Goal: Task Accomplishment & Management: Complete application form

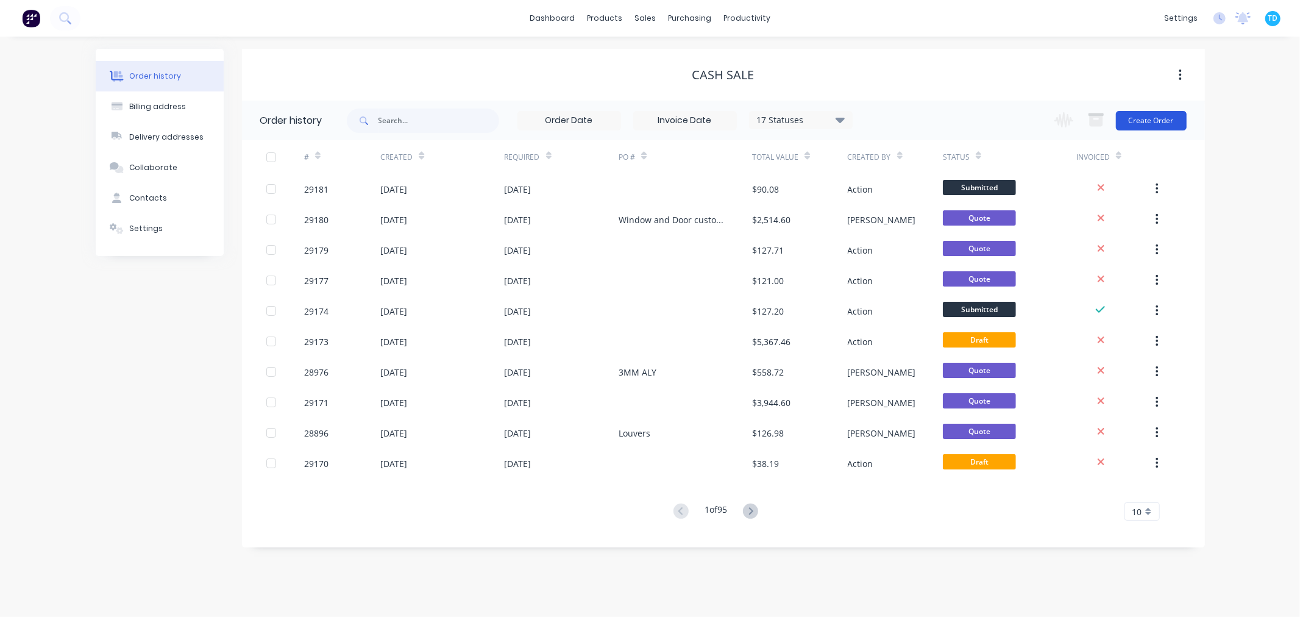
click at [1180, 122] on button "Create Order" at bounding box center [1151, 120] width 71 height 19
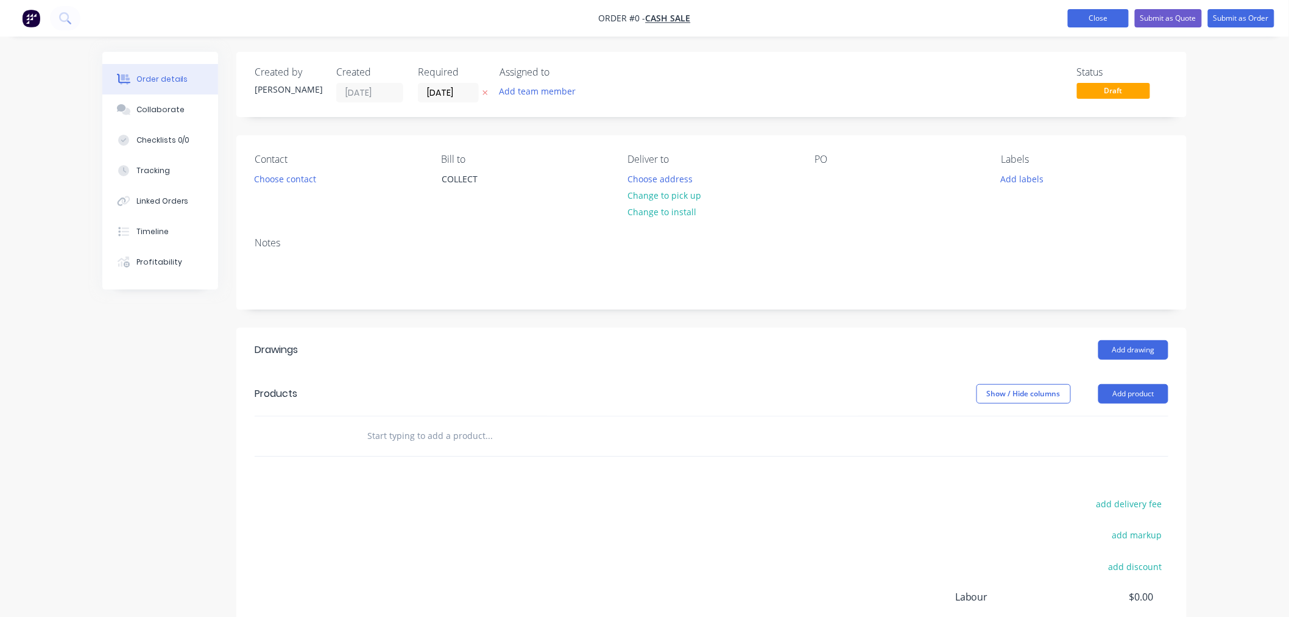
click at [1116, 18] on button "Close" at bounding box center [1098, 18] width 61 height 18
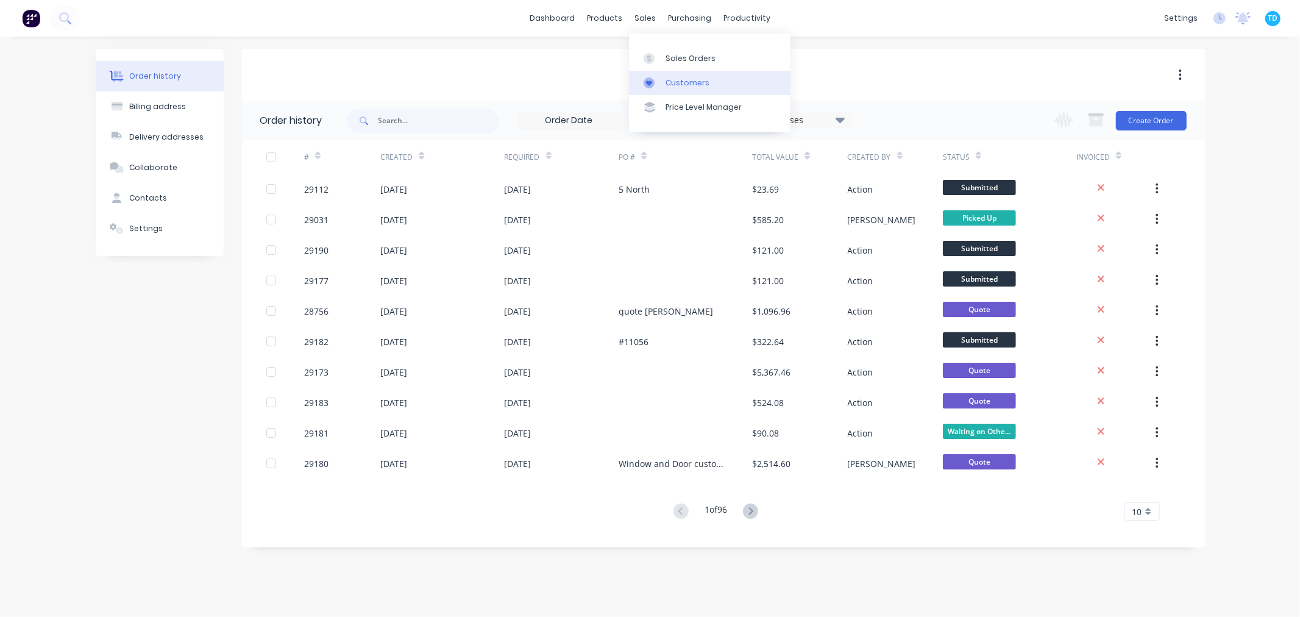
drag, startPoint x: 659, startPoint y: 52, endPoint x: 655, endPoint y: 78, distance: 26.5
click at [659, 53] on div at bounding box center [652, 58] width 18 height 11
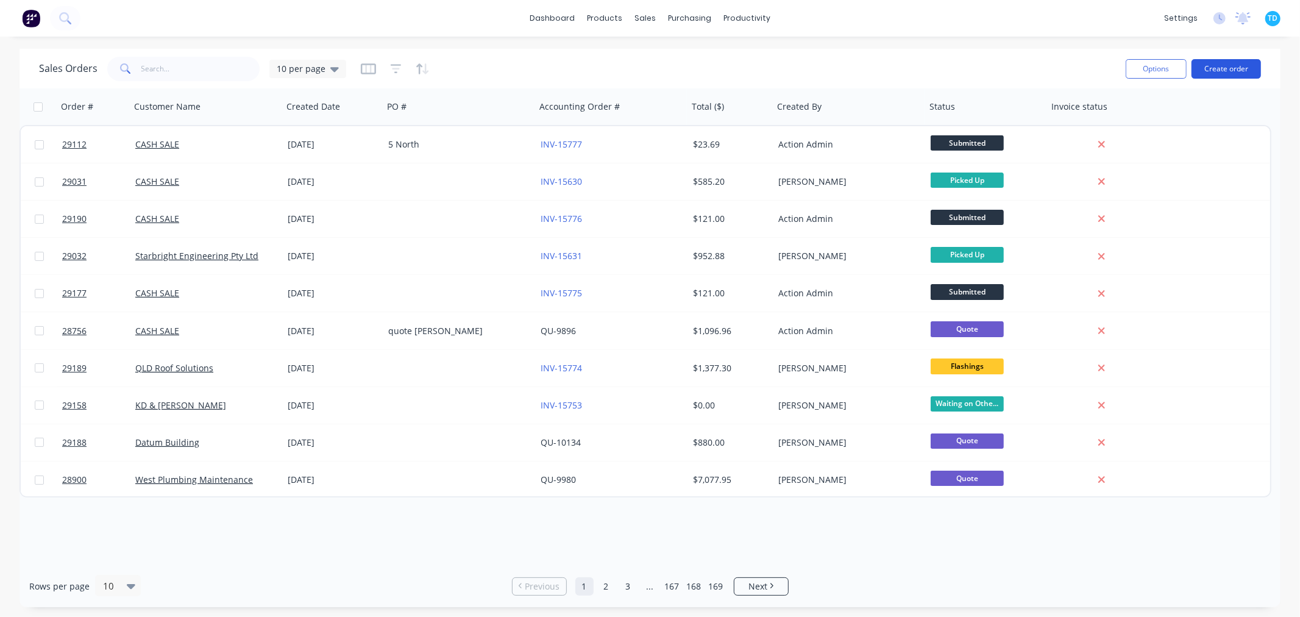
click at [1220, 62] on button "Create order" at bounding box center [1225, 68] width 69 height 19
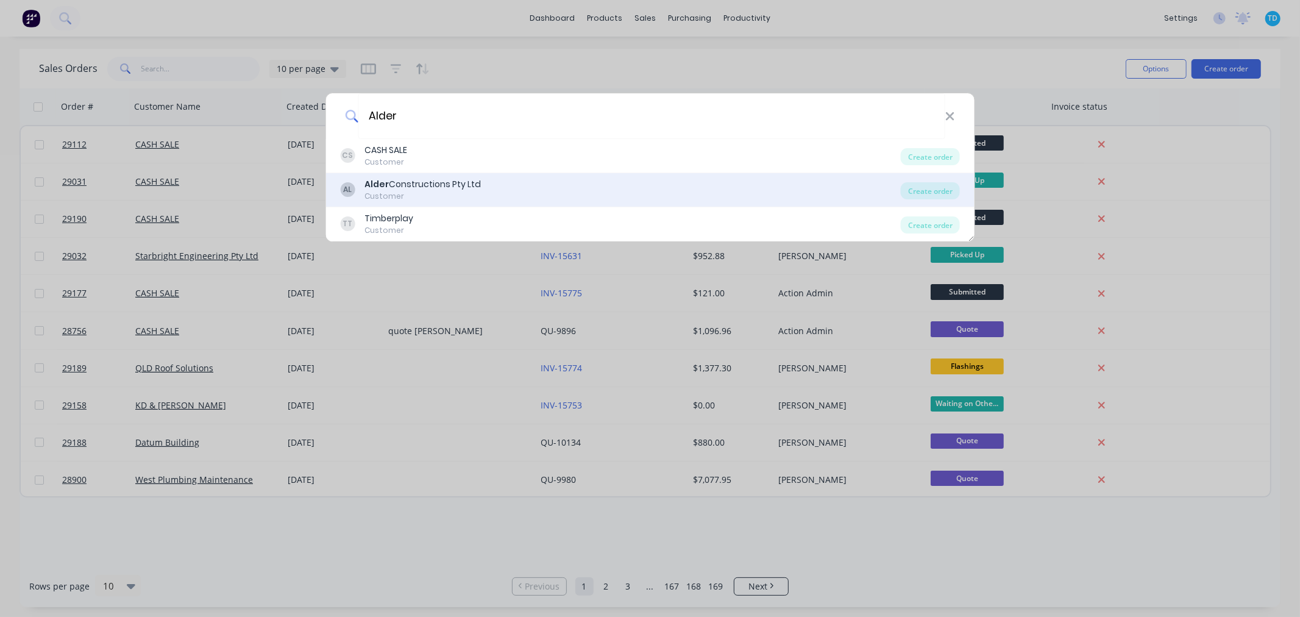
type input "Alder"
drag, startPoint x: 429, startPoint y: 177, endPoint x: 434, endPoint y: 190, distance: 14.3
click at [429, 177] on div "[PERSON_NAME] Constructions Pty Ltd Customer Create order" at bounding box center [649, 190] width 649 height 34
click at [433, 193] on div "Customer" at bounding box center [422, 196] width 116 height 11
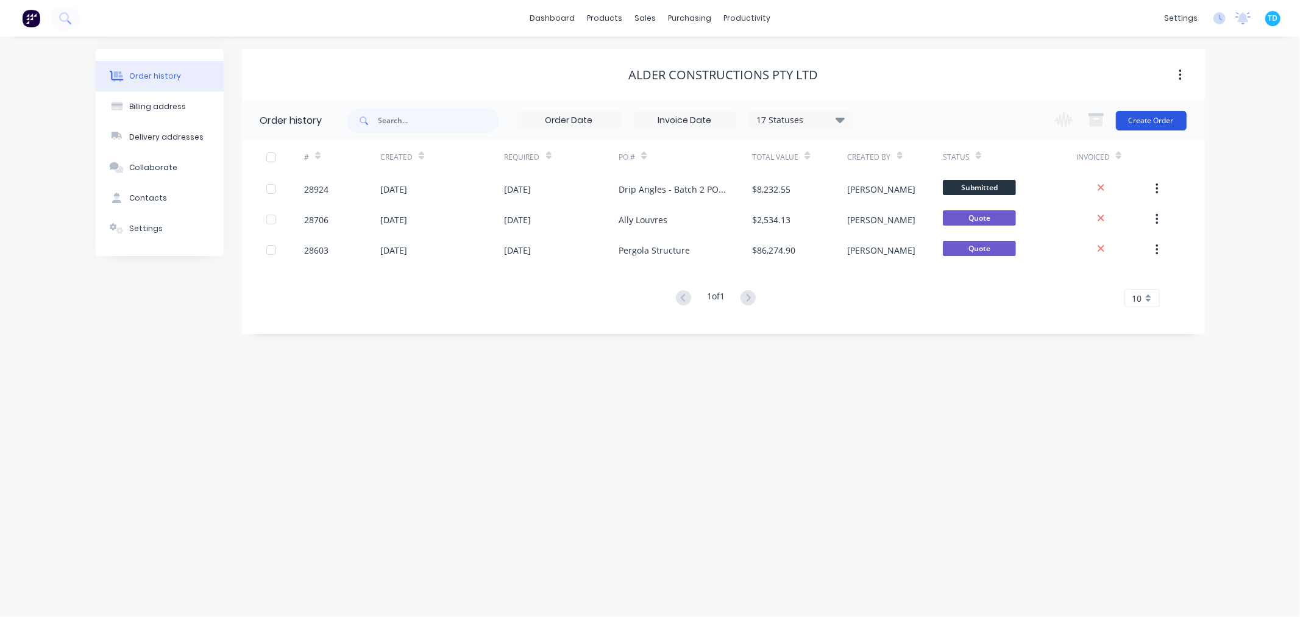
click at [1148, 119] on button "Create Order" at bounding box center [1151, 120] width 71 height 19
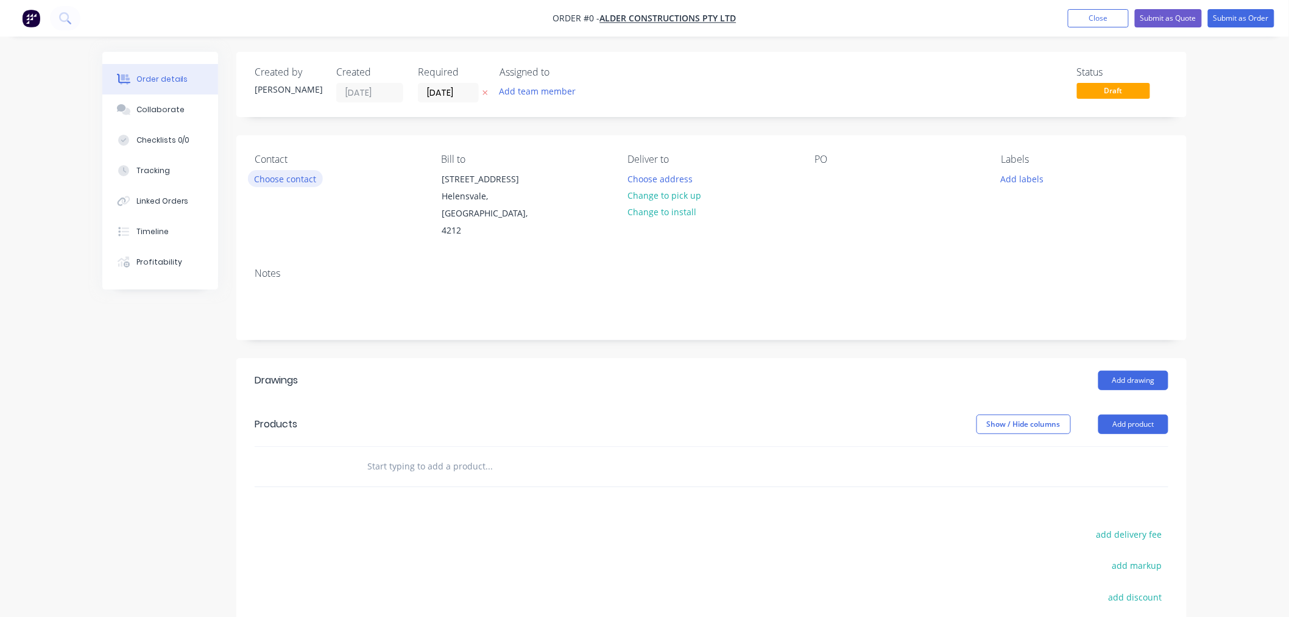
click at [295, 184] on button "Choose contact" at bounding box center [285, 178] width 75 height 16
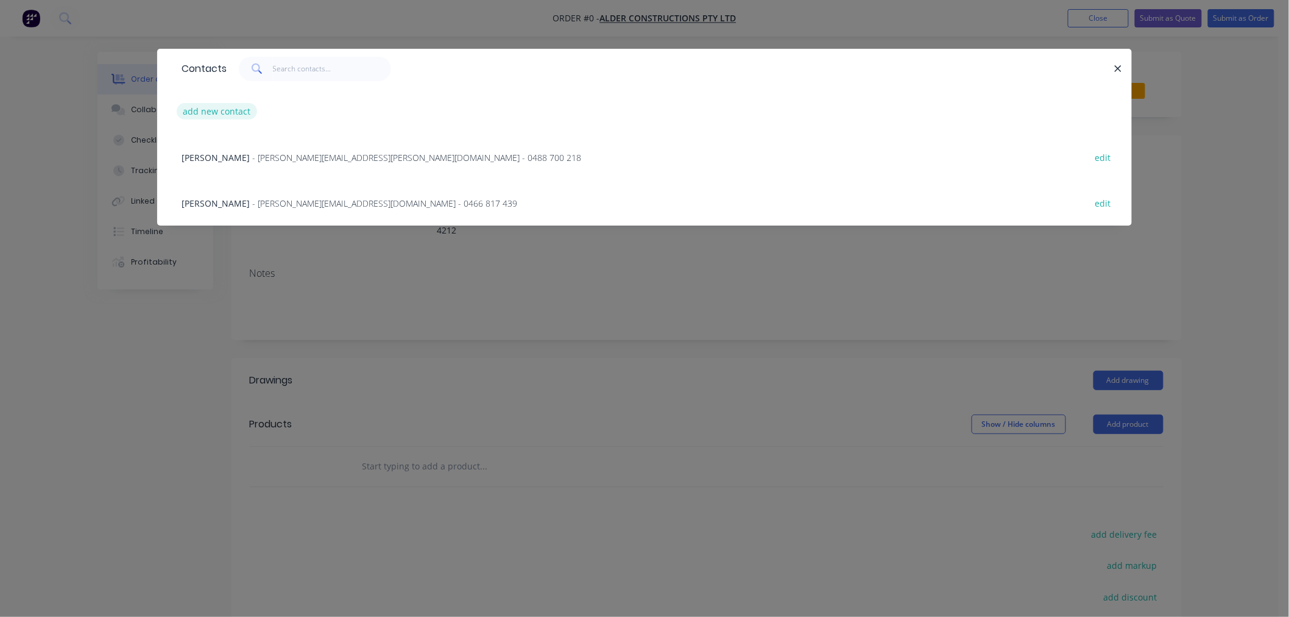
click at [206, 108] on button "add new contact" at bounding box center [217, 111] width 80 height 16
select select "AU"
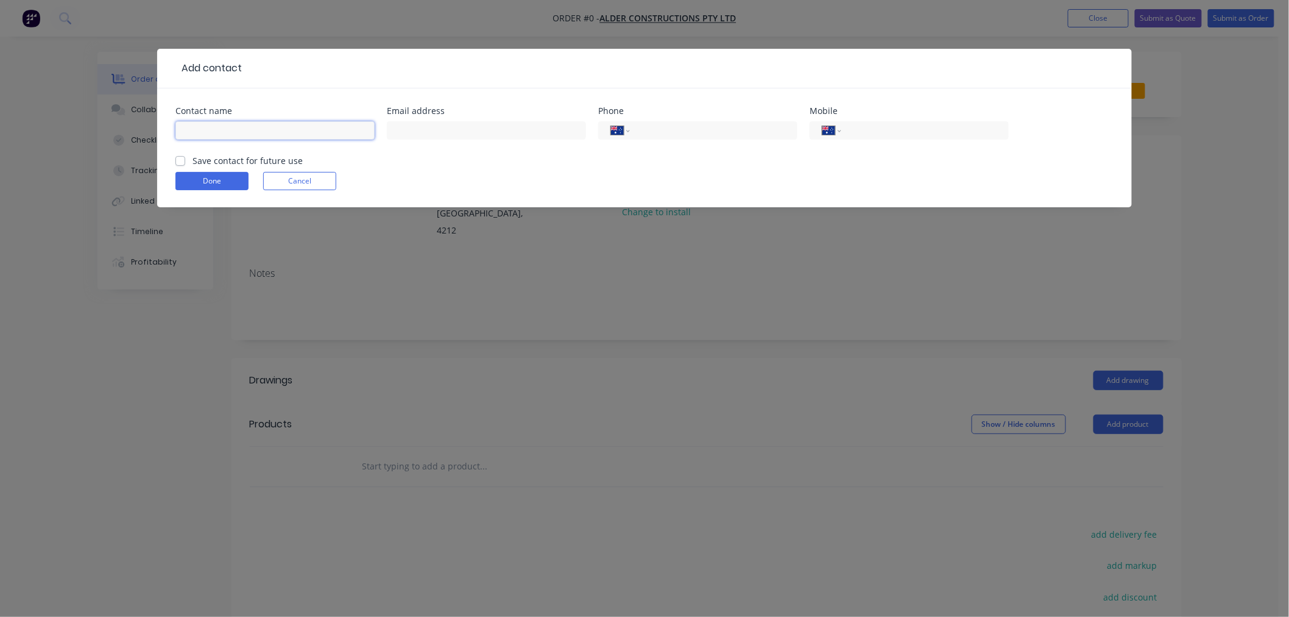
click at [270, 129] on input "text" at bounding box center [274, 130] width 199 height 18
type input "Zsofia Madi"
click at [430, 132] on input "text" at bounding box center [486, 130] width 199 height 18
type input "s"
type input "[EMAIL_ADDRESS][DOMAIN_NAME]"
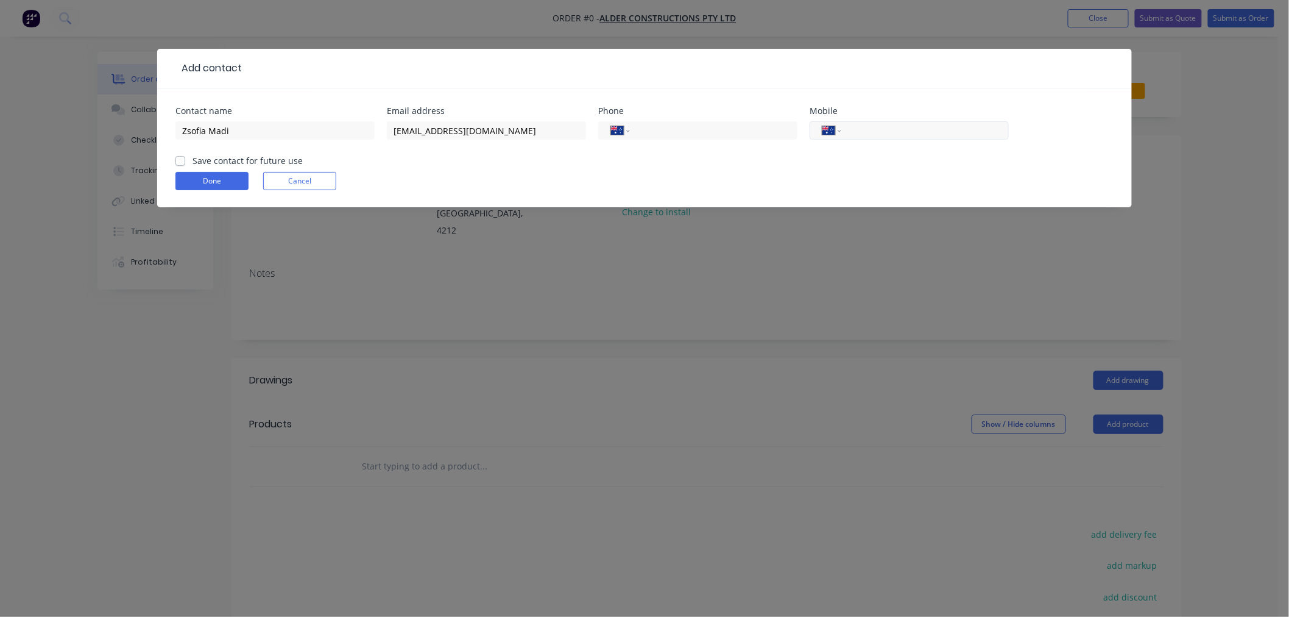
click at [899, 133] on input "tel" at bounding box center [923, 131] width 146 height 14
type input "0422 410 694"
click at [263, 153] on div "Zsofia Madi" at bounding box center [274, 136] width 199 height 36
click at [230, 161] on label "Save contact for future use" at bounding box center [248, 160] width 110 height 13
click at [185, 161] on input "Save contact for future use" at bounding box center [180, 160] width 10 height 12
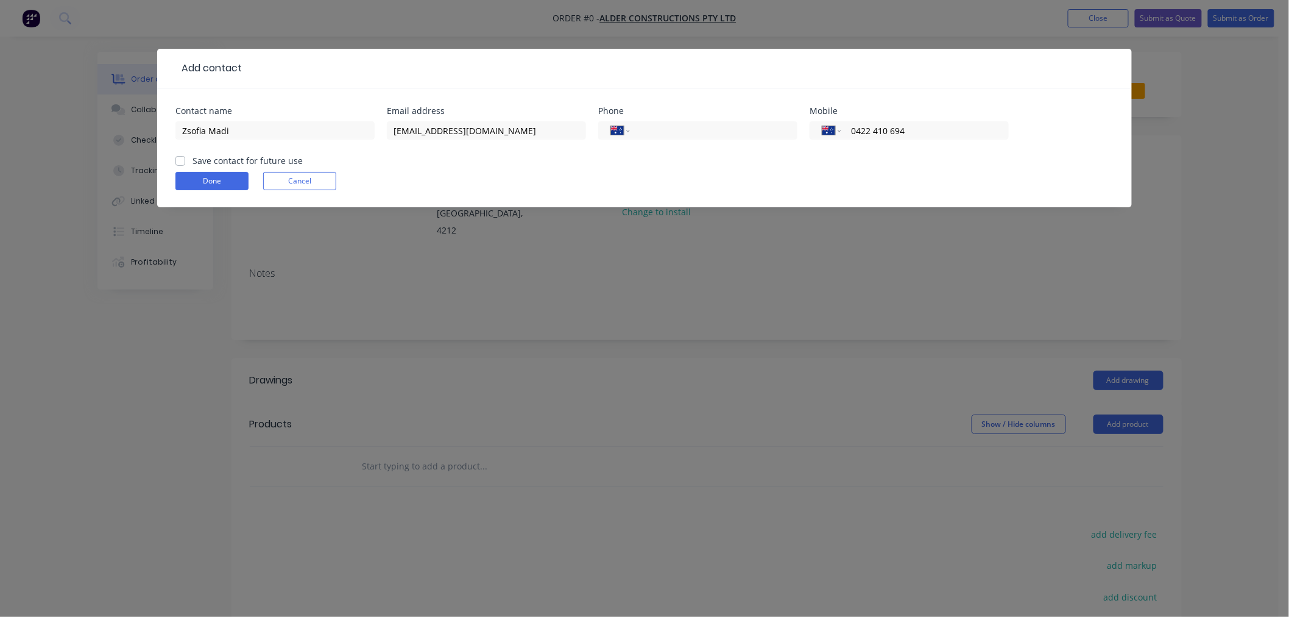
checkbox input "true"
click at [227, 177] on button "Done" at bounding box center [211, 181] width 73 height 18
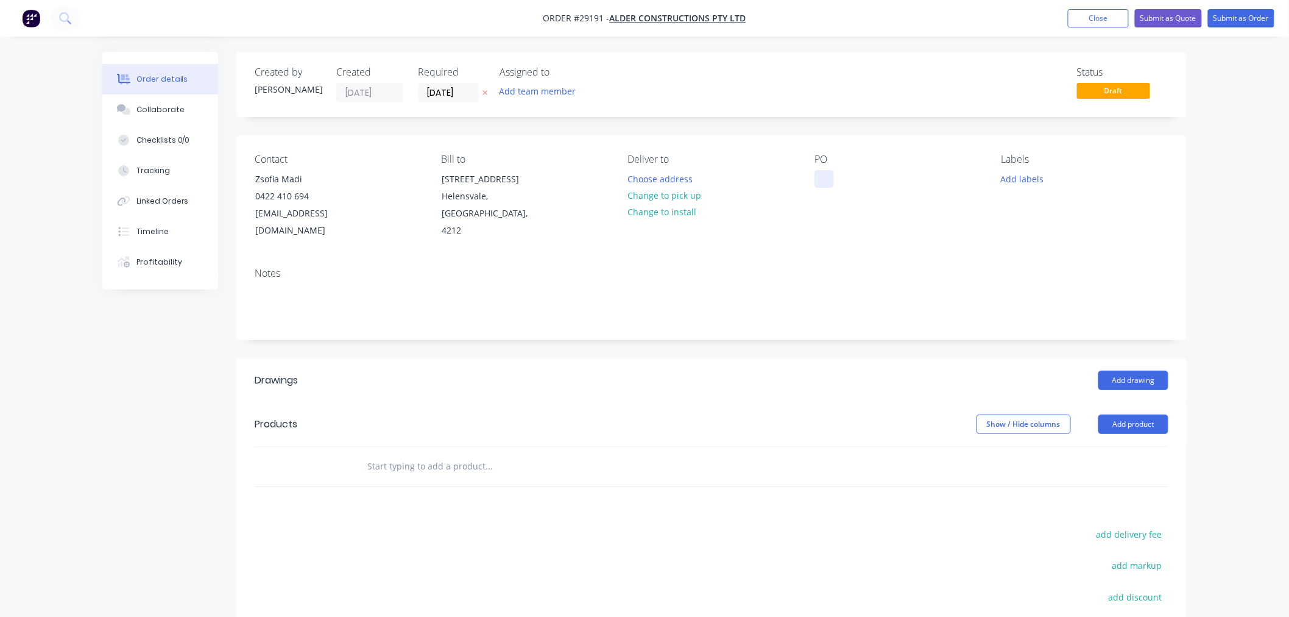
click at [824, 179] on div at bounding box center [824, 179] width 19 height 18
click at [1145, 414] on button "Add product" at bounding box center [1133, 423] width 70 height 19
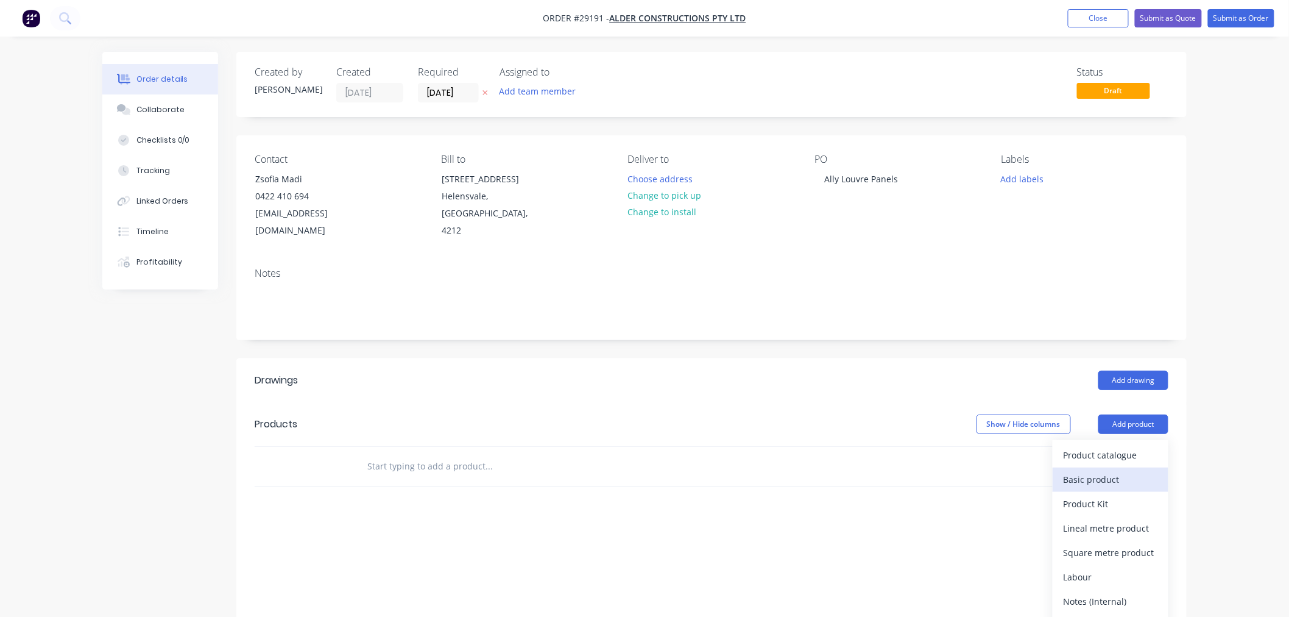
click at [1128, 470] on div "Basic product" at bounding box center [1111, 479] width 94 height 18
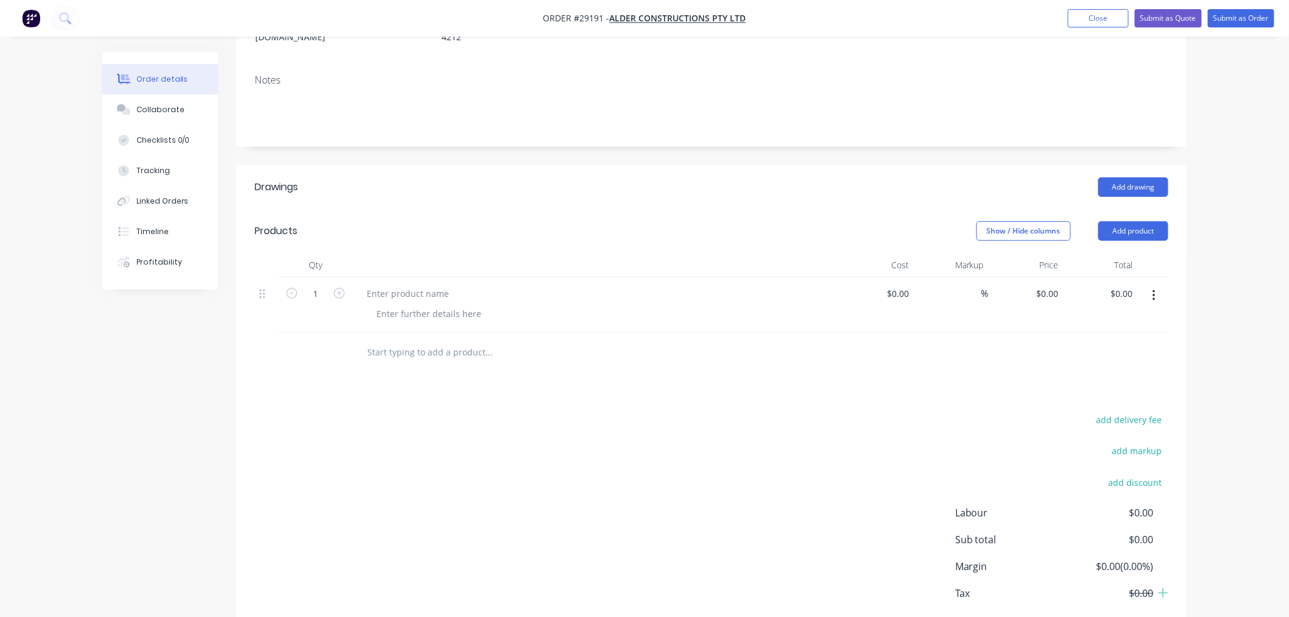
scroll to position [203, 0]
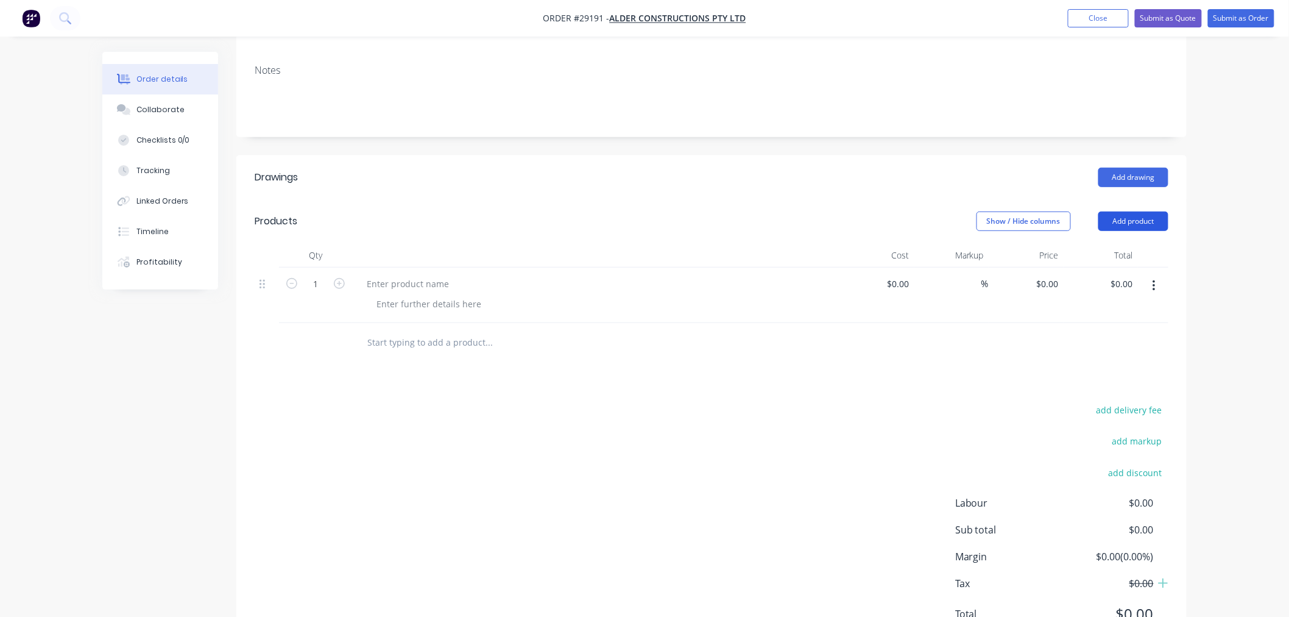
click at [1131, 211] on button "Add product" at bounding box center [1133, 220] width 70 height 19
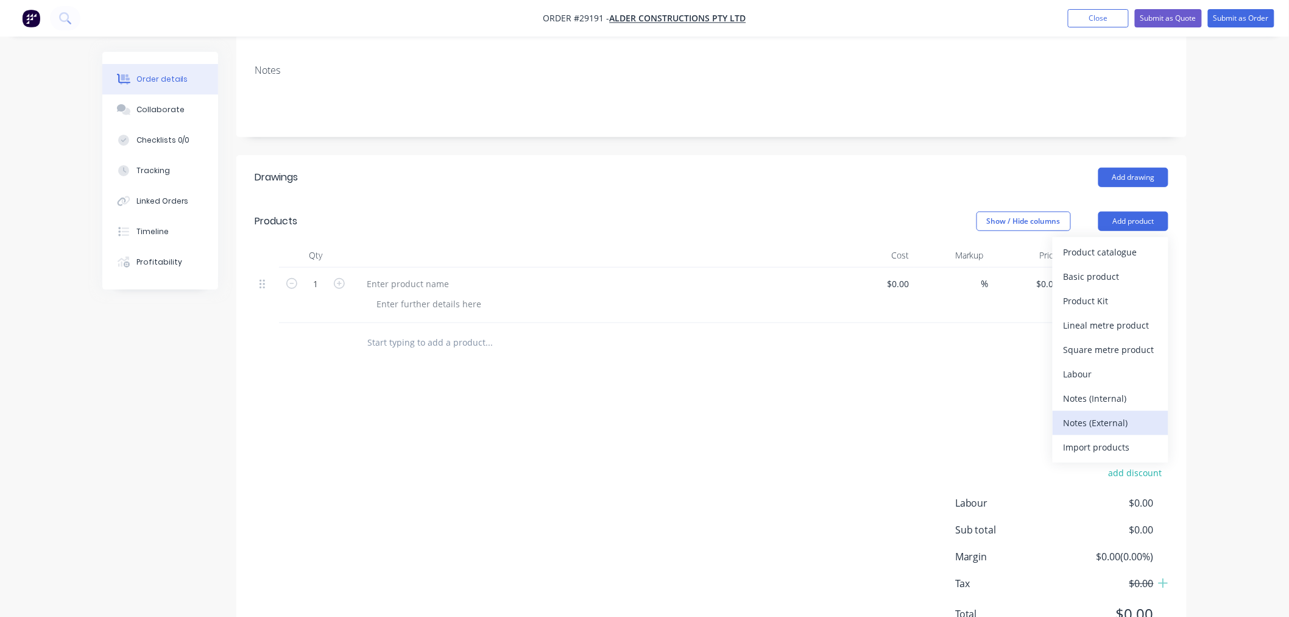
click at [1113, 414] on div "Notes (External)" at bounding box center [1111, 423] width 94 height 18
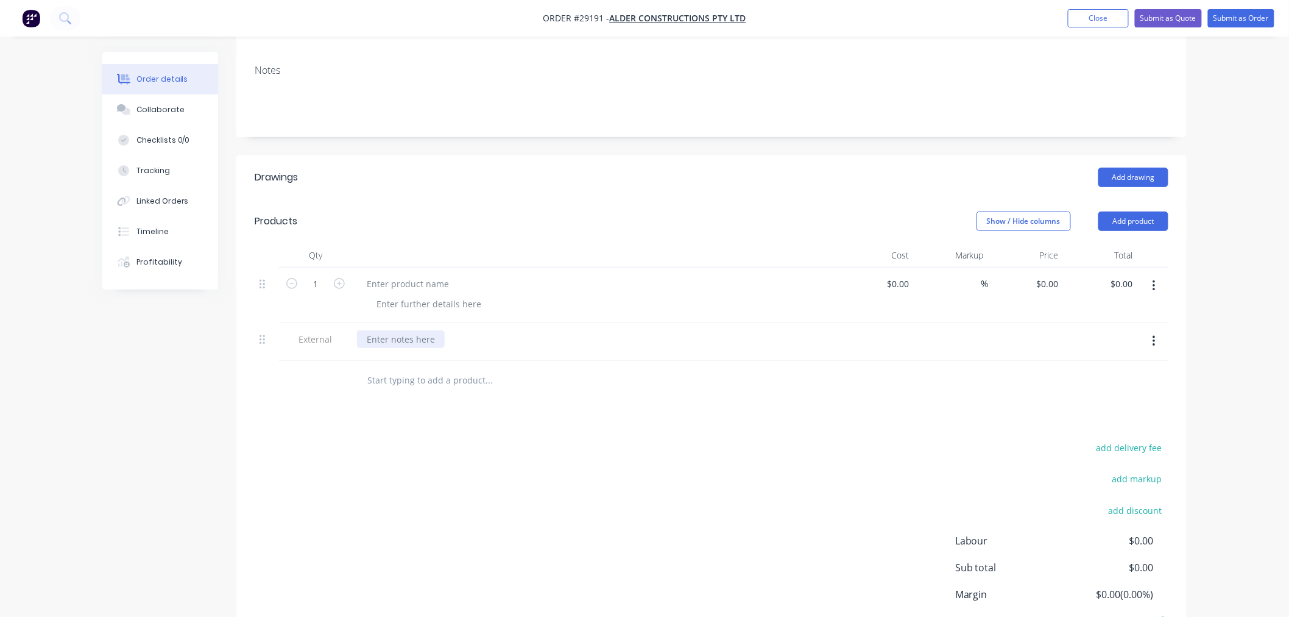
click at [400, 330] on div at bounding box center [401, 339] width 88 height 18
click at [405, 275] on div at bounding box center [408, 284] width 102 height 18
click at [418, 295] on div at bounding box center [429, 304] width 124 height 18
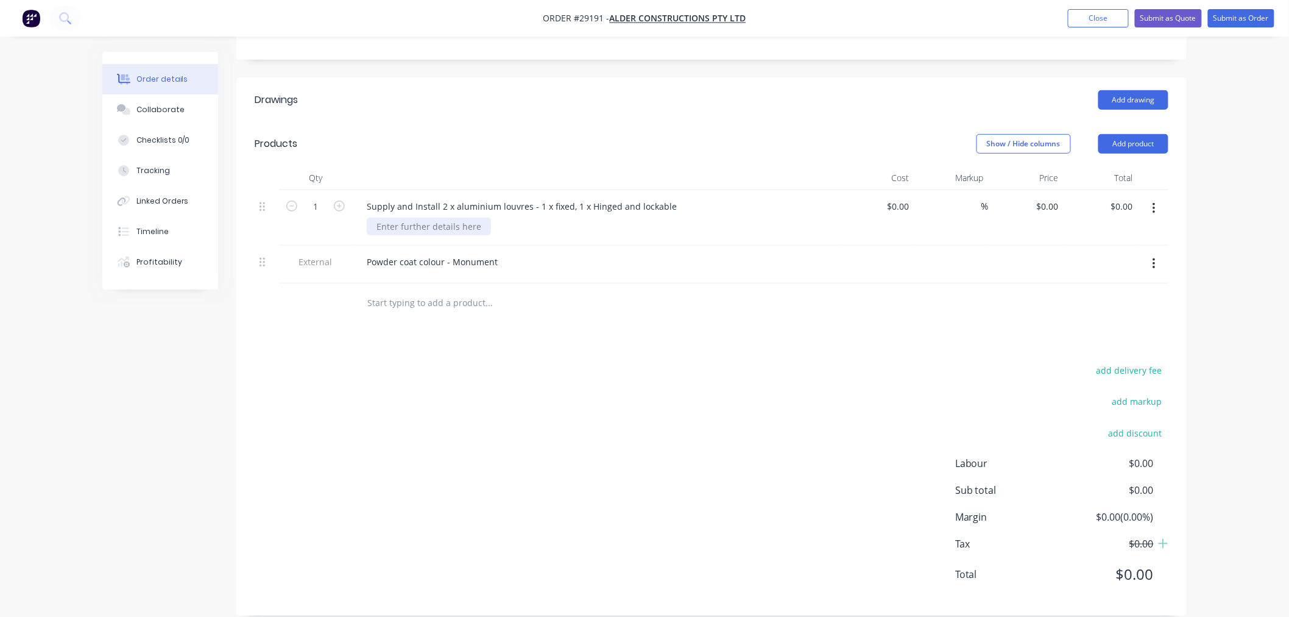
click at [380, 218] on div at bounding box center [429, 227] width 124 height 18
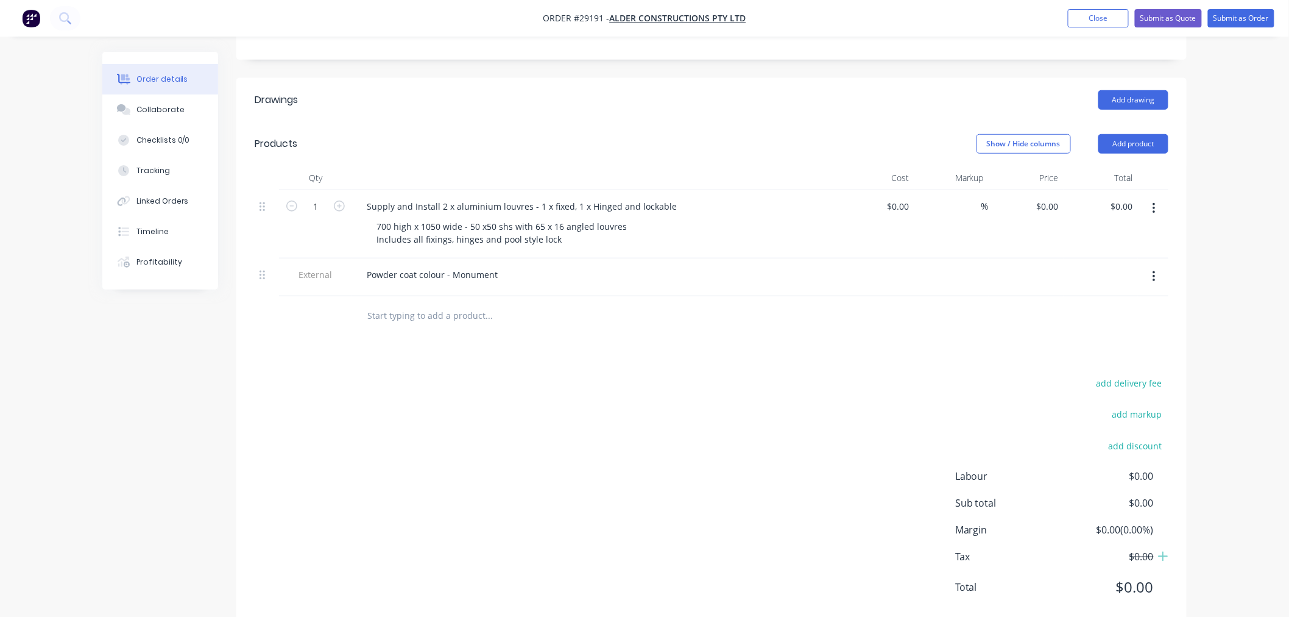
click at [561, 375] on div "add delivery fee add markup add discount Labour $0.00 Sub total $0.00 Margin $0…" at bounding box center [712, 492] width 914 height 235
click at [908, 197] on input at bounding box center [907, 206] width 14 height 18
type input "$2,085.00"
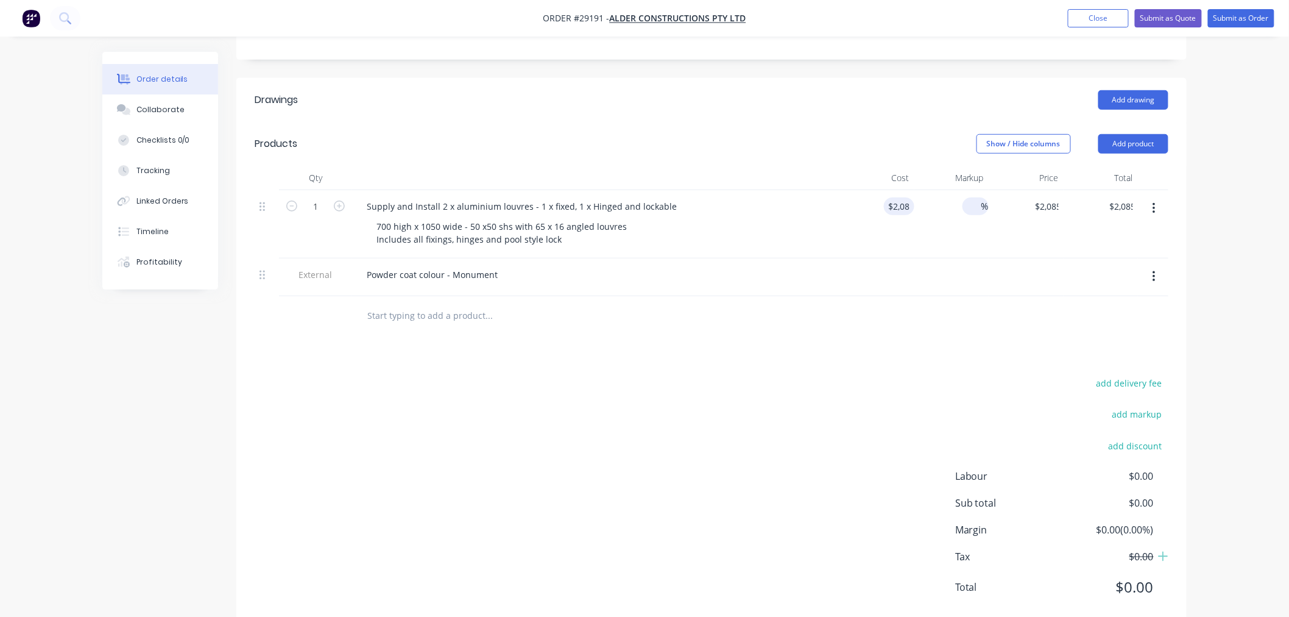
click at [971, 197] on input at bounding box center [975, 206] width 14 height 18
type input "3"
type input "50"
type input "$3,127.50"
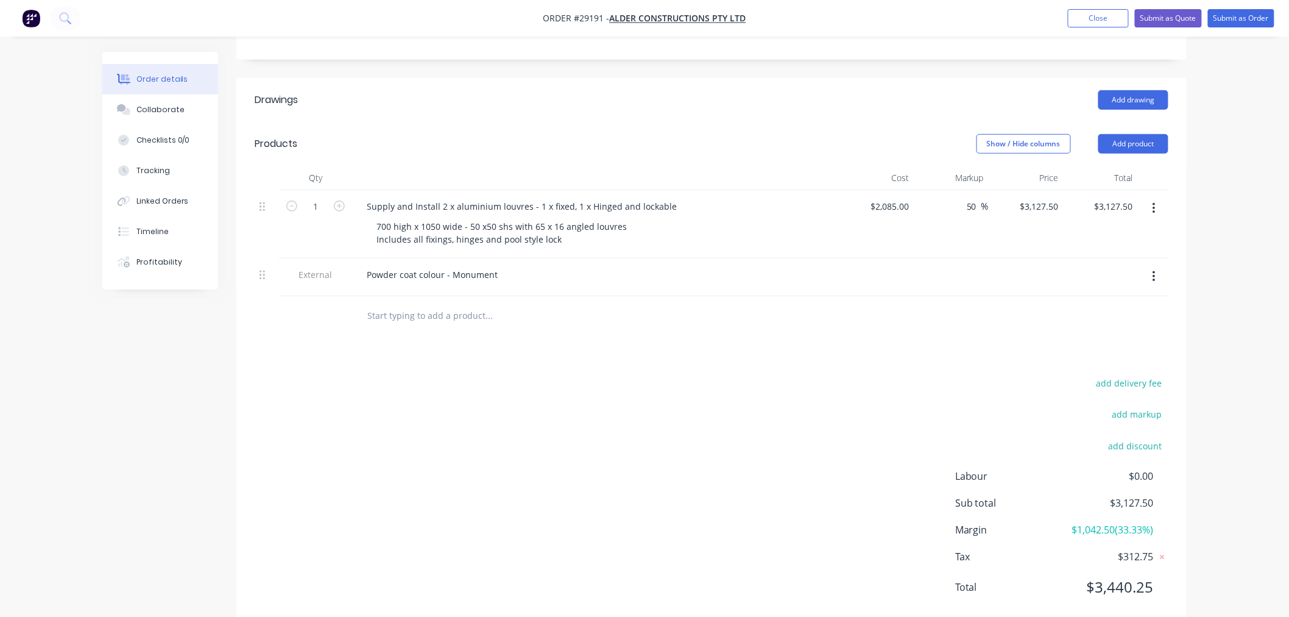
click at [918, 258] on div at bounding box center [951, 277] width 75 height 38
click at [977, 197] on input "50" at bounding box center [974, 206] width 16 height 18
type input "5"
type input "45"
type input "$3,023.25"
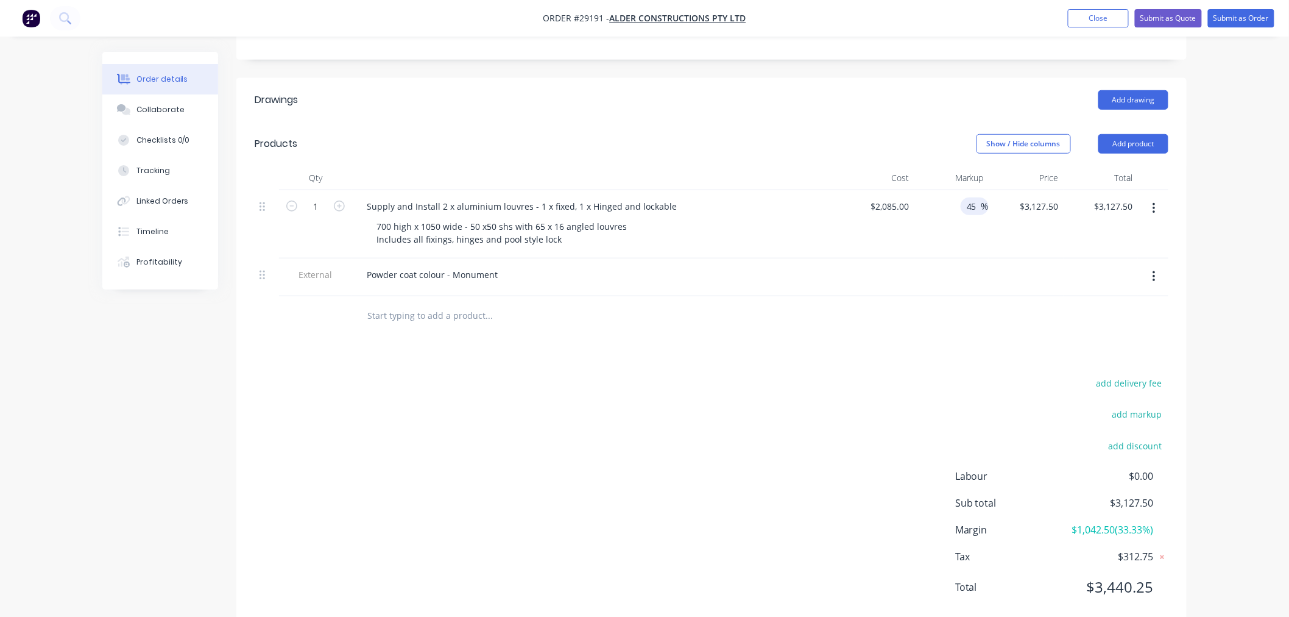
type input "$3,023.25"
click at [894, 345] on div "Drawings Add drawing Products Show / Hide columns Add product Qty Cost Markup P…" at bounding box center [711, 353] width 950 height 550
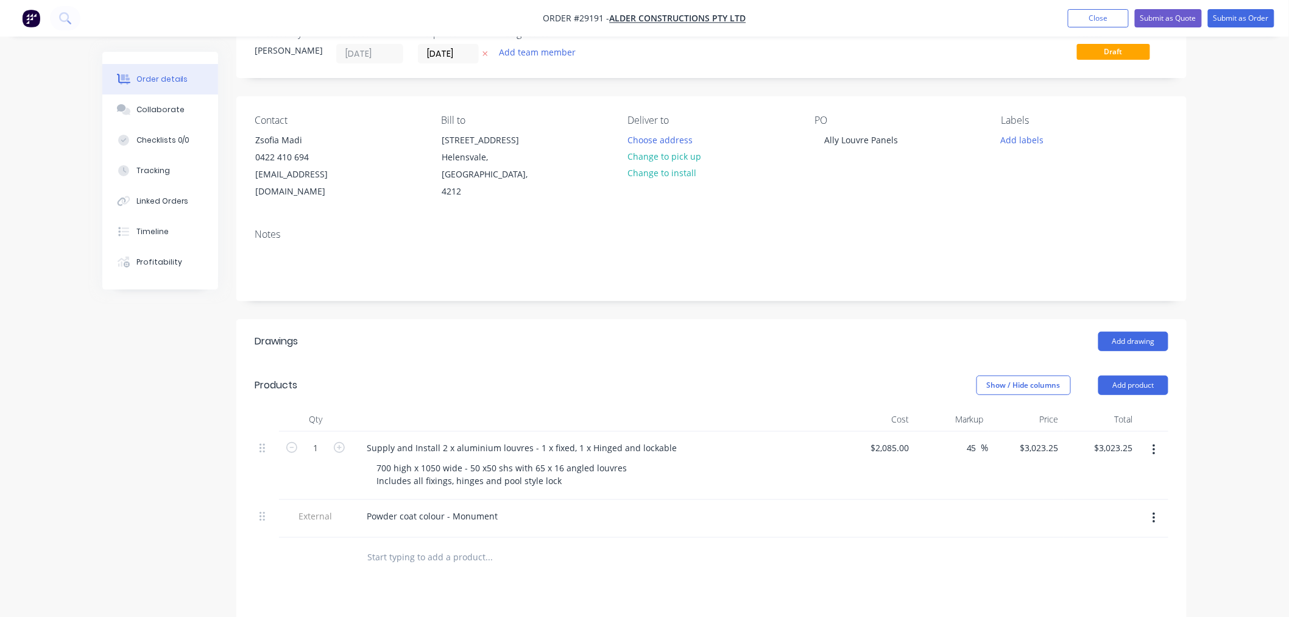
scroll to position [9, 0]
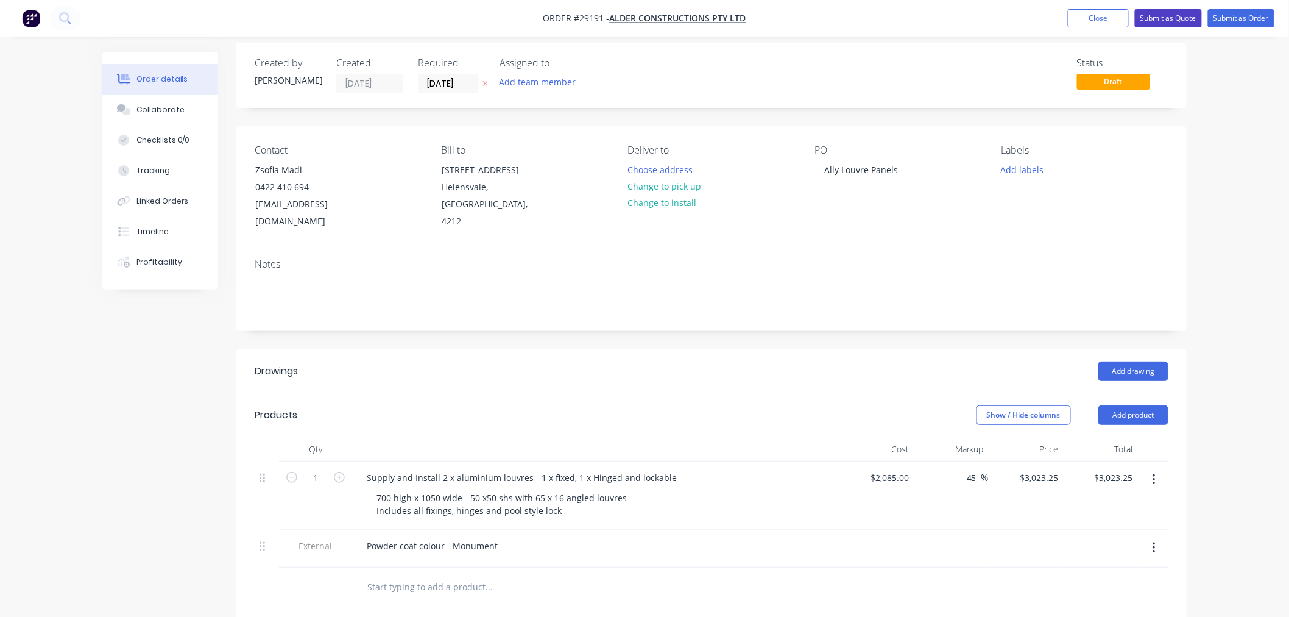
click at [1172, 20] on button "Submit as Quote" at bounding box center [1168, 18] width 67 height 18
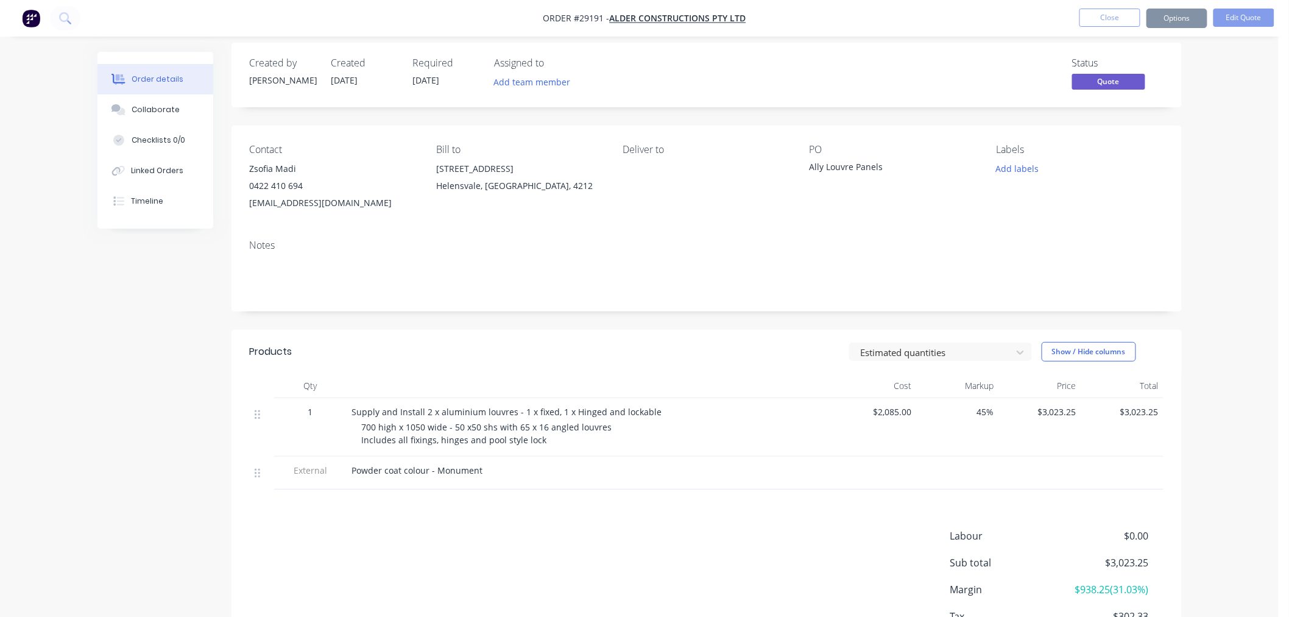
scroll to position [0, 0]
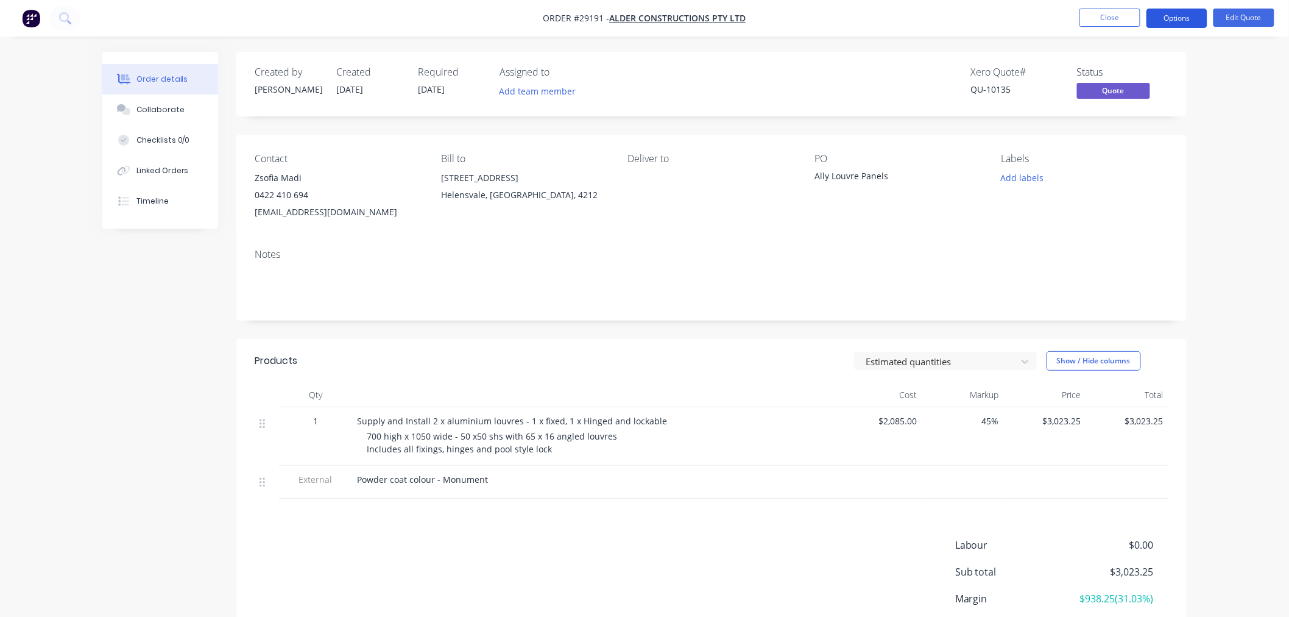
click at [1194, 16] on button "Options" at bounding box center [1177, 18] width 61 height 19
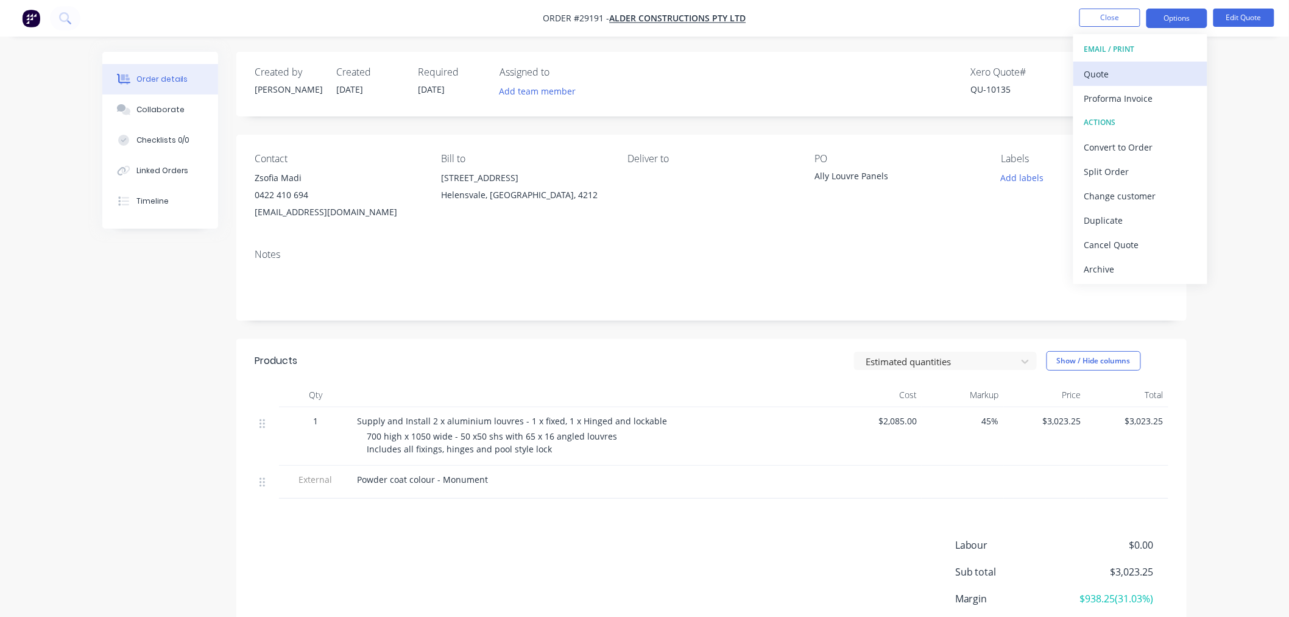
click at [1150, 72] on div "Quote" at bounding box center [1140, 74] width 112 height 18
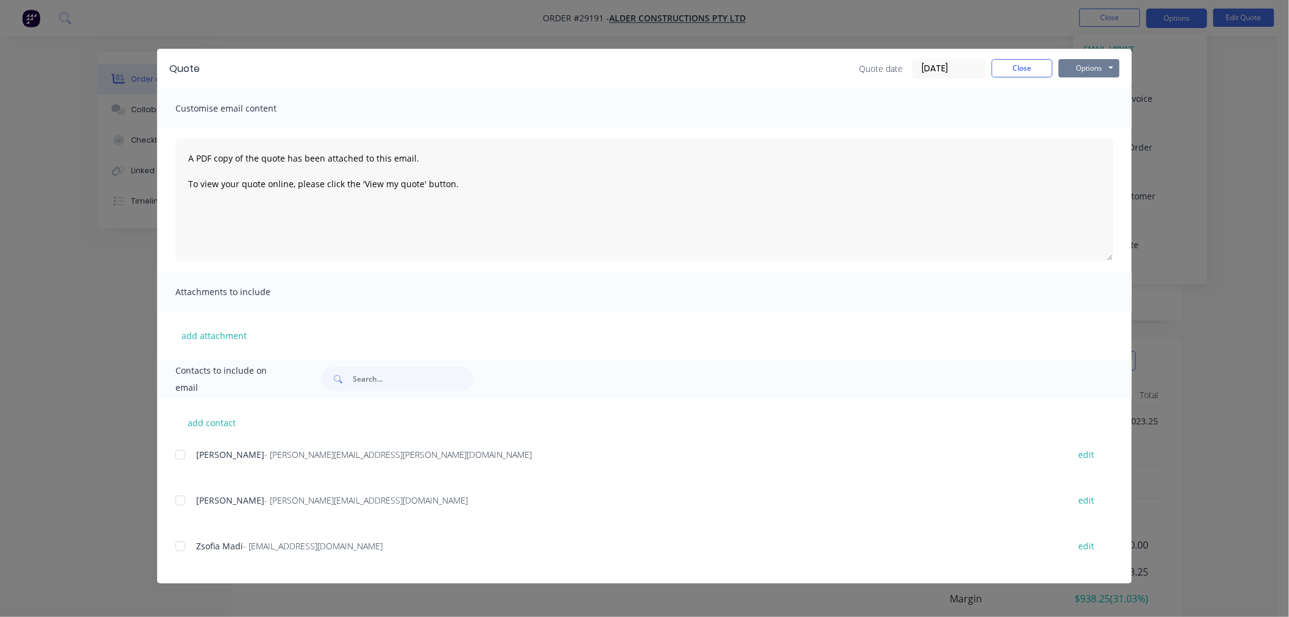
click at [1102, 69] on button "Options" at bounding box center [1089, 68] width 61 height 18
click at [1083, 111] on button "Print" at bounding box center [1098, 110] width 78 height 20
click at [1022, 65] on button "Close" at bounding box center [1022, 68] width 61 height 18
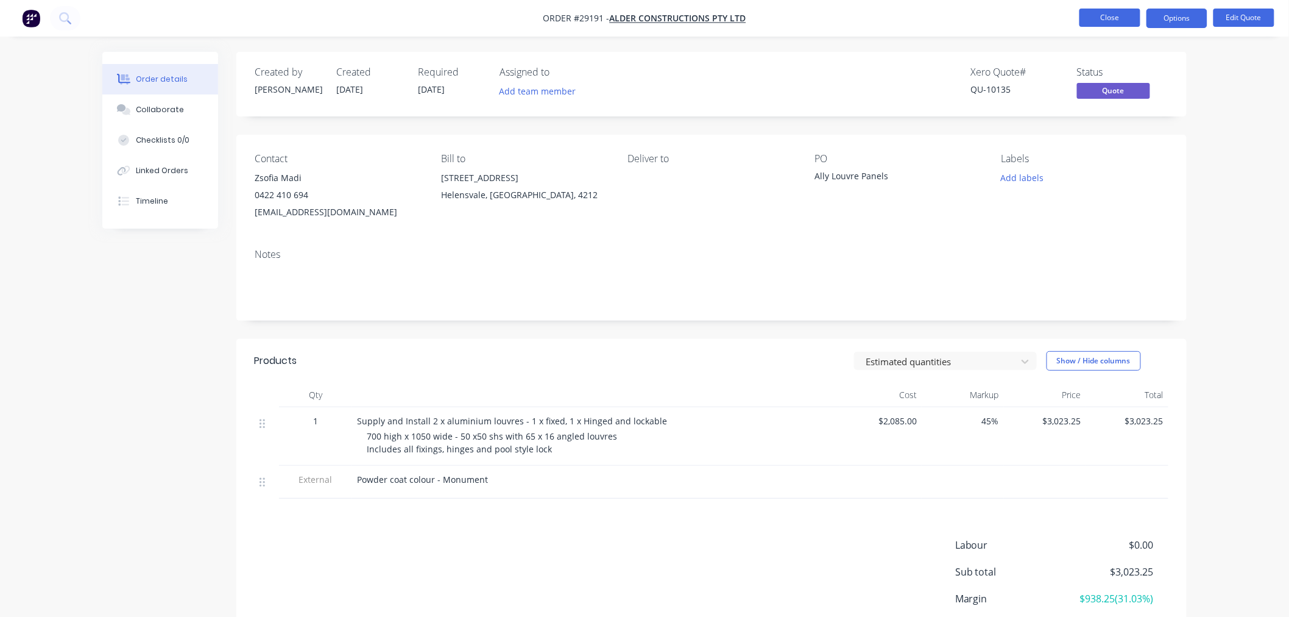
click at [1113, 18] on button "Close" at bounding box center [1110, 18] width 61 height 18
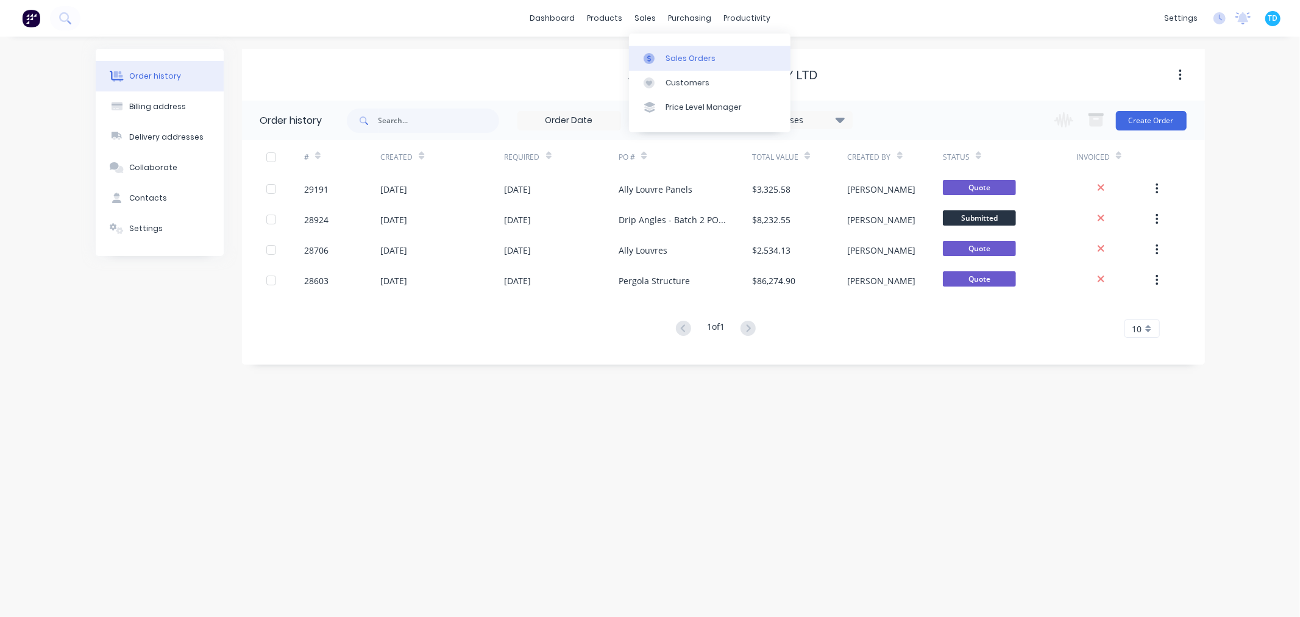
click at [677, 58] on div "Sales Orders" at bounding box center [690, 58] width 50 height 11
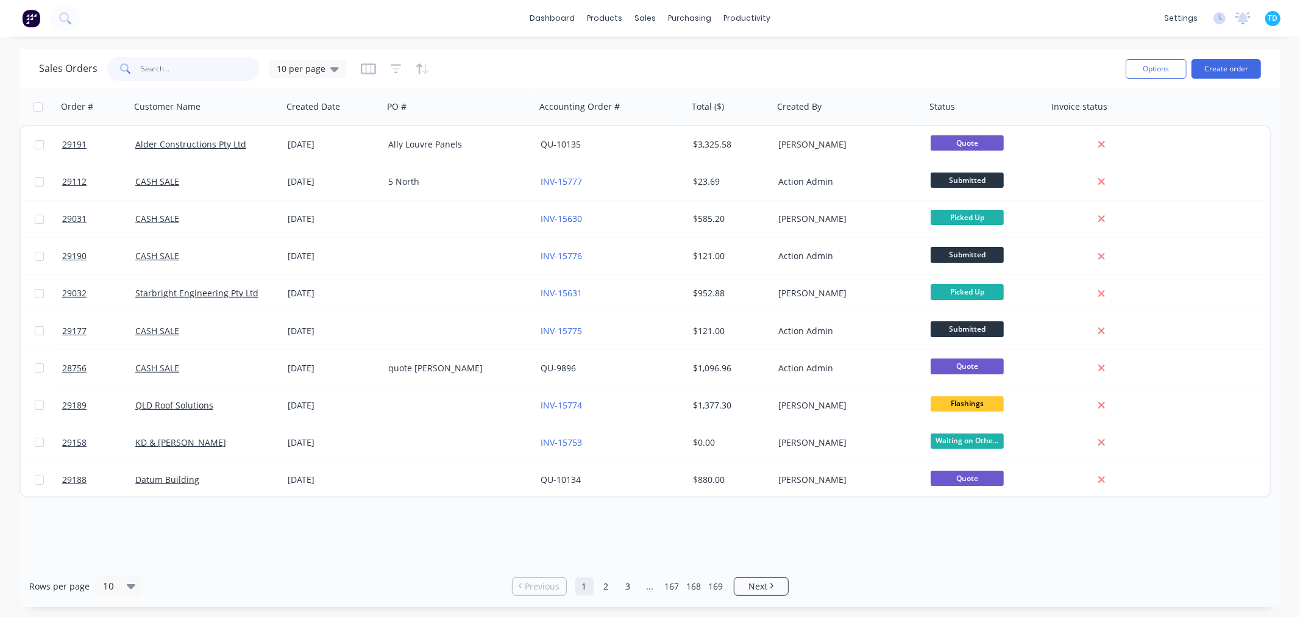
click at [181, 71] on input "text" at bounding box center [200, 69] width 119 height 24
type input "tbuild"
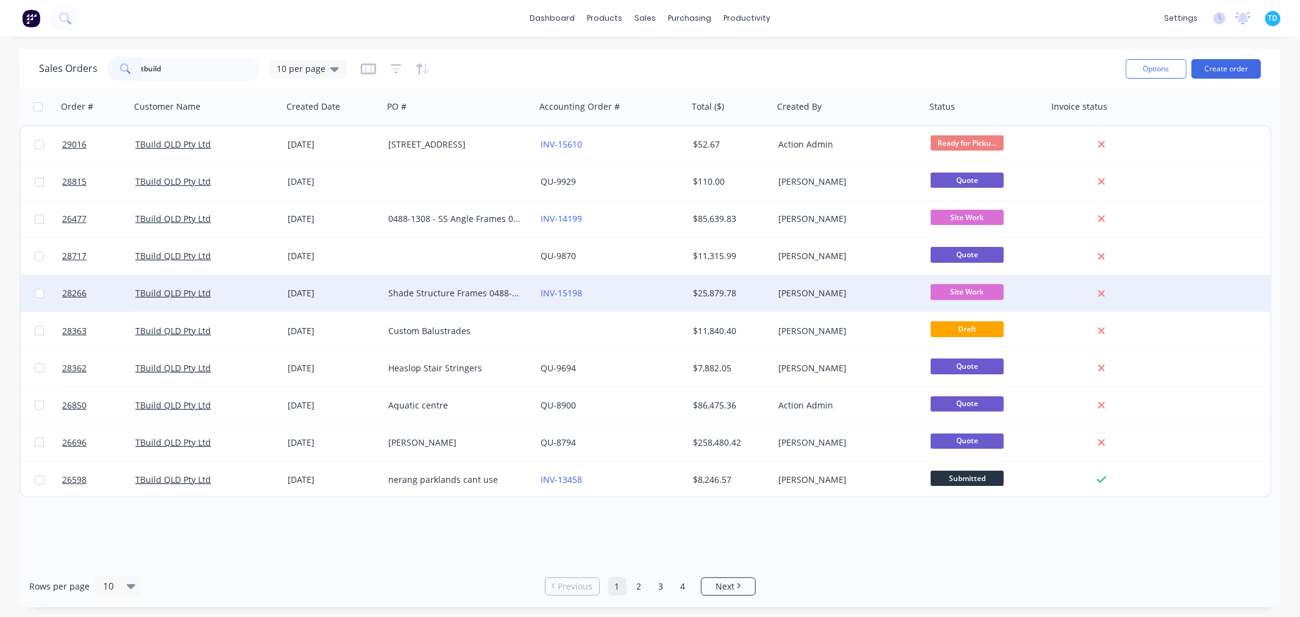
click at [459, 296] on div "Shade Structure Frames 0488-1338" at bounding box center [455, 293] width 135 height 12
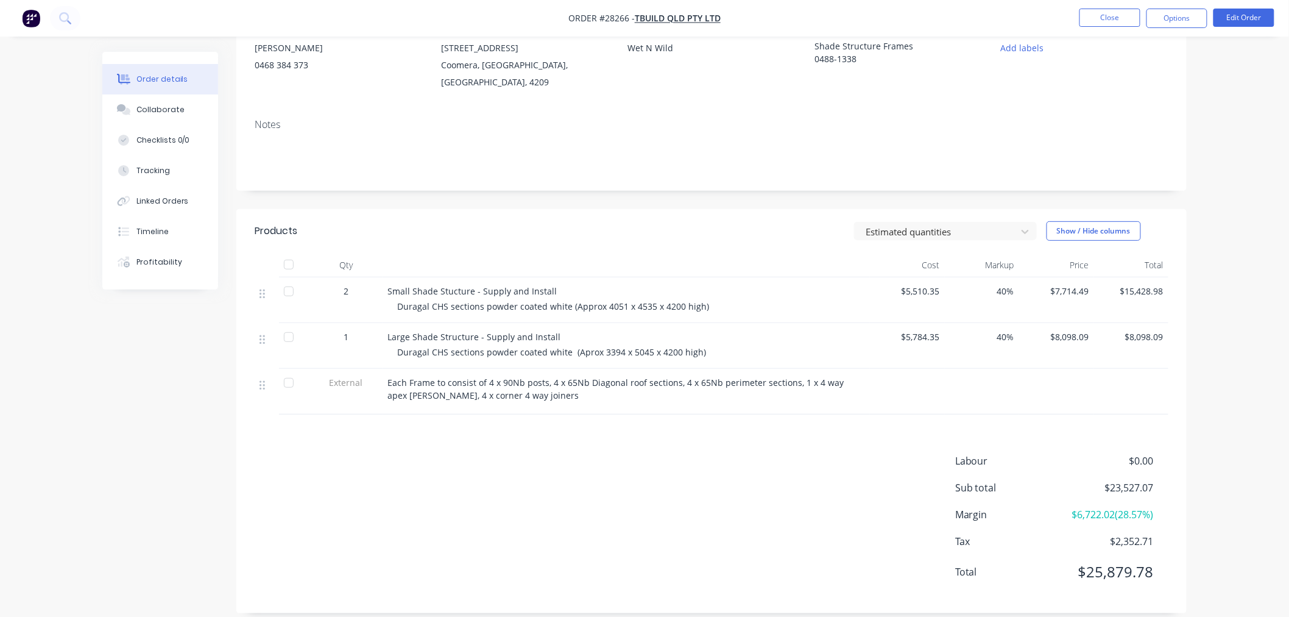
scroll to position [133, 0]
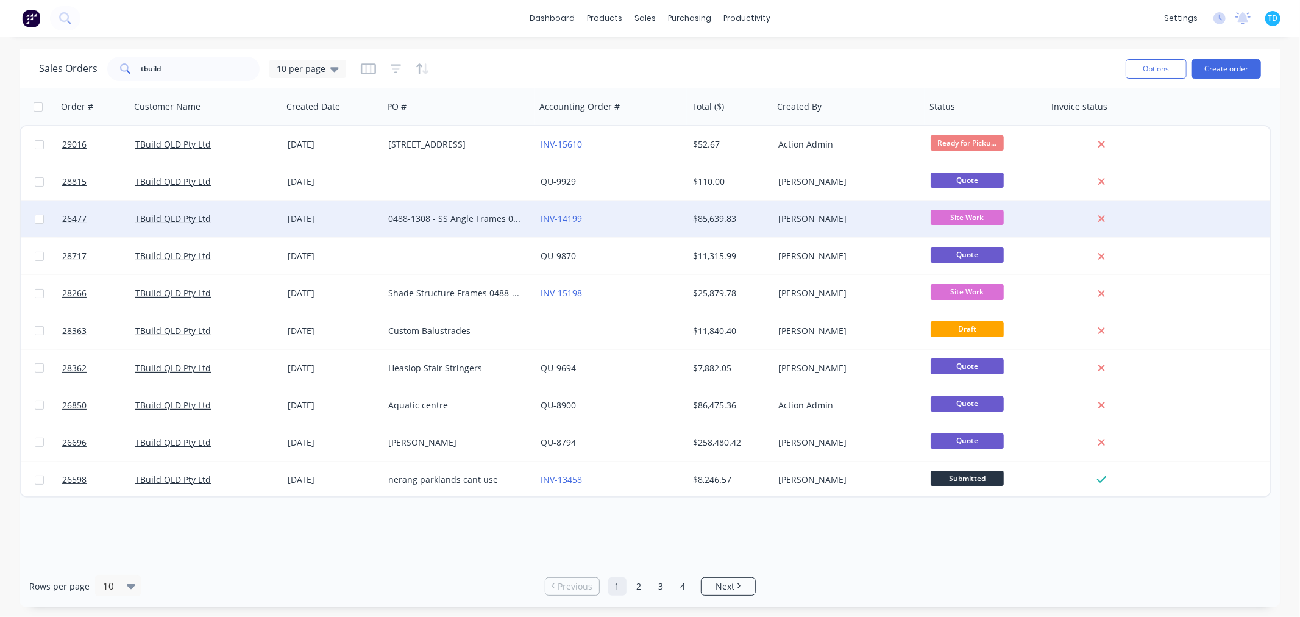
click at [434, 215] on div "0488-1308 - SS Angle Frames 0488-1338 - Handrails" at bounding box center [455, 219] width 135 height 12
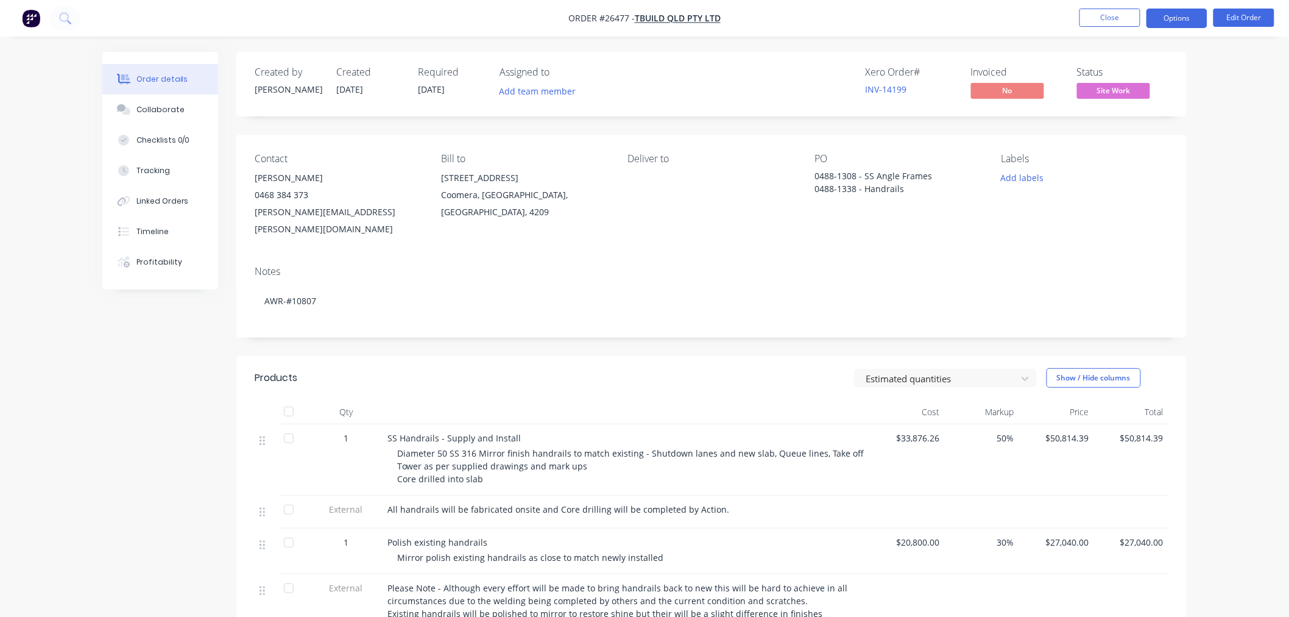
click at [1181, 12] on button "Options" at bounding box center [1177, 18] width 61 height 19
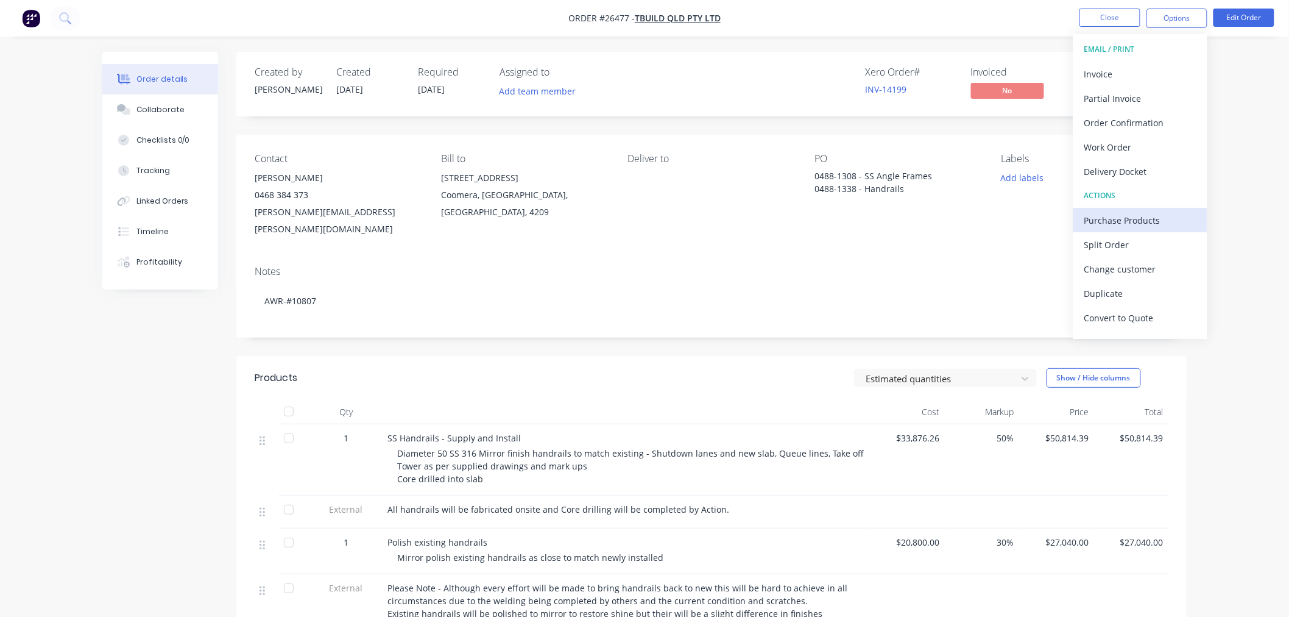
click at [1131, 225] on div "Purchase Products" at bounding box center [1140, 220] width 112 height 18
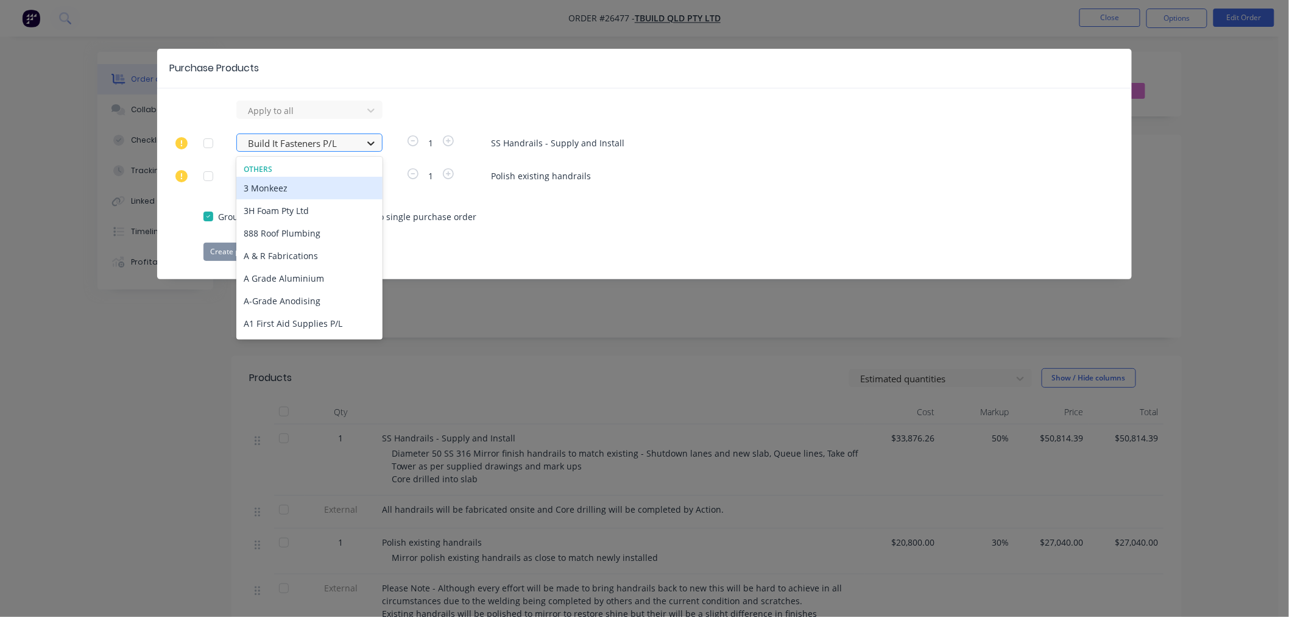
click at [369, 140] on icon at bounding box center [371, 143] width 12 height 12
click at [339, 141] on div at bounding box center [302, 143] width 110 height 15
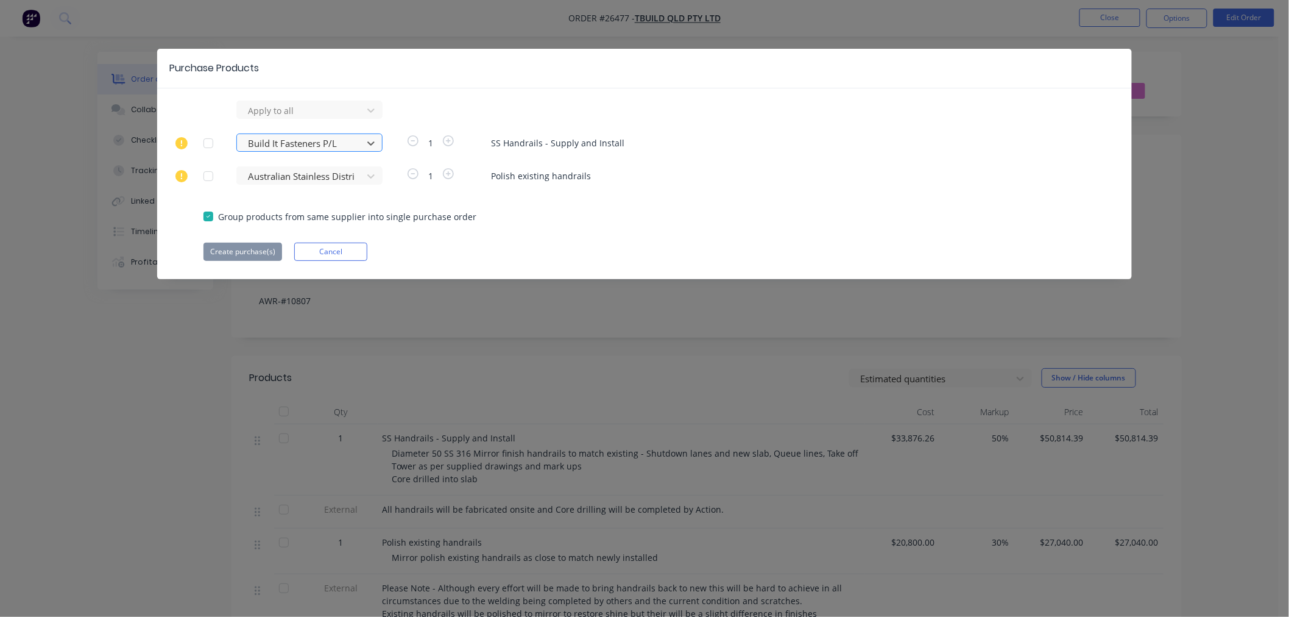
click at [341, 141] on div at bounding box center [302, 143] width 110 height 15
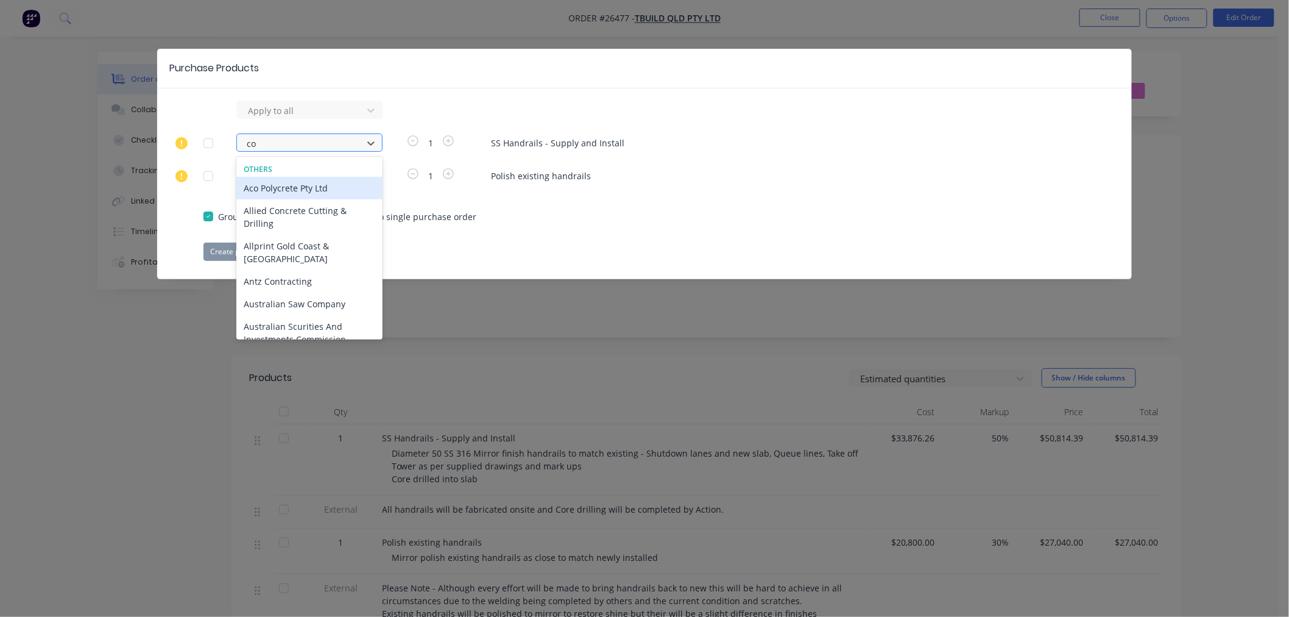
type input "con"
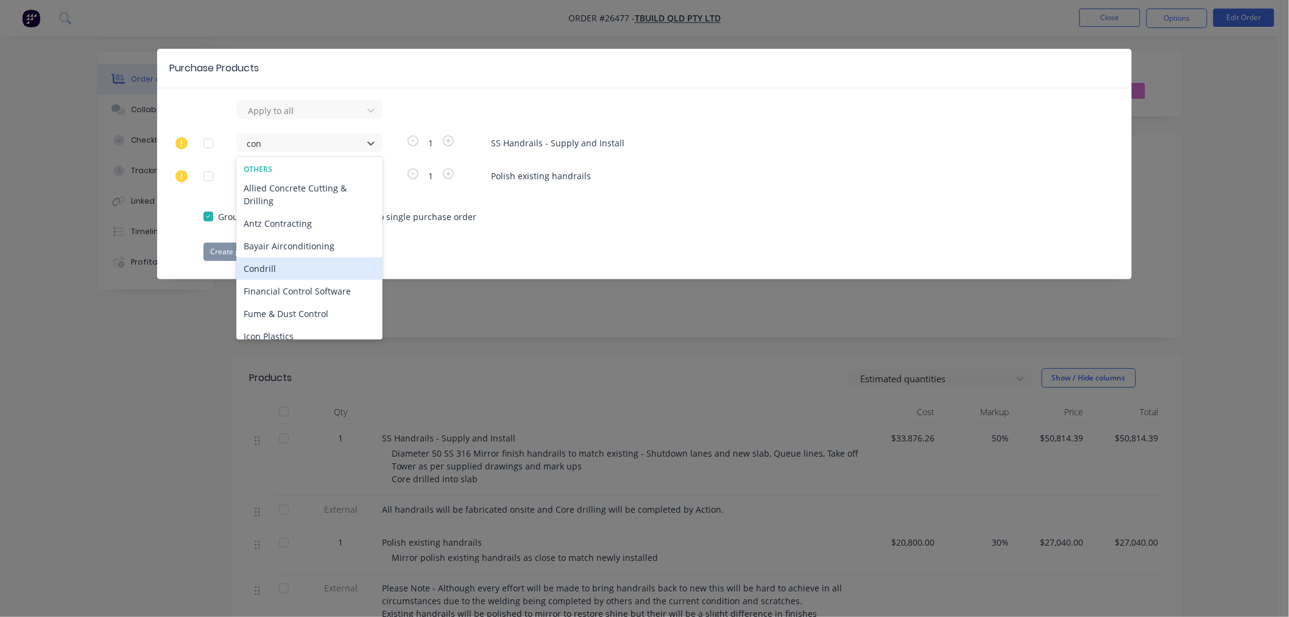
click at [316, 270] on div "Condrill" at bounding box center [309, 268] width 146 height 23
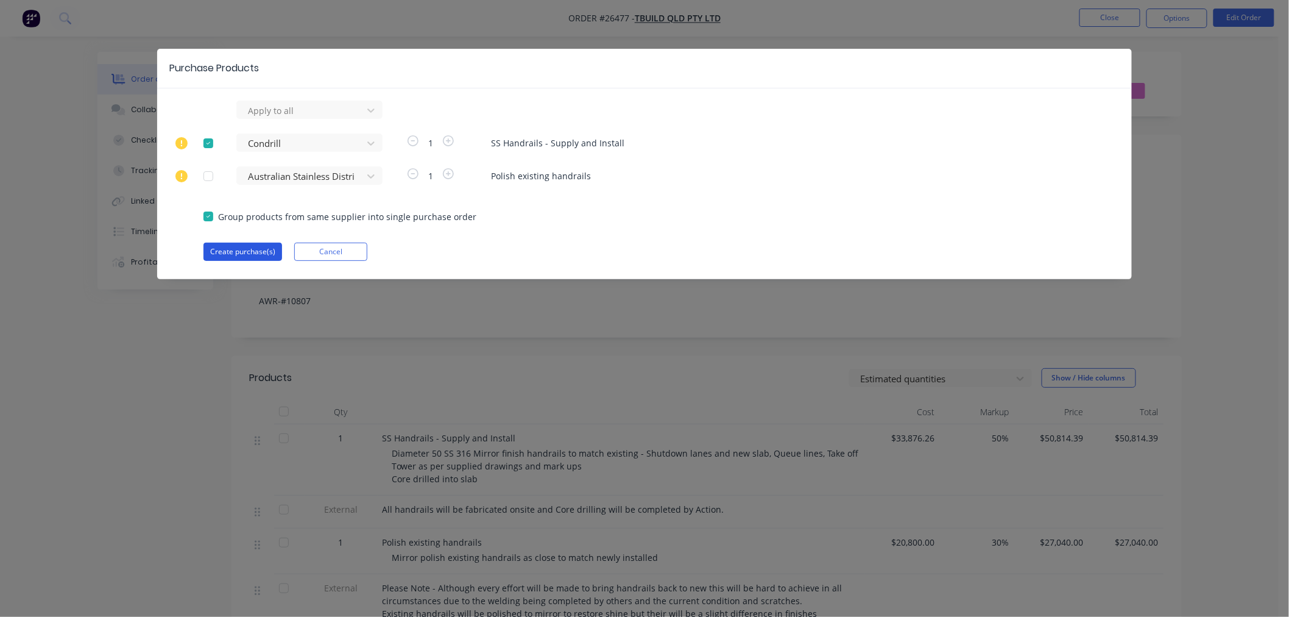
click at [261, 249] on button "Create purchase(s)" at bounding box center [242, 251] width 79 height 18
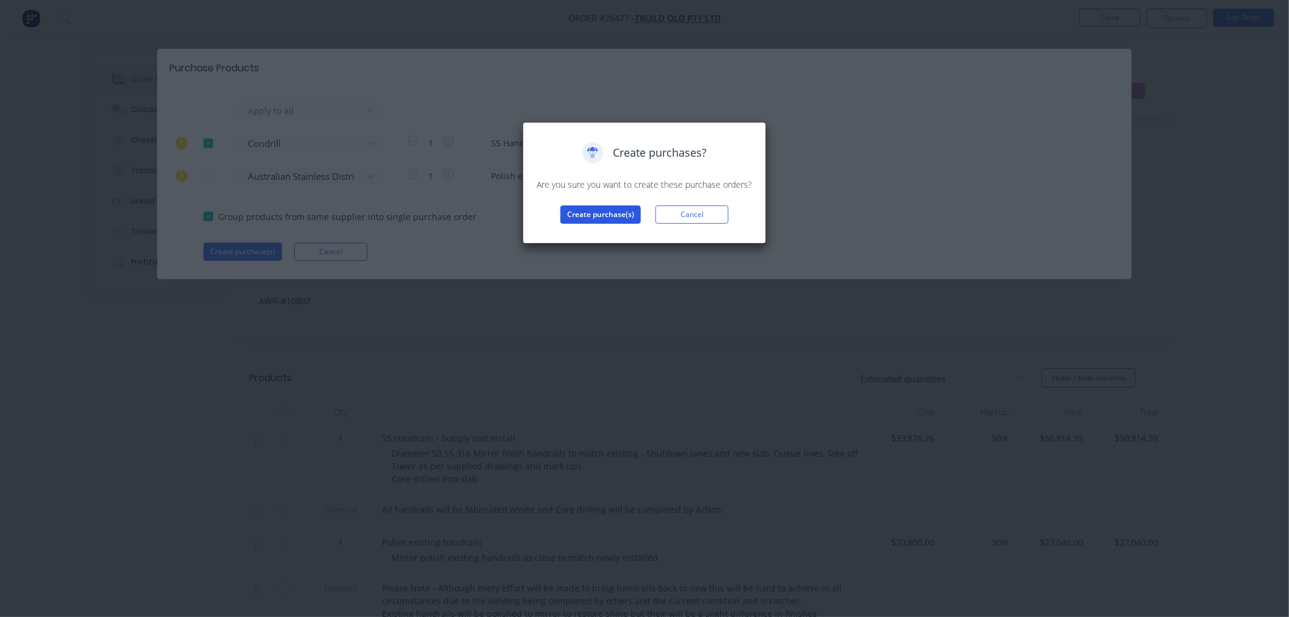
click at [624, 217] on button "Create purchase(s)" at bounding box center [601, 214] width 80 height 18
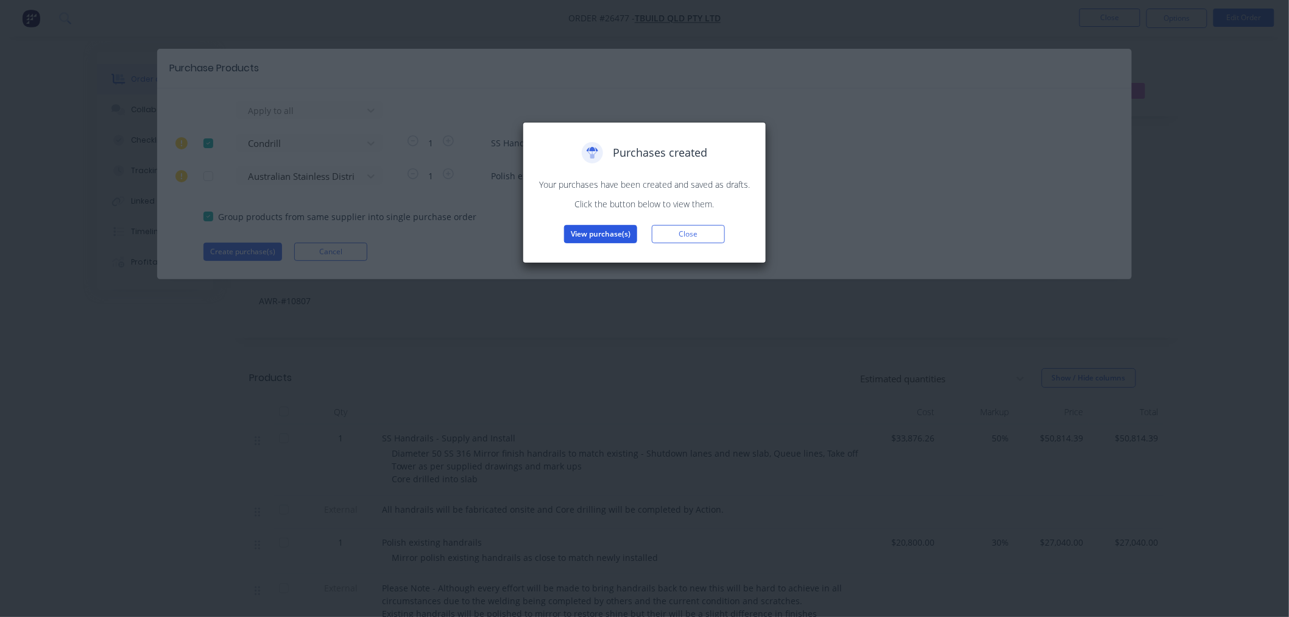
click at [612, 233] on button "View purchase(s)" at bounding box center [600, 234] width 73 height 18
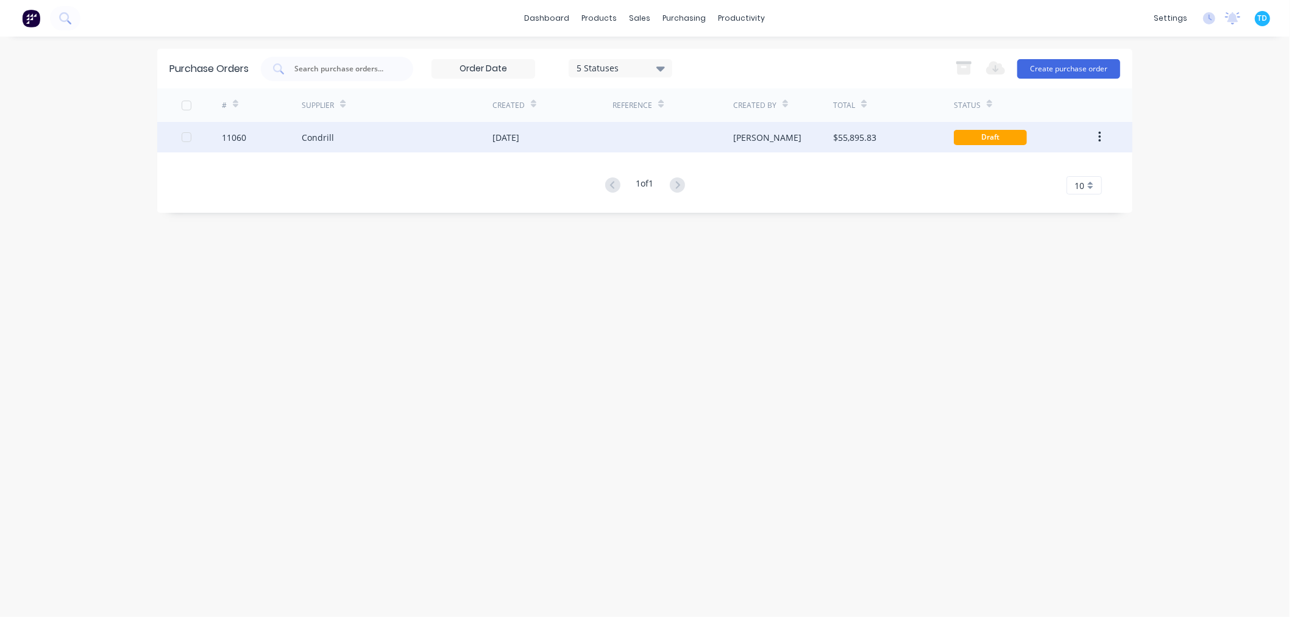
click at [495, 135] on div "[DATE]" at bounding box center [505, 137] width 27 height 13
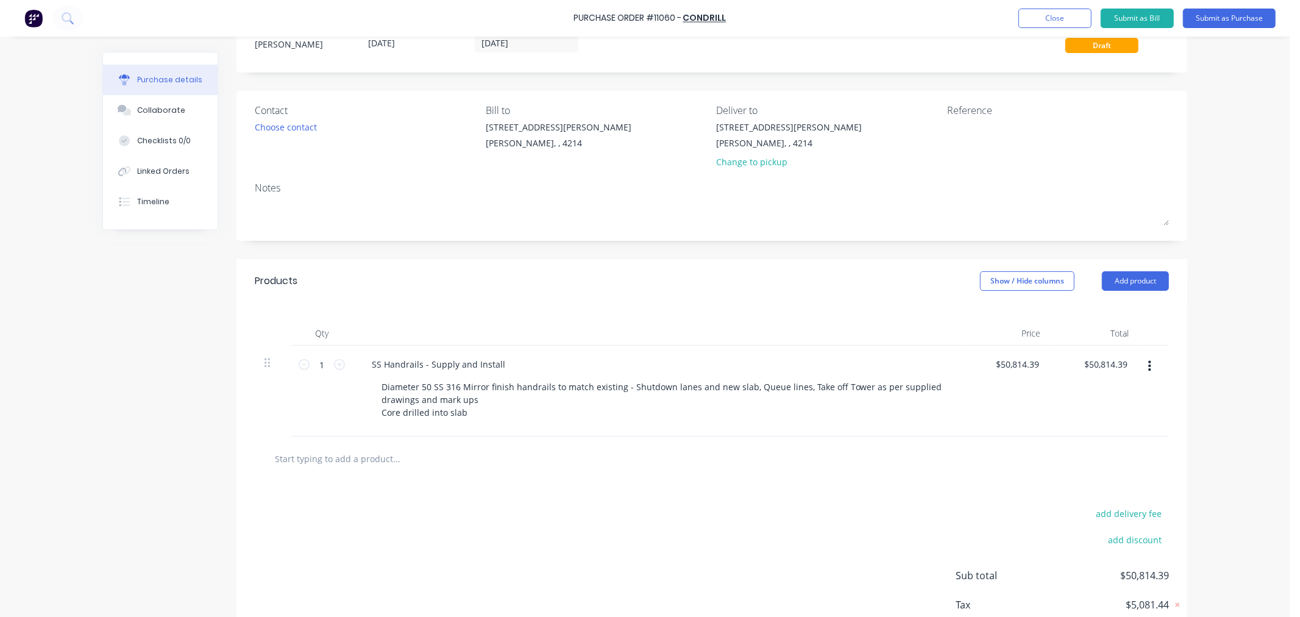
scroll to position [122, 0]
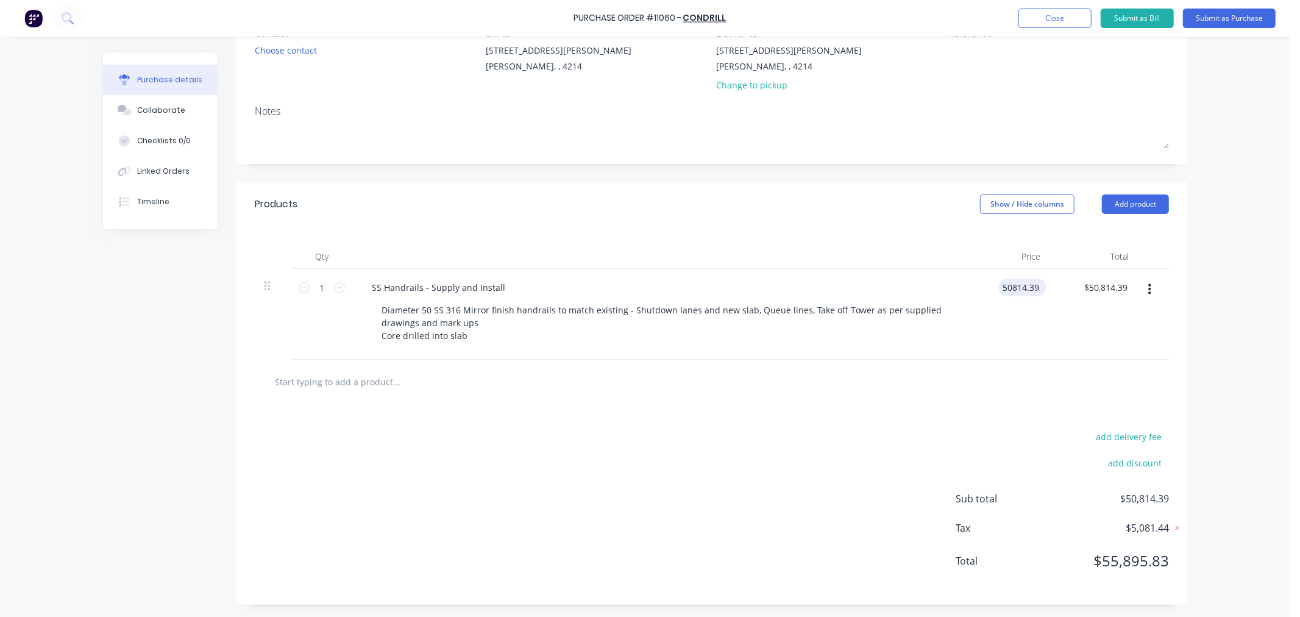
click at [1034, 289] on input "50814.39" at bounding box center [1020, 287] width 43 height 18
type input "5"
type input "$0.00"
click at [943, 375] on div at bounding box center [711, 381] width 894 height 24
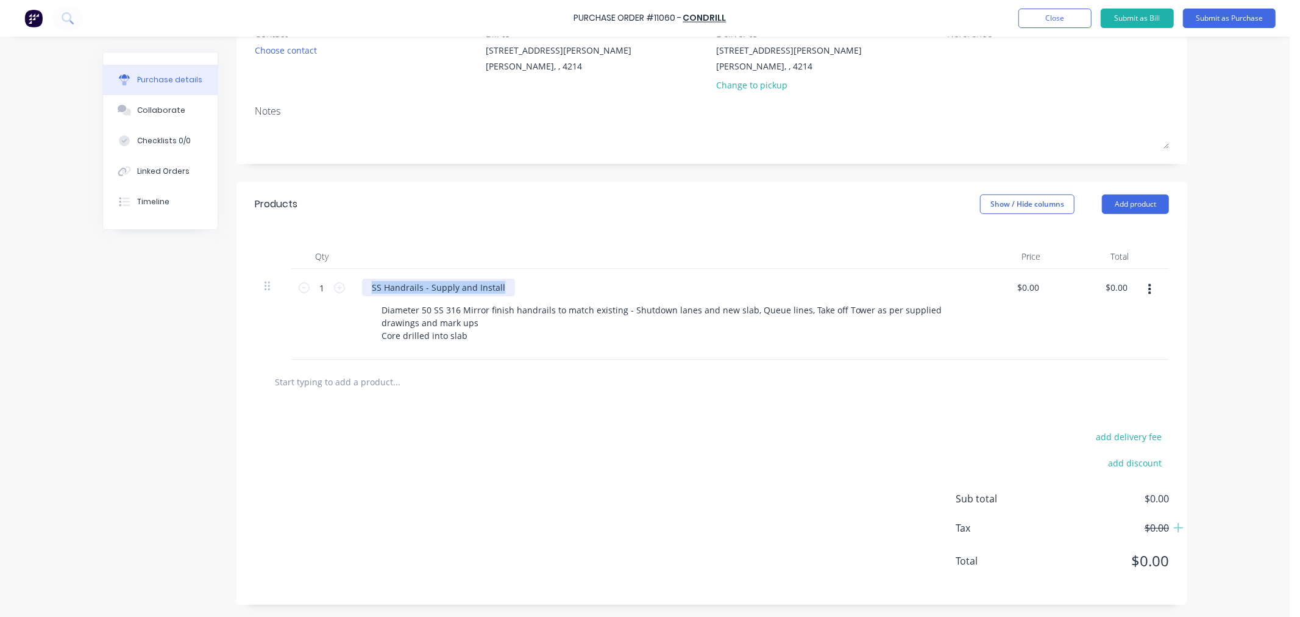
drag, startPoint x: 498, startPoint y: 286, endPoint x: 352, endPoint y: 285, distance: 145.6
click at [352, 285] on div "SS Handrails - Supply and Install Diameter 50 SS 316 Mirror finish handrails to…" at bounding box center [656, 314] width 609 height 91
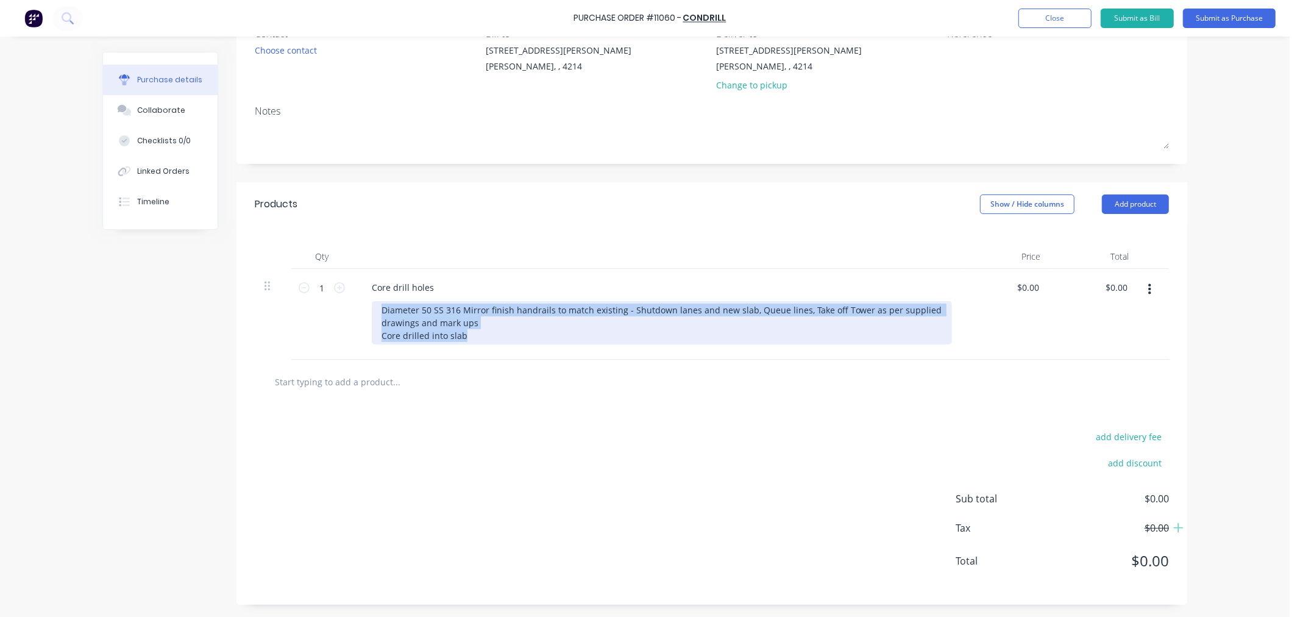
drag, startPoint x: 394, startPoint y: 314, endPoint x: 490, endPoint y: 353, distance: 104.1
click at [490, 353] on div "Core drill holes Diameter 50 SS 316 Mirror finish handrails to match existing -…" at bounding box center [656, 314] width 609 height 91
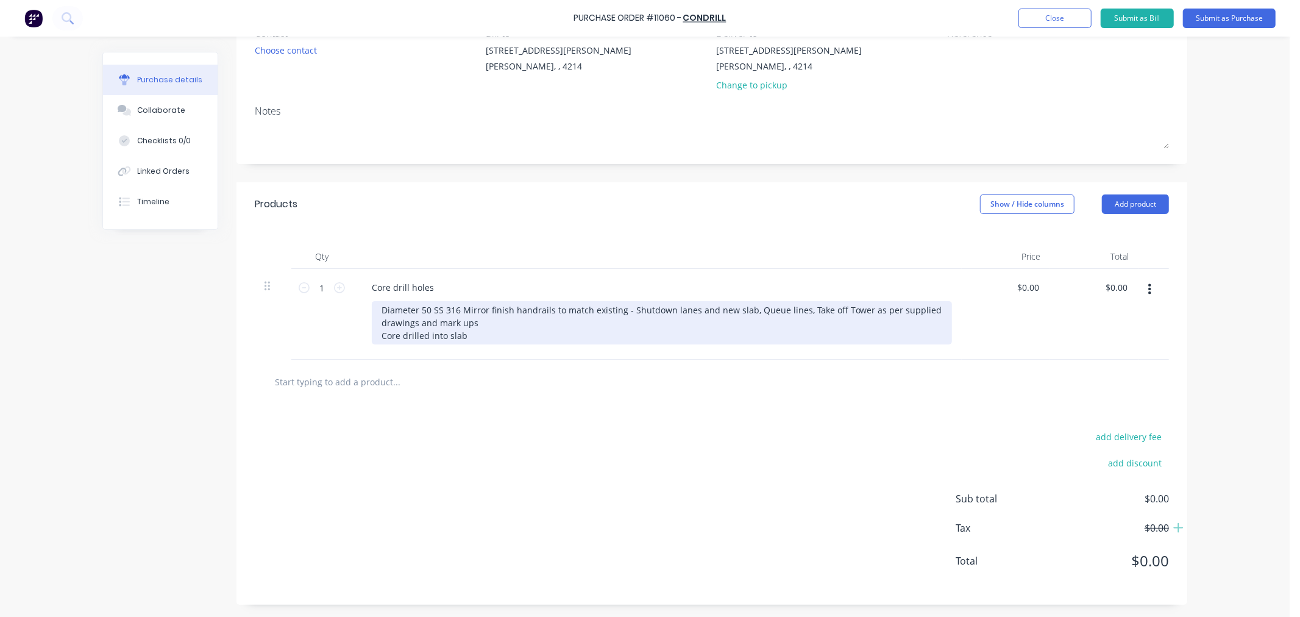
scroll to position [96, 0]
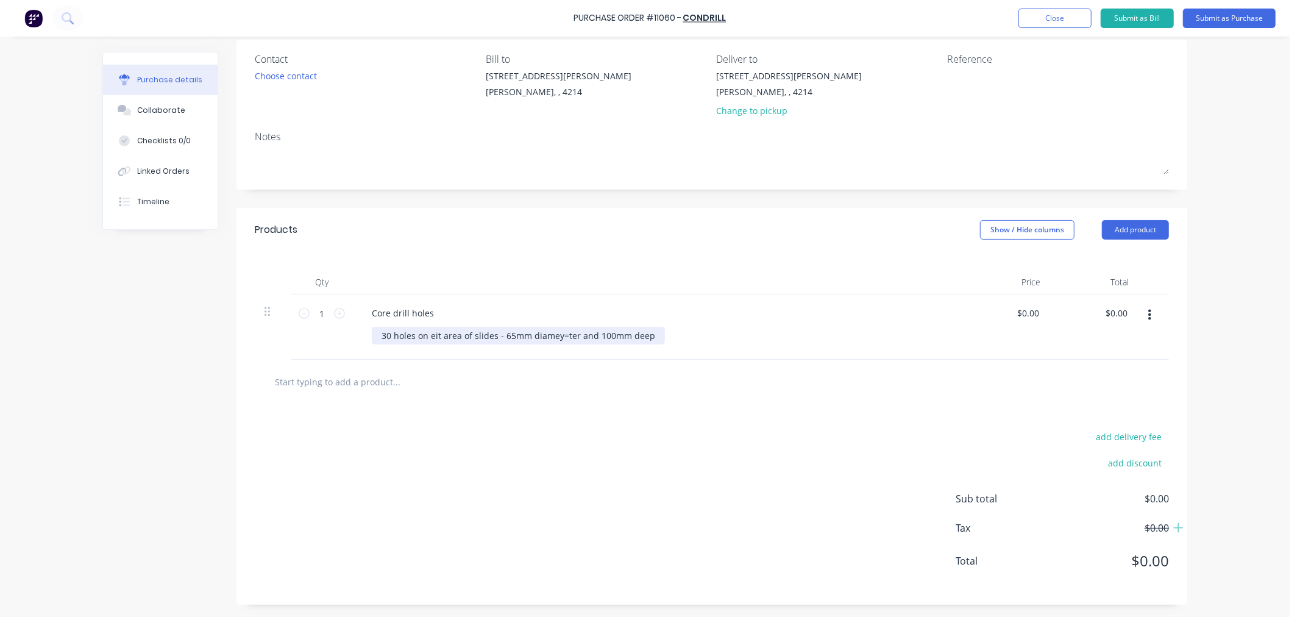
click at [559, 339] on div "30 holes on eit area of slides - 65mm diamey=ter and 100mm deep" at bounding box center [518, 336] width 293 height 18
click at [589, 370] on div at bounding box center [447, 381] width 366 height 24
click at [428, 331] on div "30 holes on eit area of slides - 65mm diameter and 100mm deep" at bounding box center [514, 336] width 284 height 18
click at [526, 402] on div at bounding box center [712, 381] width 914 height 44
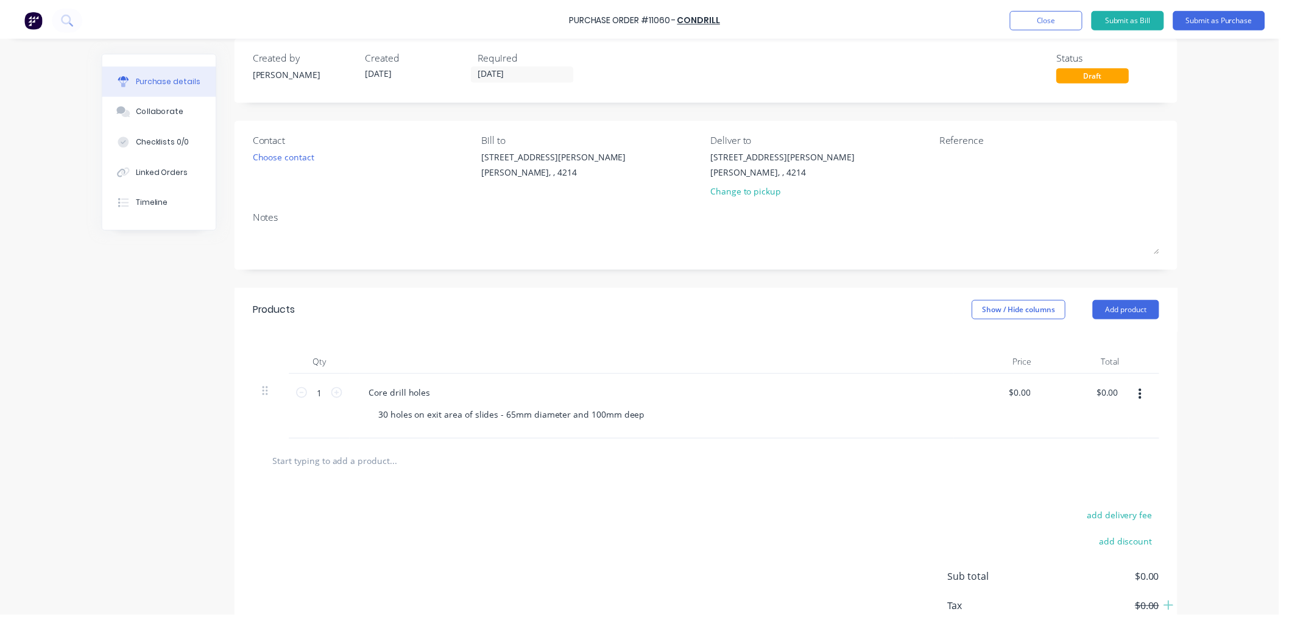
scroll to position [0, 0]
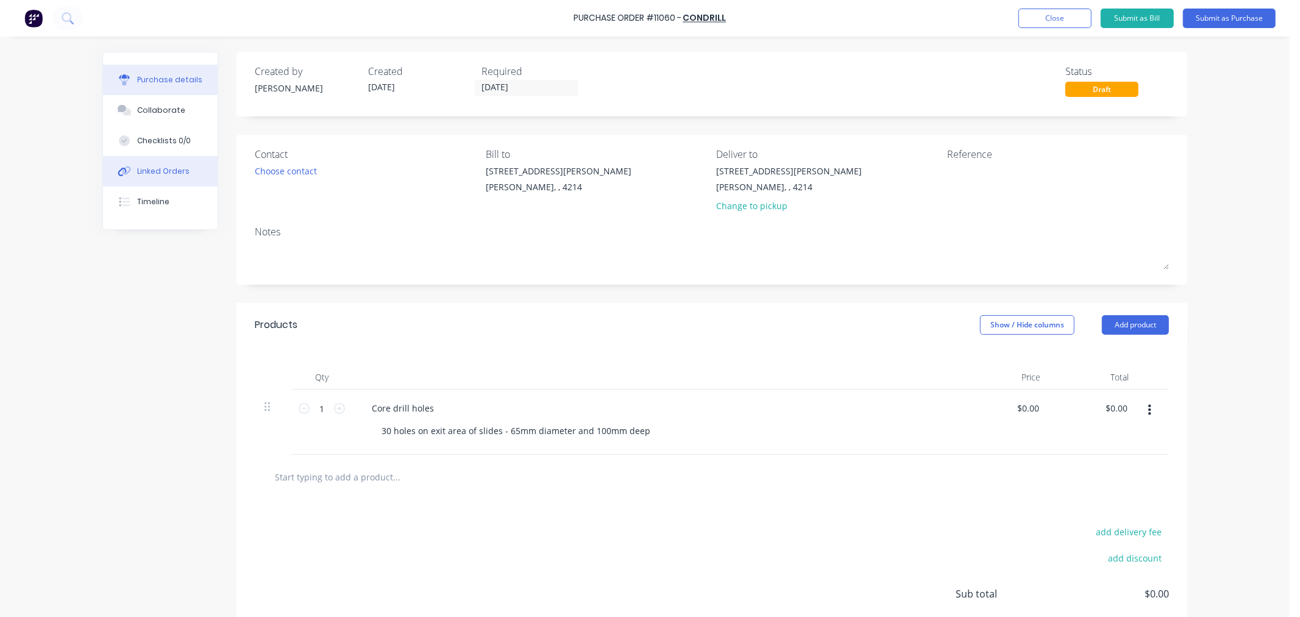
click at [168, 180] on button "Linked Orders" at bounding box center [160, 171] width 115 height 30
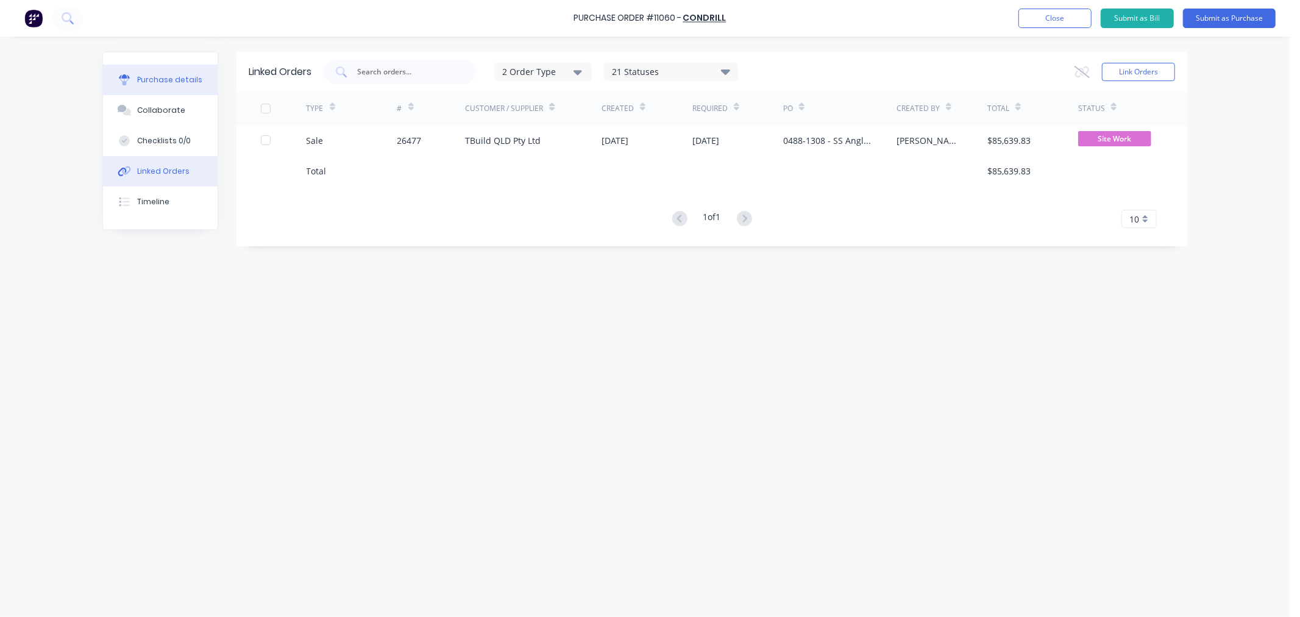
click at [165, 82] on div "Purchase details" at bounding box center [169, 79] width 65 height 11
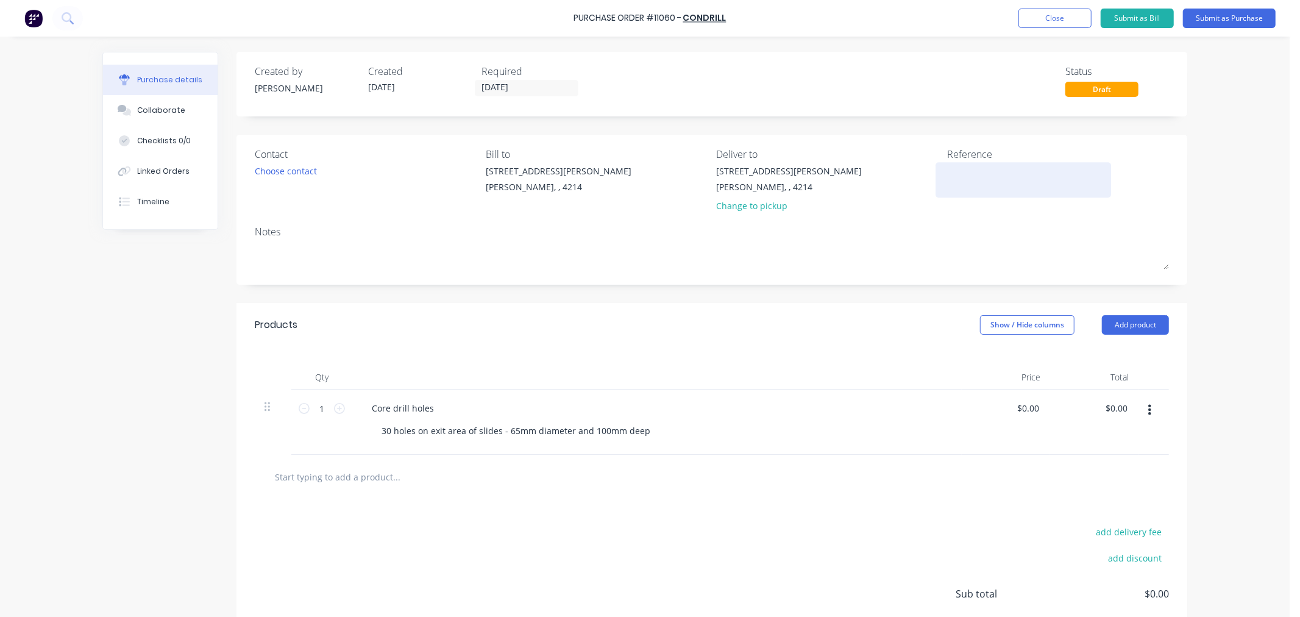
click at [978, 177] on textarea at bounding box center [1023, 177] width 152 height 27
type textarea "x"
type textarea "2"
type textarea "x"
type textarea "26"
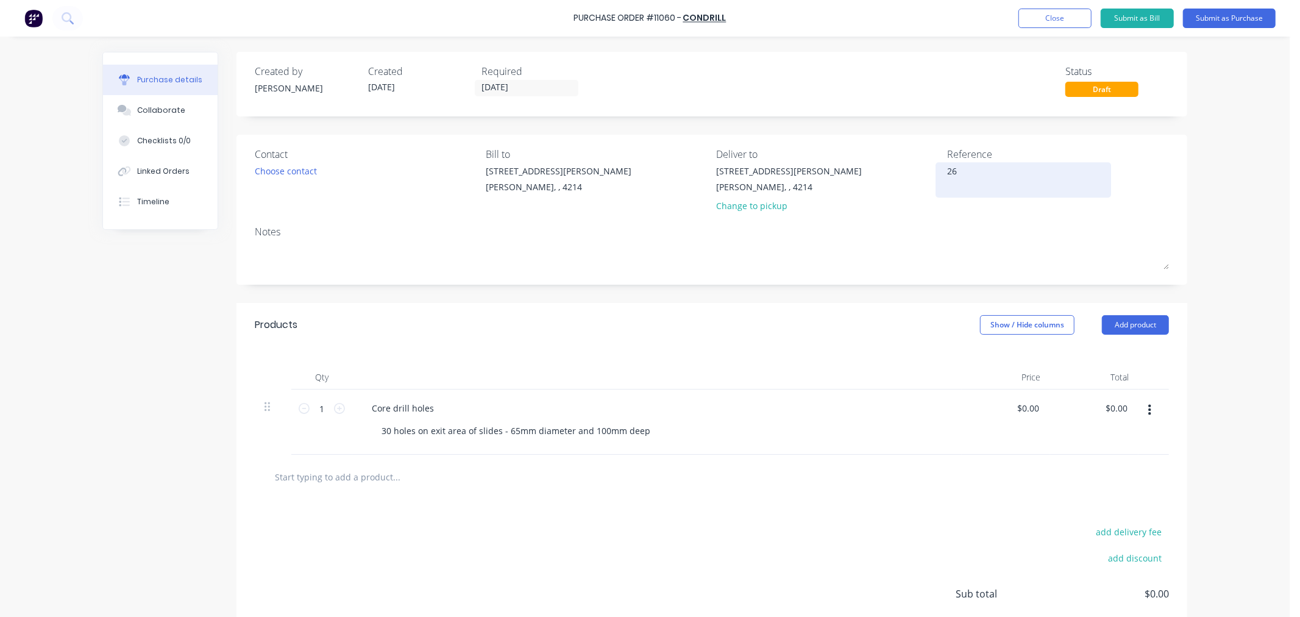
type textarea "x"
type textarea "264"
type textarea "x"
type textarea "2647"
type textarea "x"
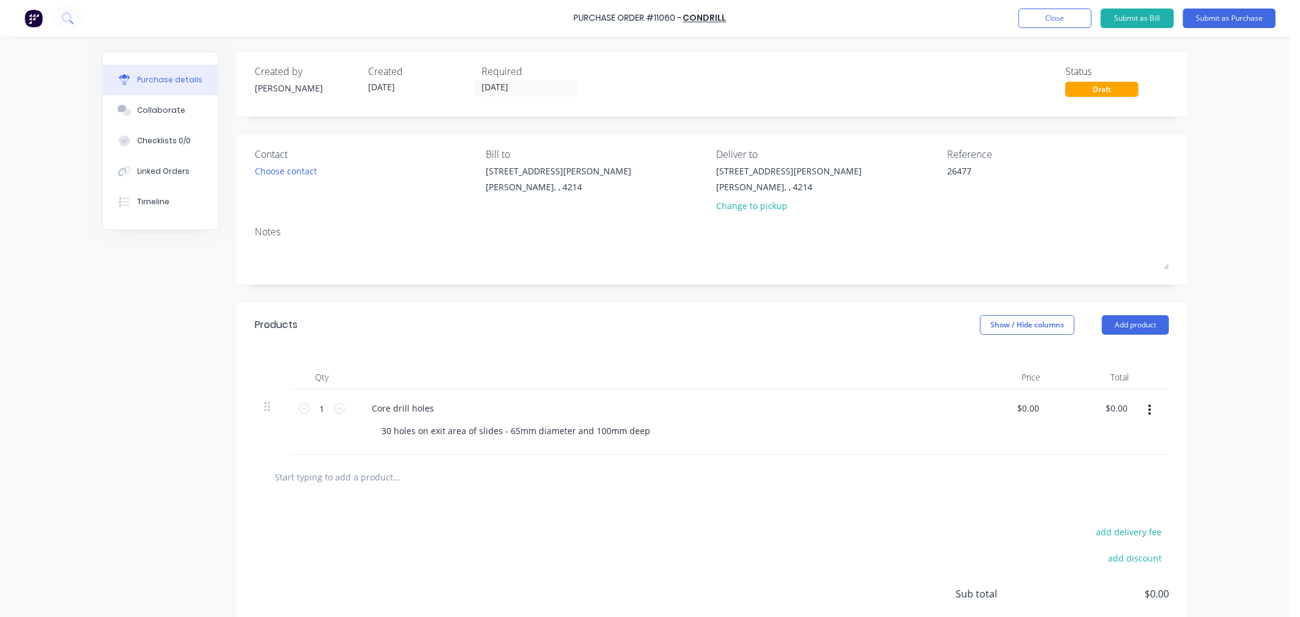
type textarea "26477"
type textarea "x"
type textarea "26477"
click at [899, 363] on div "Qty Price Total 1 1 Core drill holes 30 holes on exit area of slides - 65mm dia…" at bounding box center [711, 401] width 950 height 108
click at [1229, 17] on button "Submit as Purchase" at bounding box center [1229, 18] width 93 height 19
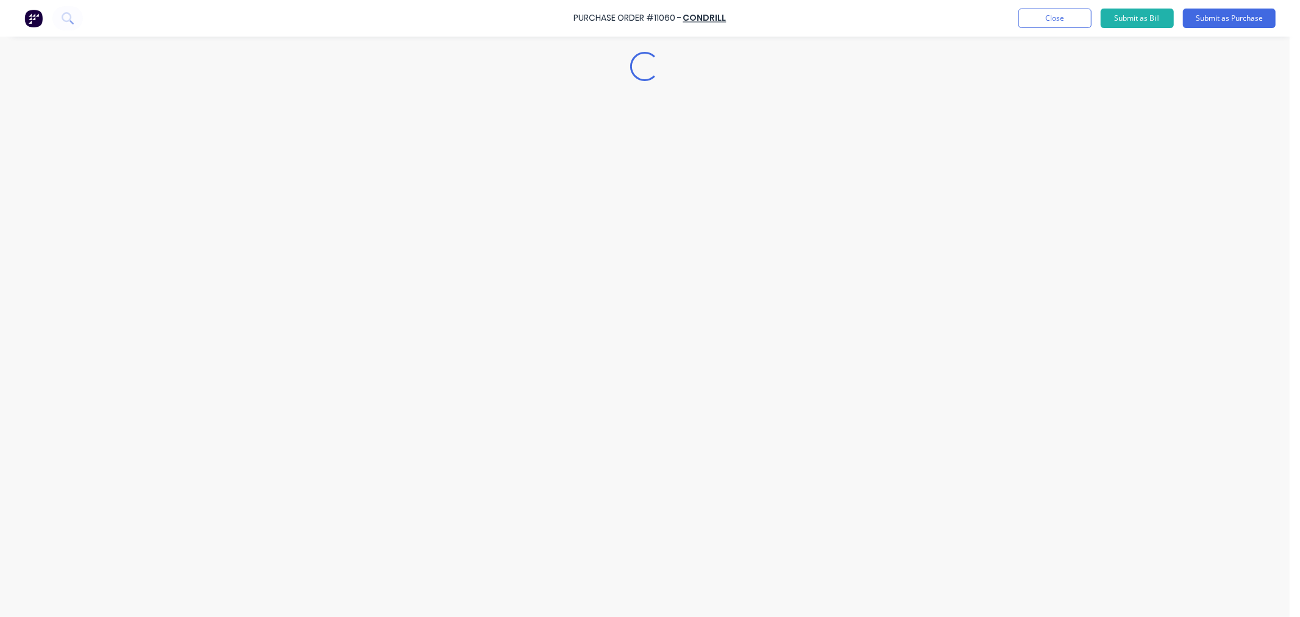
type textarea "x"
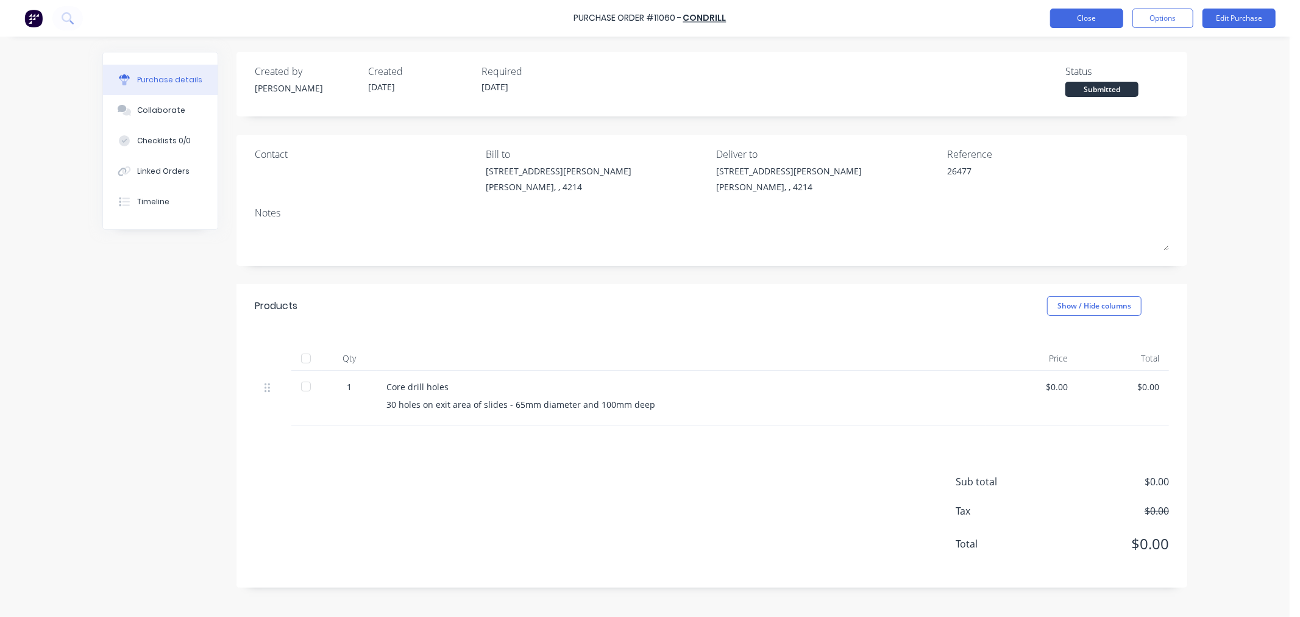
click at [1086, 13] on button "Close" at bounding box center [1086, 18] width 73 height 19
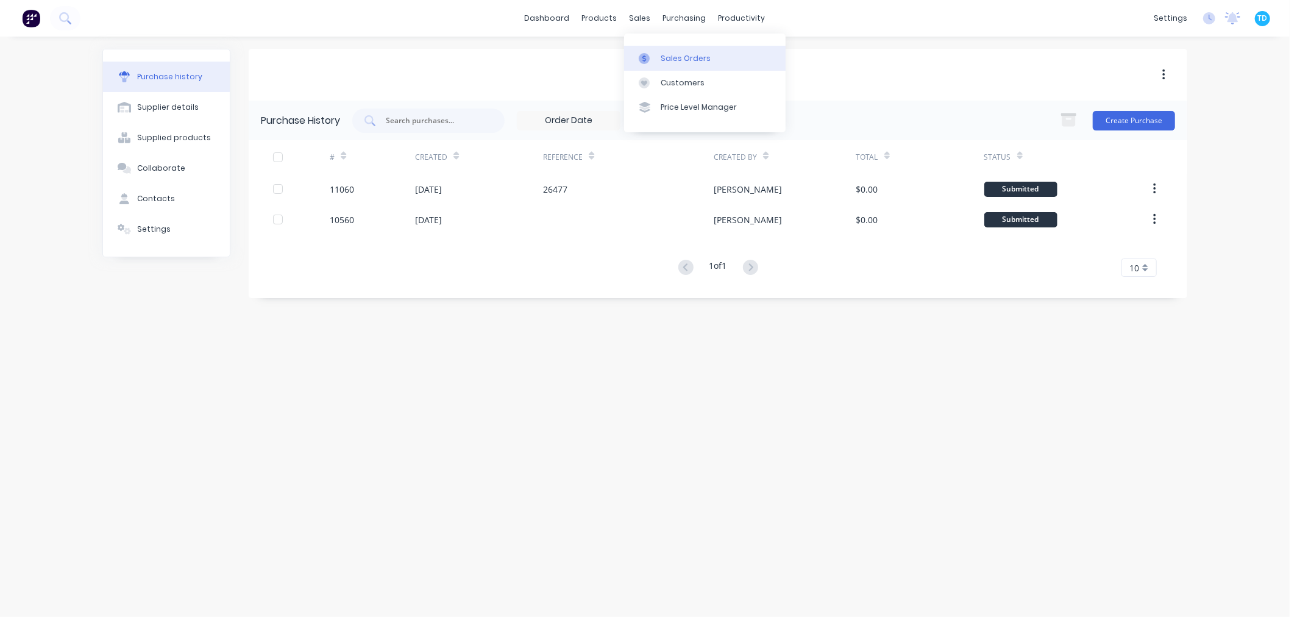
click at [659, 52] on link "Sales Orders" at bounding box center [704, 58] width 161 height 24
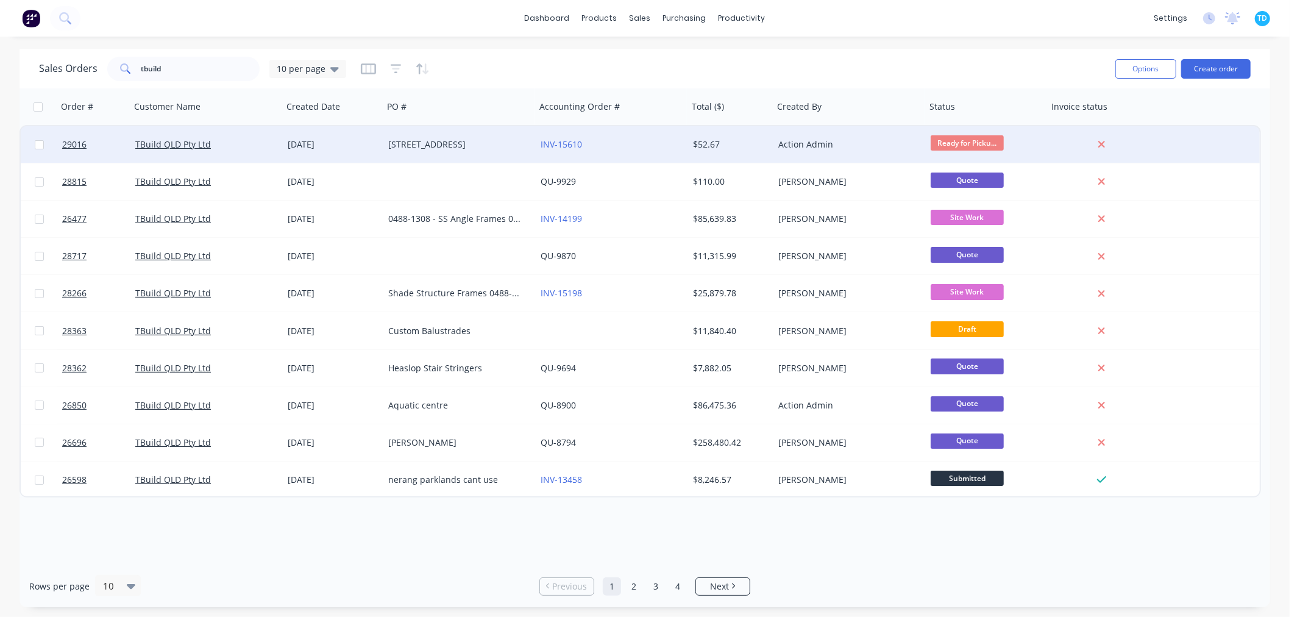
click at [472, 150] on div "[STREET_ADDRESS]" at bounding box center [459, 144] width 152 height 37
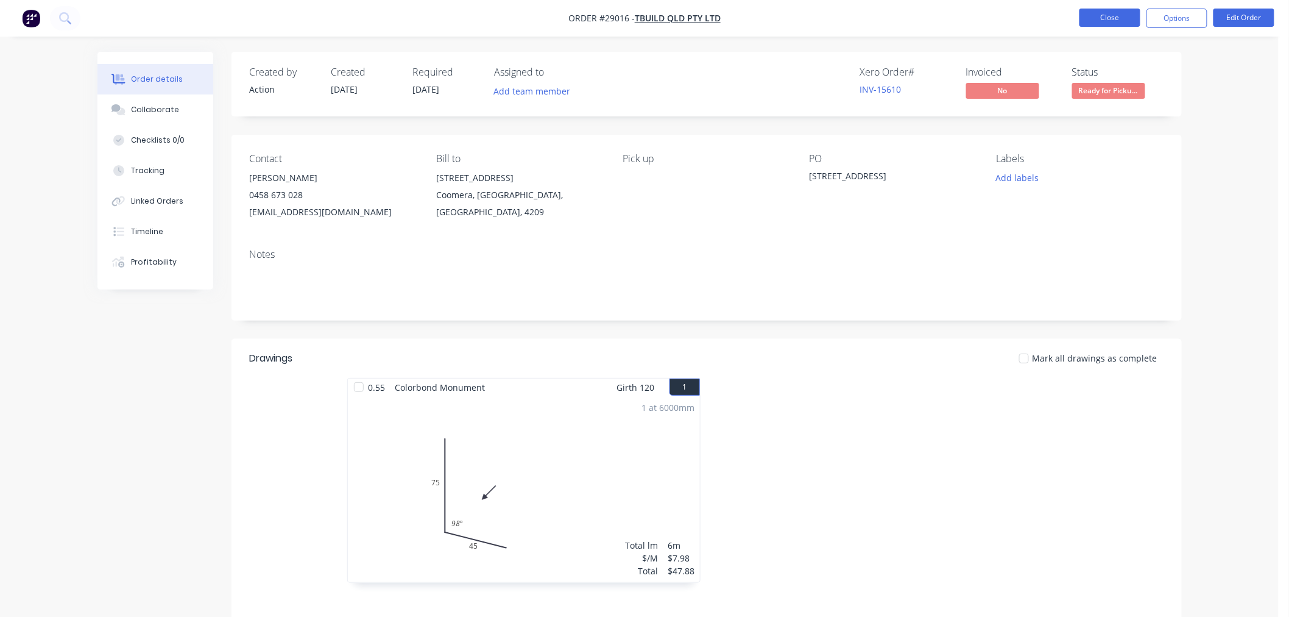
click at [1130, 19] on button "Close" at bounding box center [1110, 18] width 61 height 18
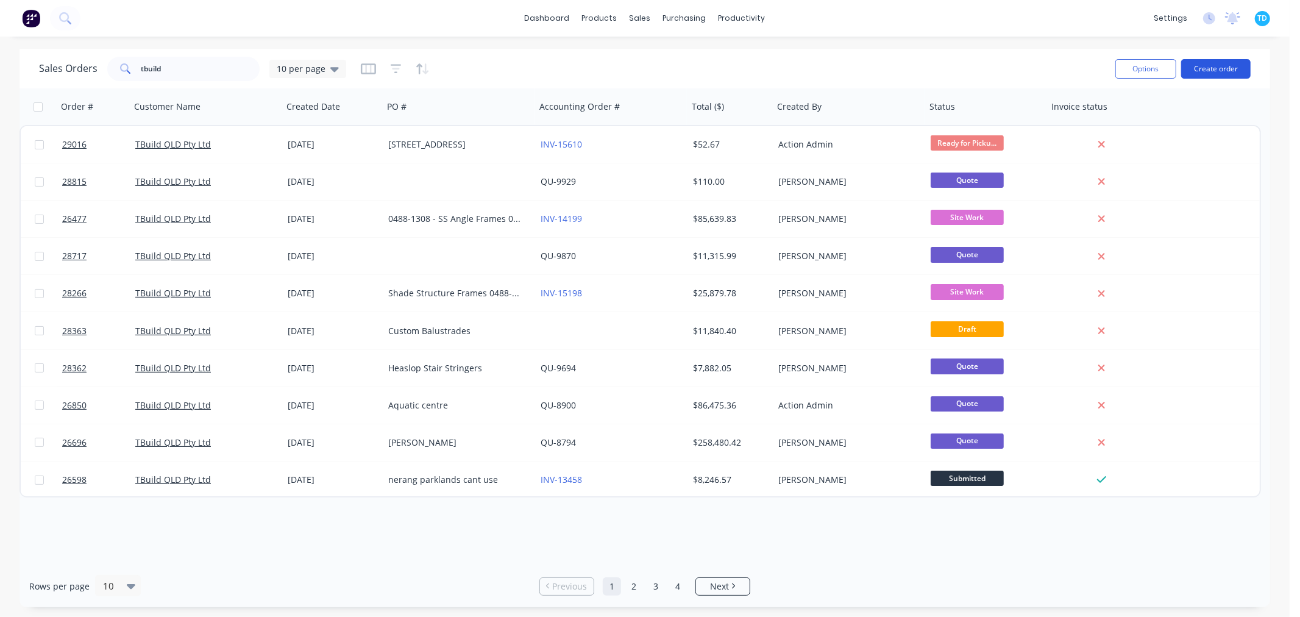
click at [1205, 63] on button "Create order" at bounding box center [1215, 68] width 69 height 19
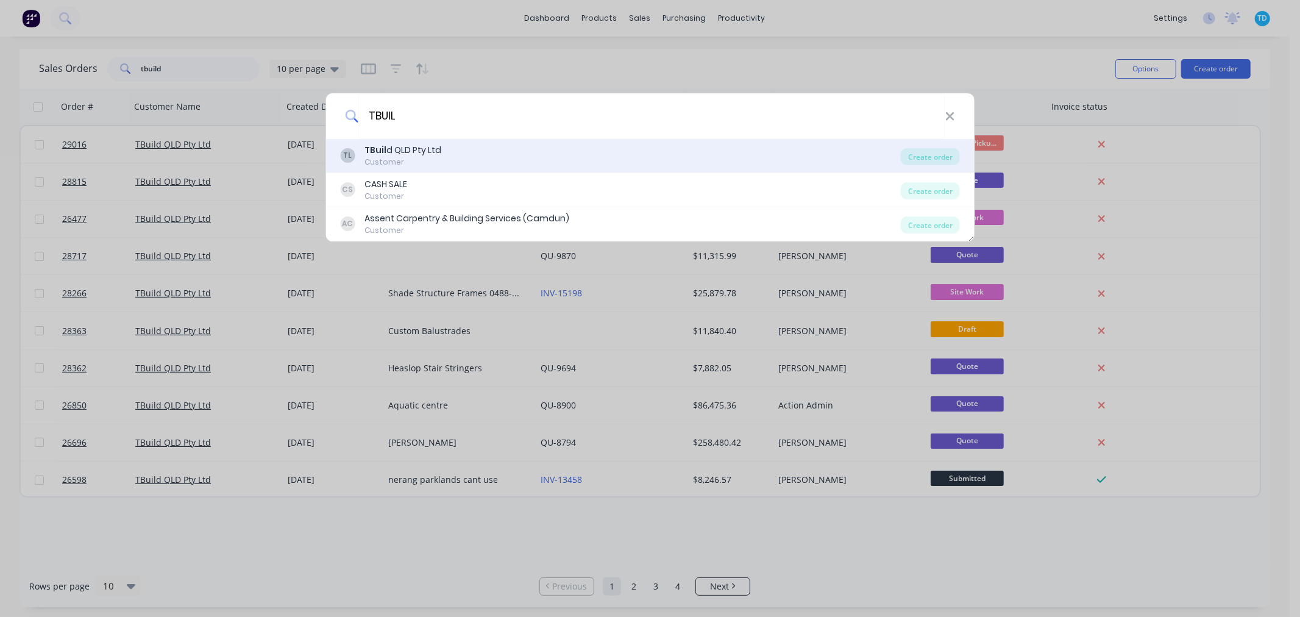
type input "TBUIL"
click at [416, 157] on div "Customer" at bounding box center [402, 162] width 77 height 11
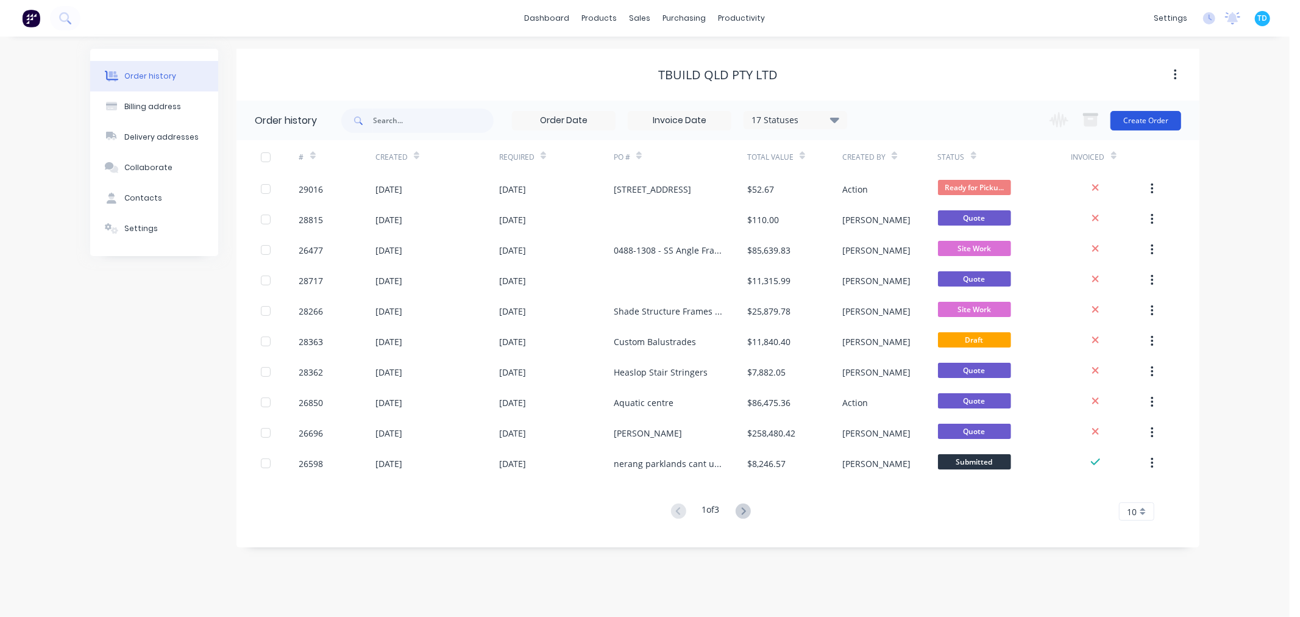
click at [1136, 129] on button "Create Order" at bounding box center [1145, 120] width 71 height 19
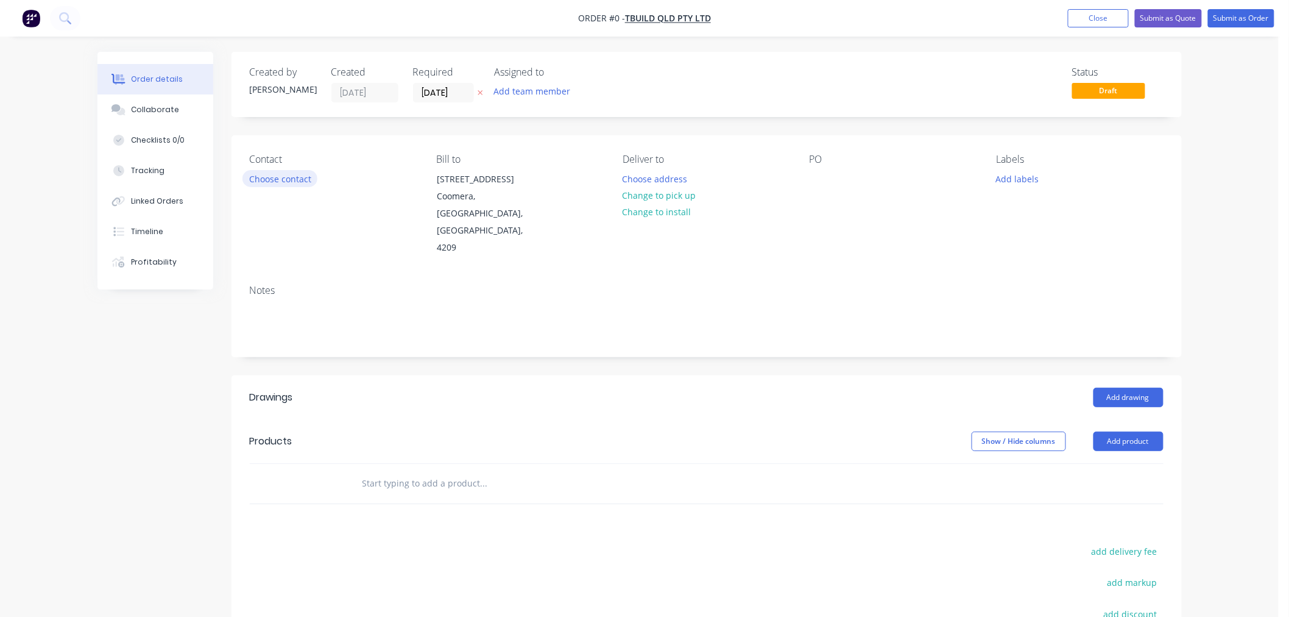
click at [300, 178] on button "Choose contact" at bounding box center [279, 178] width 75 height 16
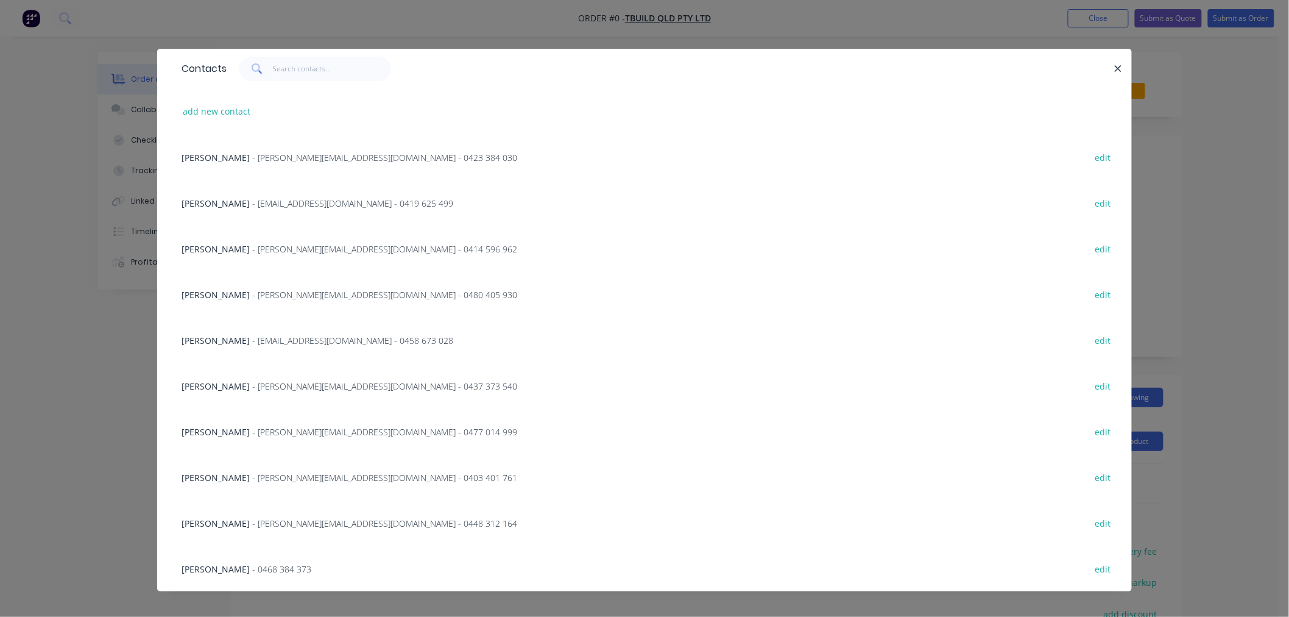
click at [258, 341] on span "- [EMAIL_ADDRESS][DOMAIN_NAME] - 0458 673 028" at bounding box center [352, 340] width 201 height 12
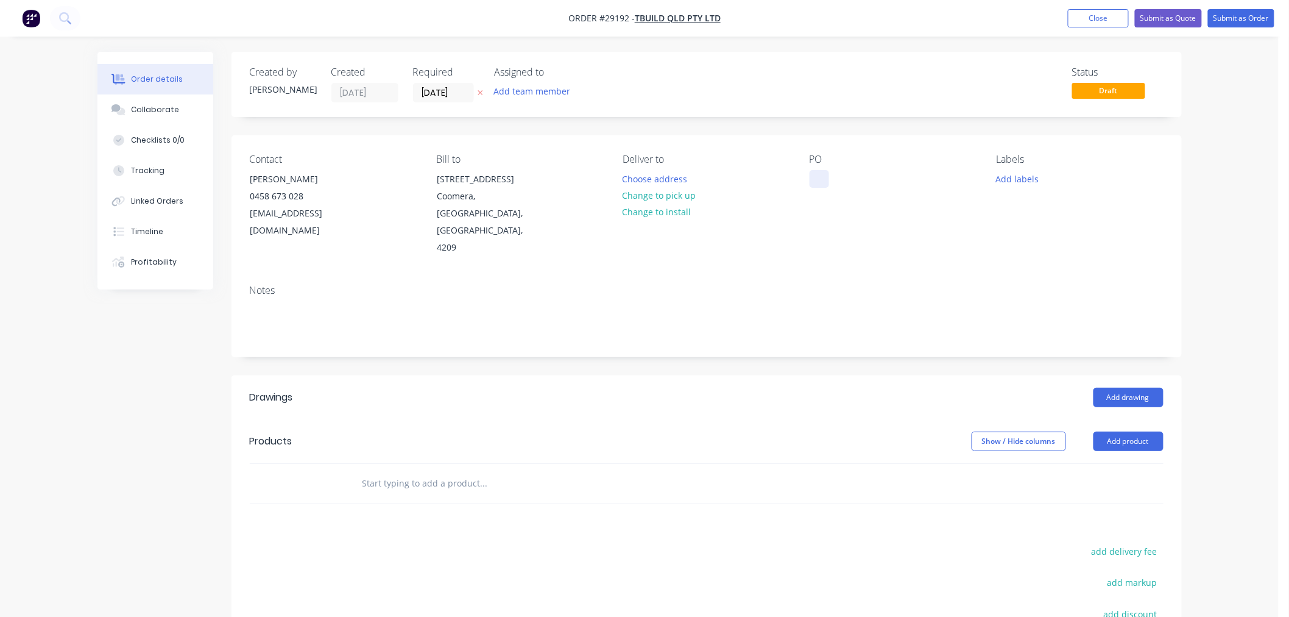
click at [822, 177] on div at bounding box center [819, 179] width 19 height 18
click at [836, 233] on div "Contact [PERSON_NAME] 0458 673 028 [EMAIL_ADDRESS][DOMAIN_NAME] Bill to [STREET…" at bounding box center [707, 205] width 950 height 140
click at [1129, 431] on button "Add product" at bounding box center [1129, 440] width 70 height 19
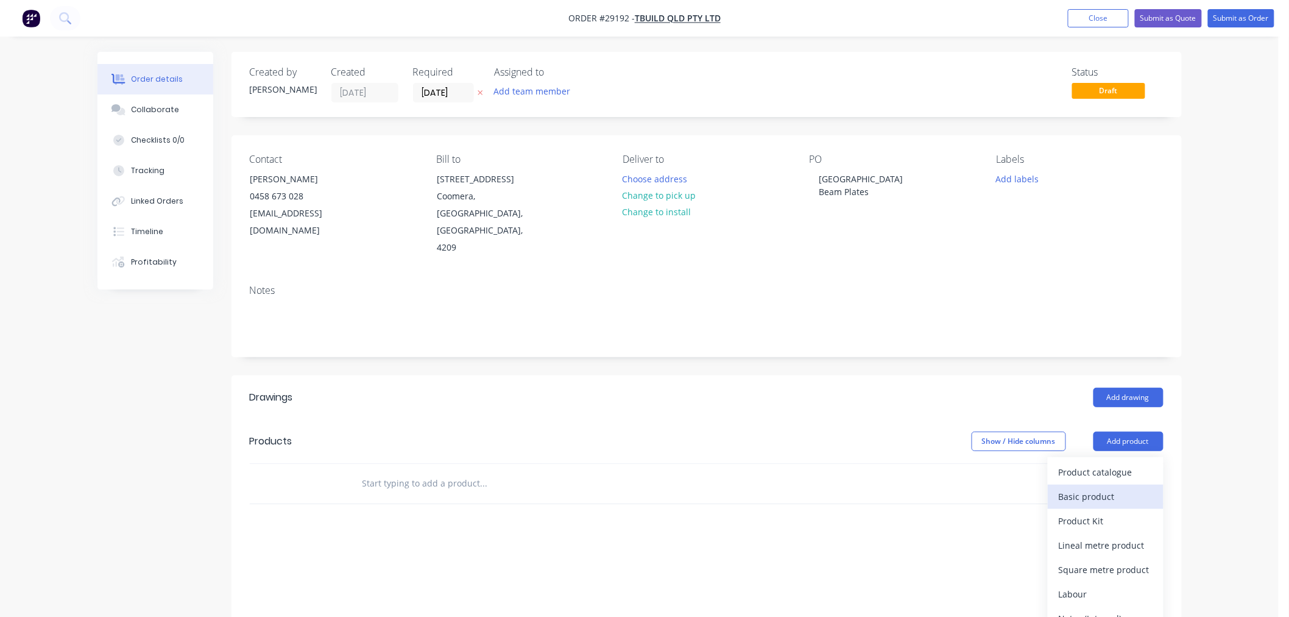
click at [1113, 487] on div "Basic product" at bounding box center [1106, 496] width 94 height 18
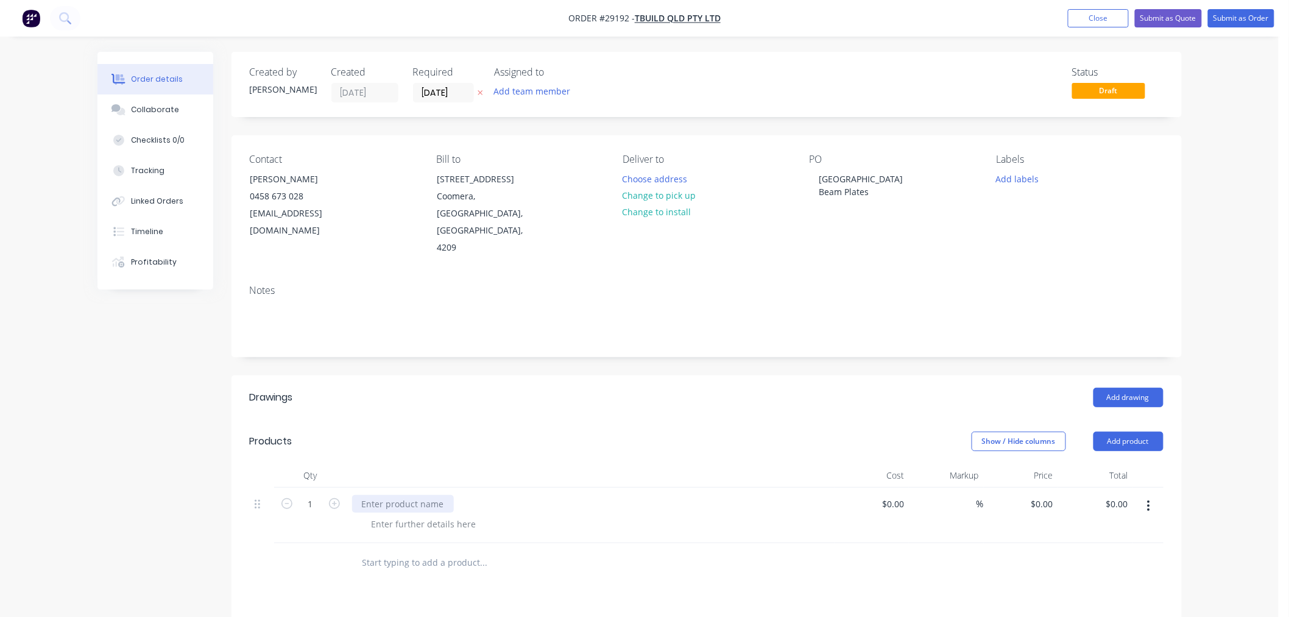
click at [426, 495] on div at bounding box center [403, 504] width 102 height 18
click at [334, 498] on icon "button" at bounding box center [334, 503] width 11 height 11
type input "4"
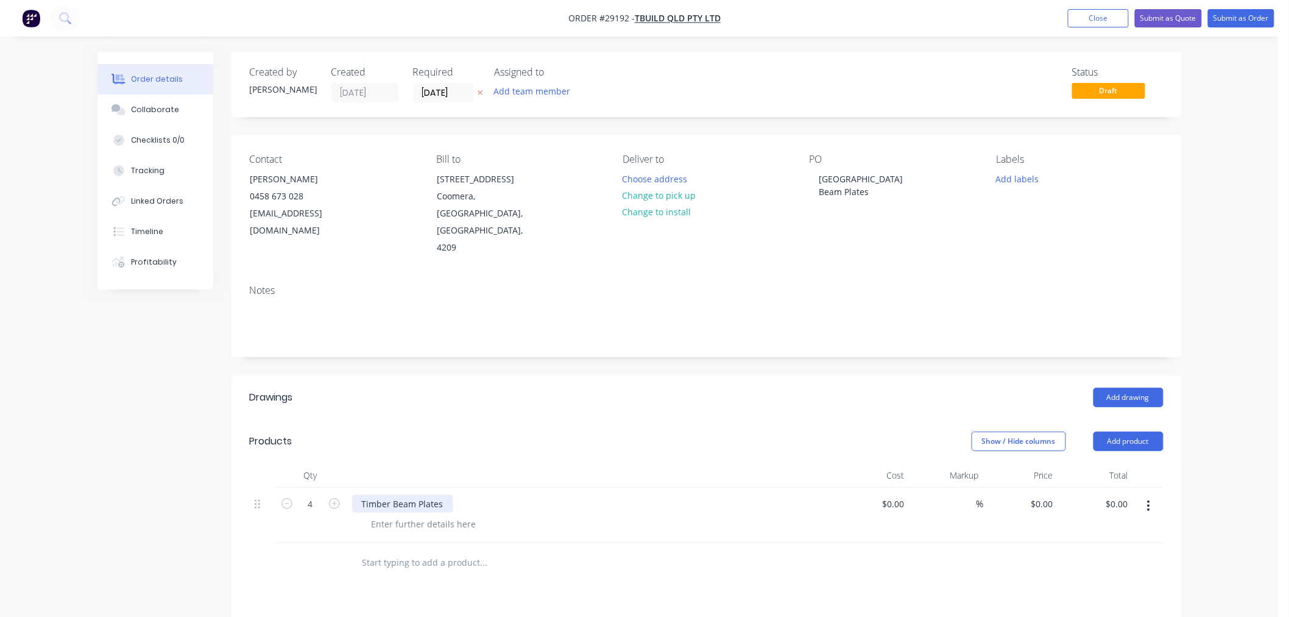
click at [363, 495] on div "Timber Beam Plates" at bounding box center [402, 504] width 101 height 18
click at [448, 515] on div at bounding box center [424, 524] width 124 height 18
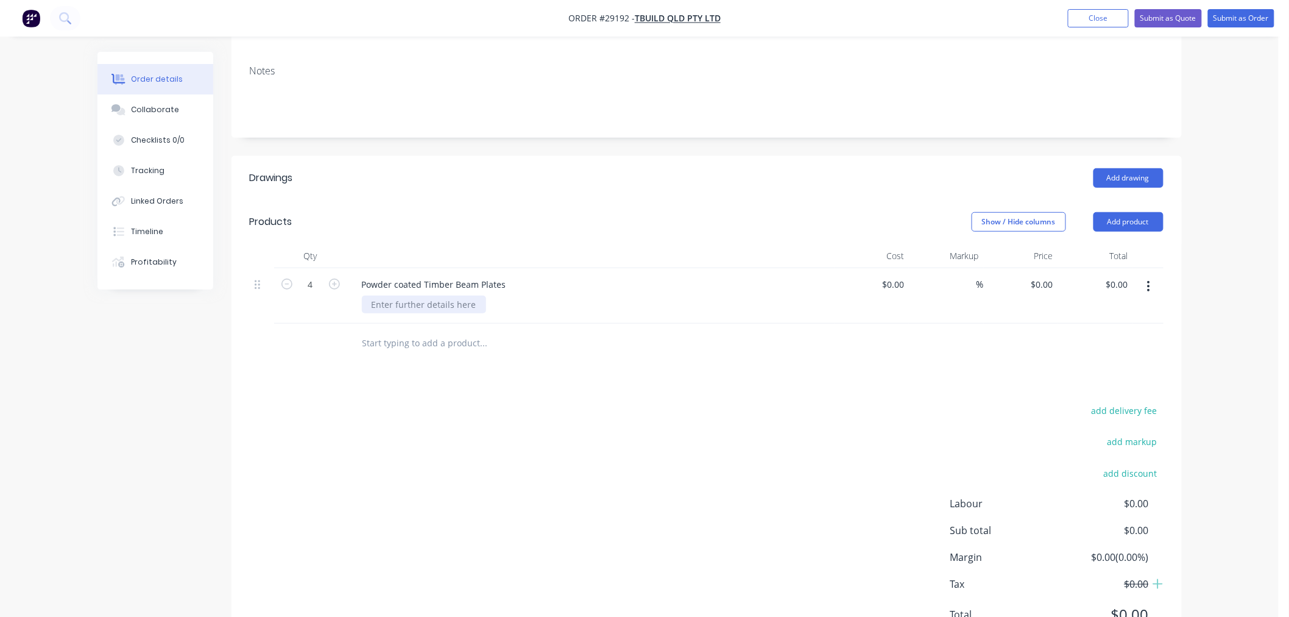
scroll to position [242, 0]
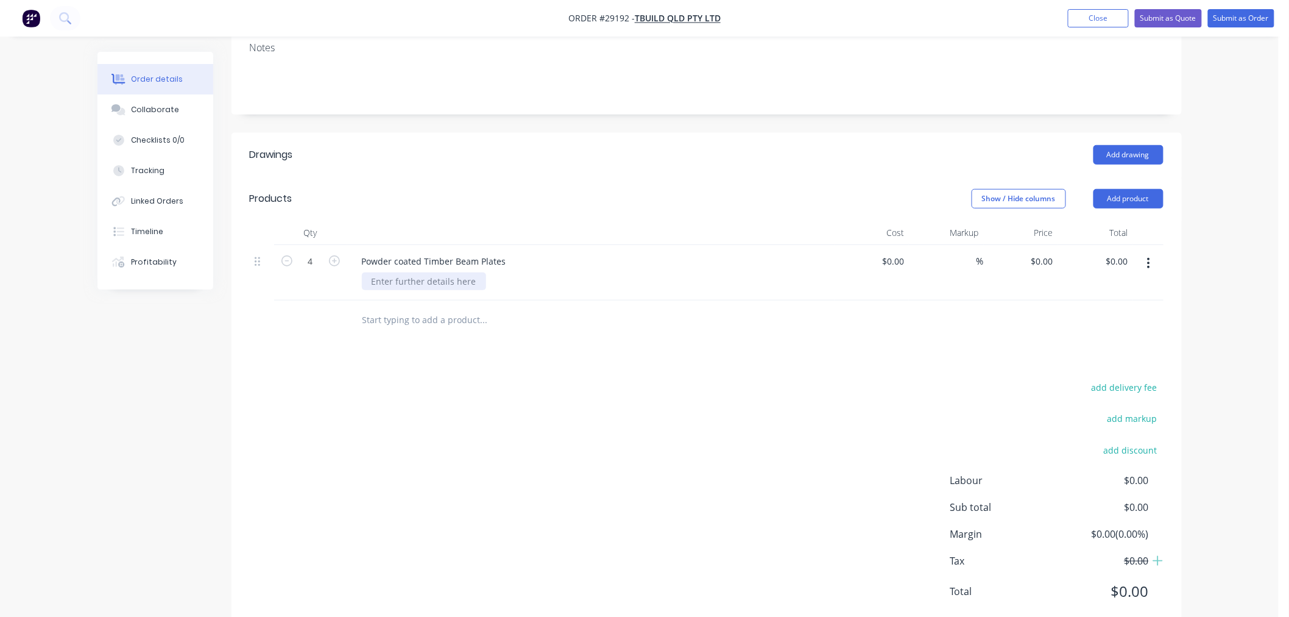
click at [455, 272] on div at bounding box center [424, 281] width 124 height 18
click at [1145, 177] on header "Products Show / Hide columns Add product" at bounding box center [707, 199] width 950 height 44
click at [1145, 189] on button "Add product" at bounding box center [1129, 198] width 70 height 19
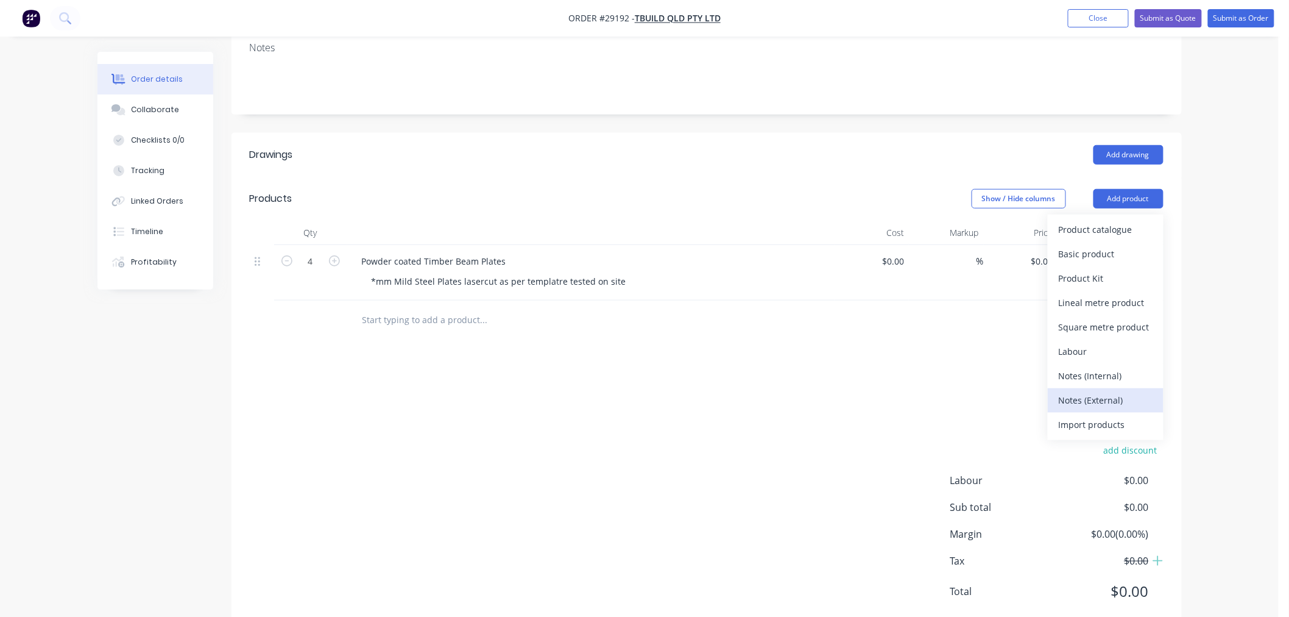
click at [1122, 391] on div "Notes (External)" at bounding box center [1106, 400] width 94 height 18
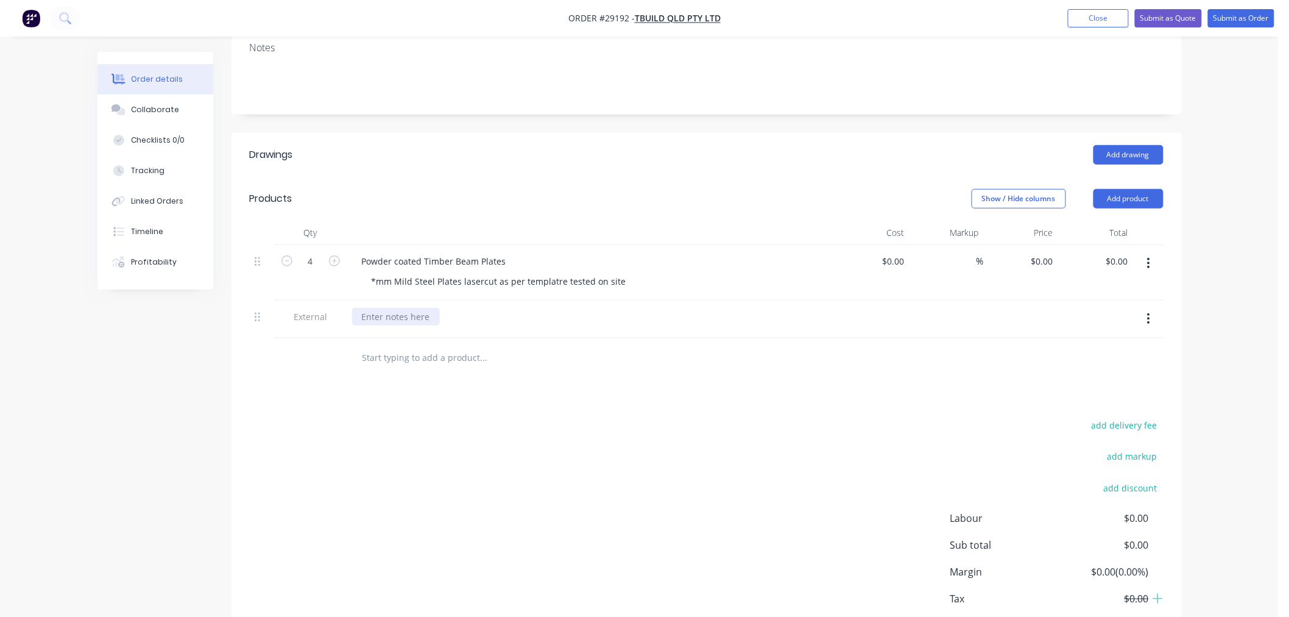
click at [417, 308] on div at bounding box center [396, 317] width 88 height 18
click at [521, 348] on div "Drawings Add drawing Products Show / Hide columns Add product Qty Cost Markup P…" at bounding box center [707, 401] width 950 height 537
click at [378, 272] on div "*mm Mild Steel Plates lasercut as per templatre tested on site" at bounding box center [499, 281] width 274 height 18
click at [557, 272] on div "8mm Mild Steel Plates lasercut as per templatre tested on site" at bounding box center [499, 281] width 274 height 18
click at [664, 378] on div "Drawings Add drawing Products Show / Hide columns Add product Qty Cost Markup P…" at bounding box center [707, 401] width 950 height 537
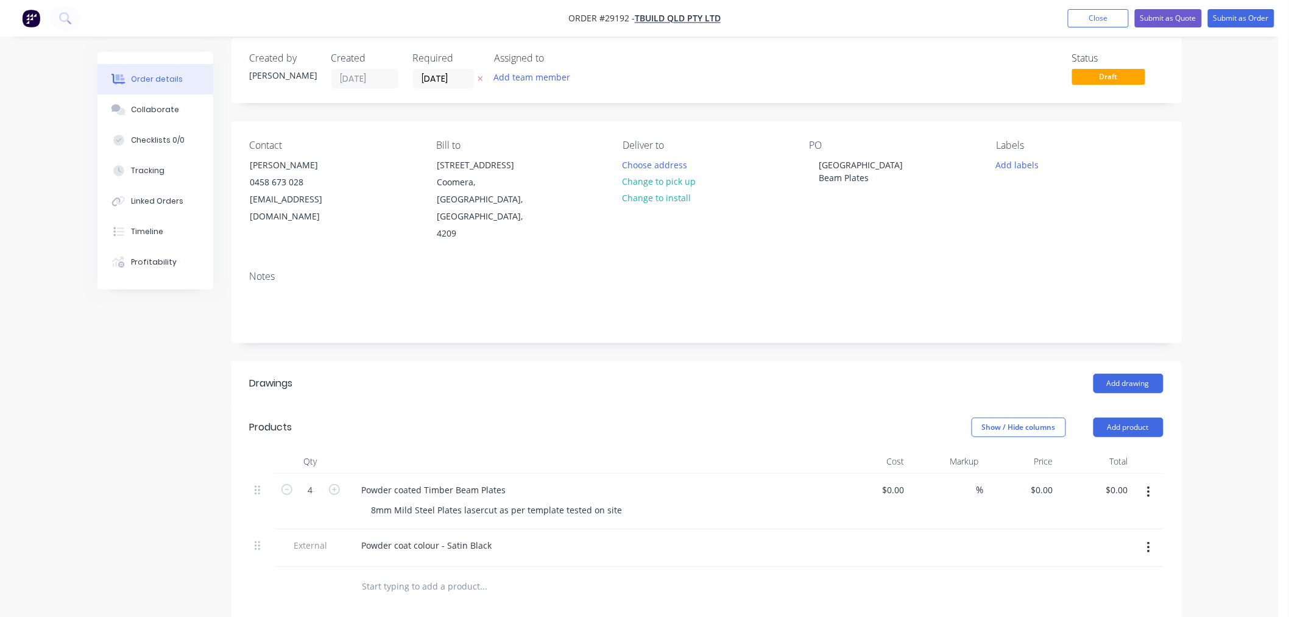
scroll to position [0, 0]
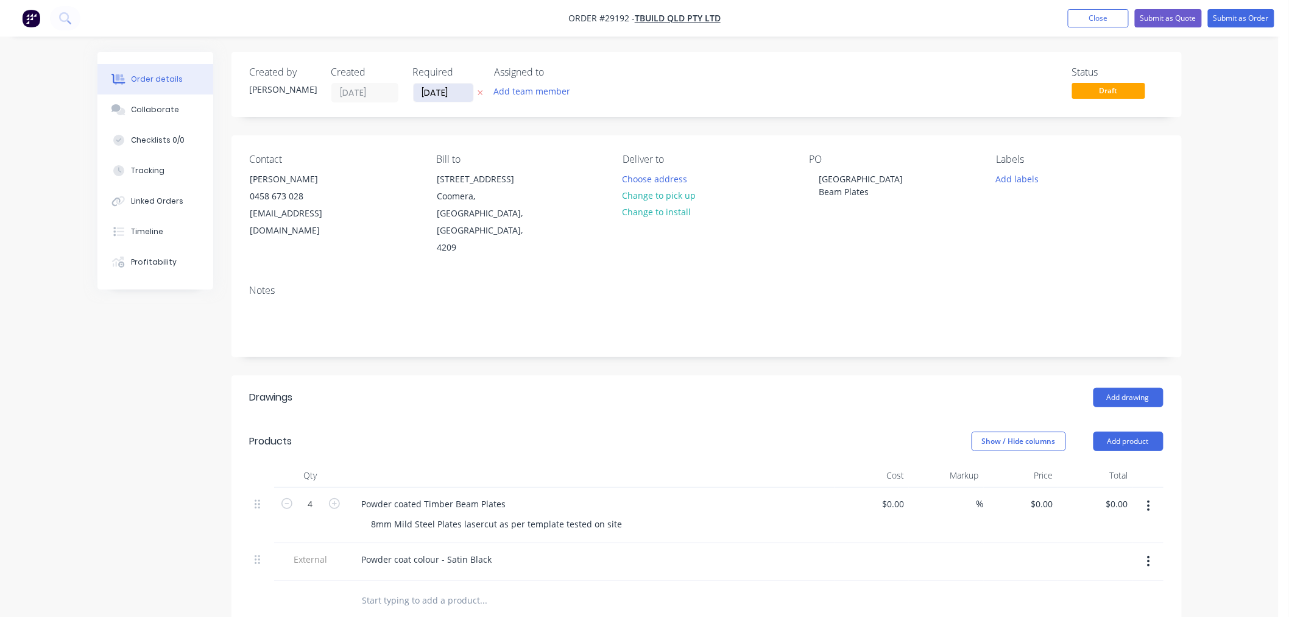
click at [431, 92] on input "[DATE]" at bounding box center [444, 92] width 60 height 18
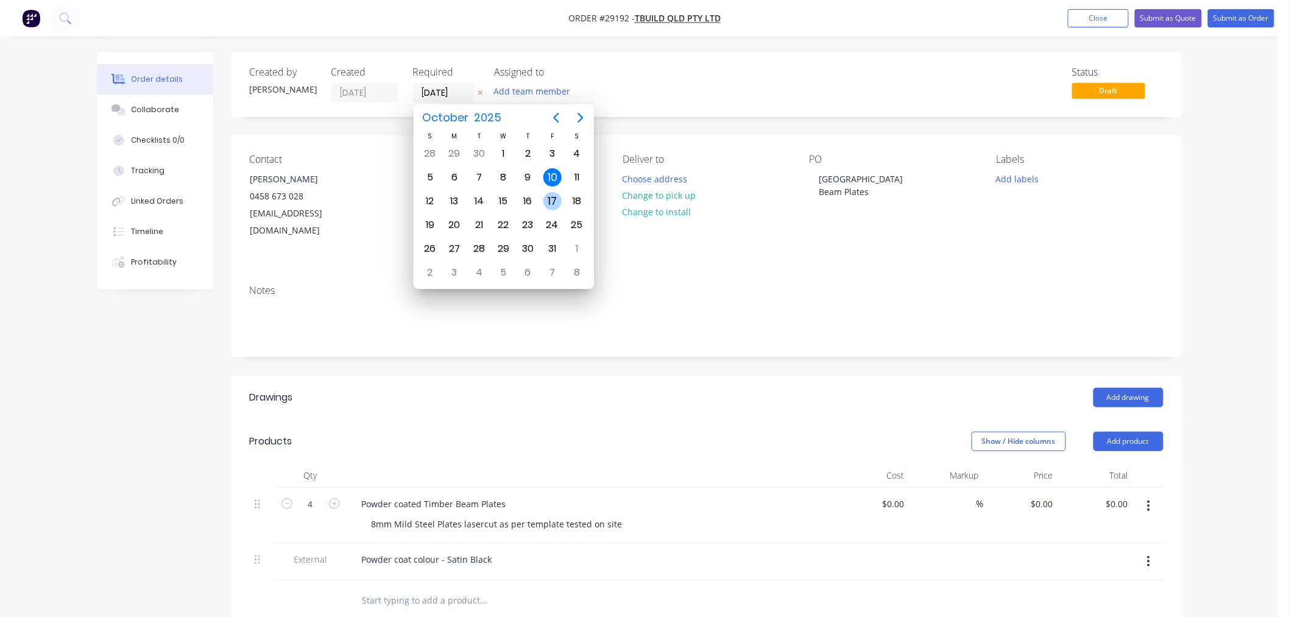
drag, startPoint x: 549, startPoint y: 196, endPoint x: 589, endPoint y: 222, distance: 47.7
click at [550, 196] on div "17" at bounding box center [552, 201] width 18 height 18
type input "[DATE]"
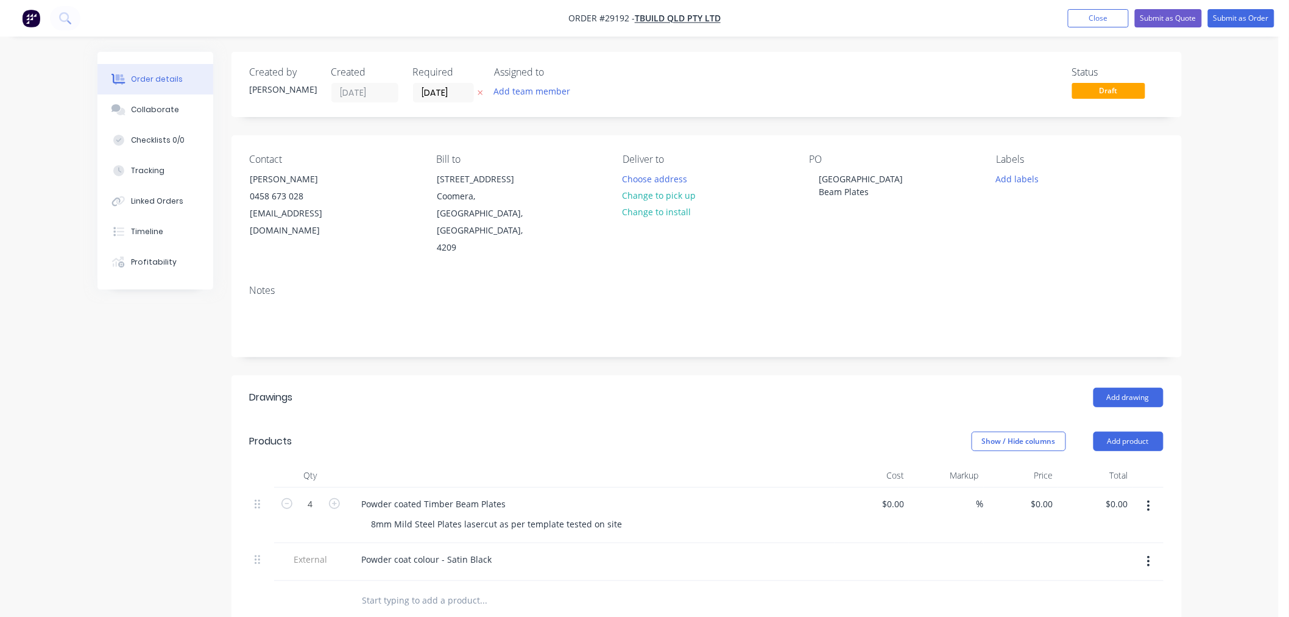
click at [727, 285] on div "Notes" at bounding box center [707, 291] width 914 height 12
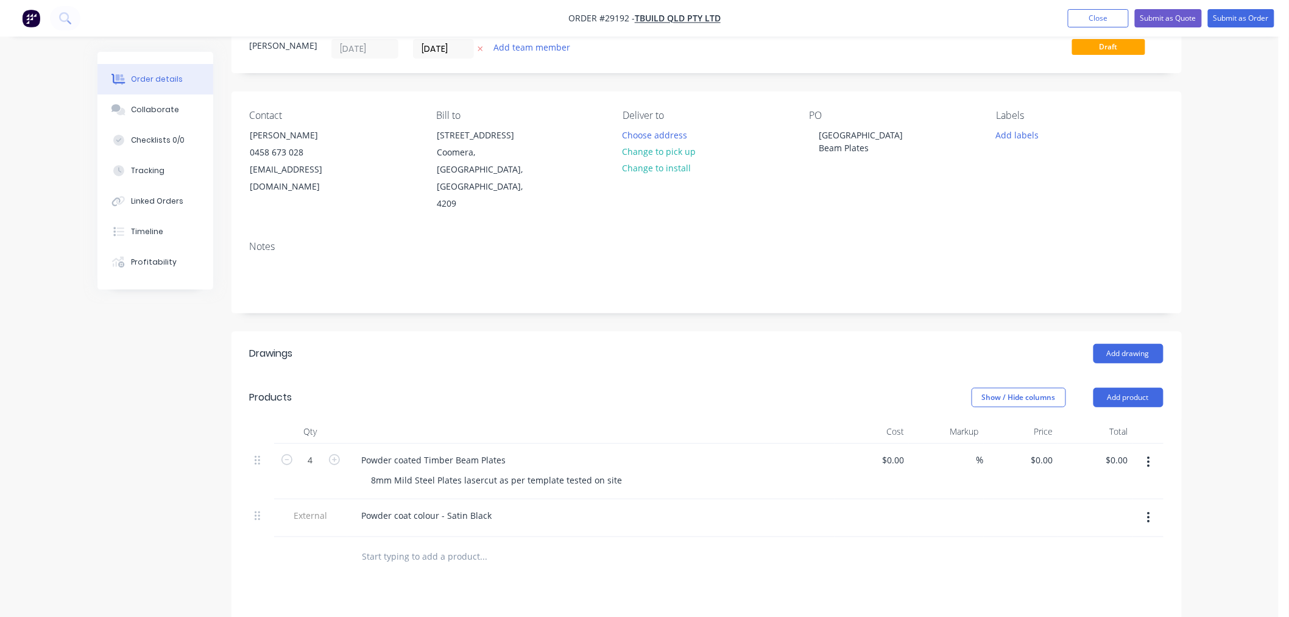
scroll to position [68, 0]
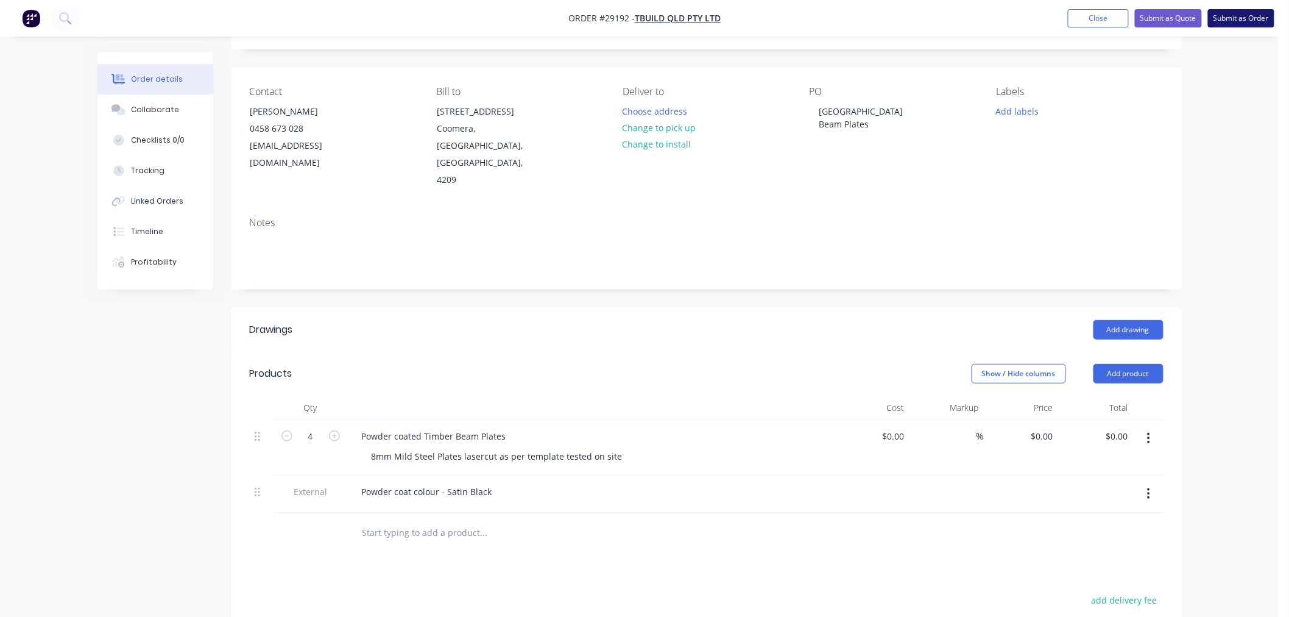
click at [1251, 18] on button "Submit as Order" at bounding box center [1241, 18] width 66 height 18
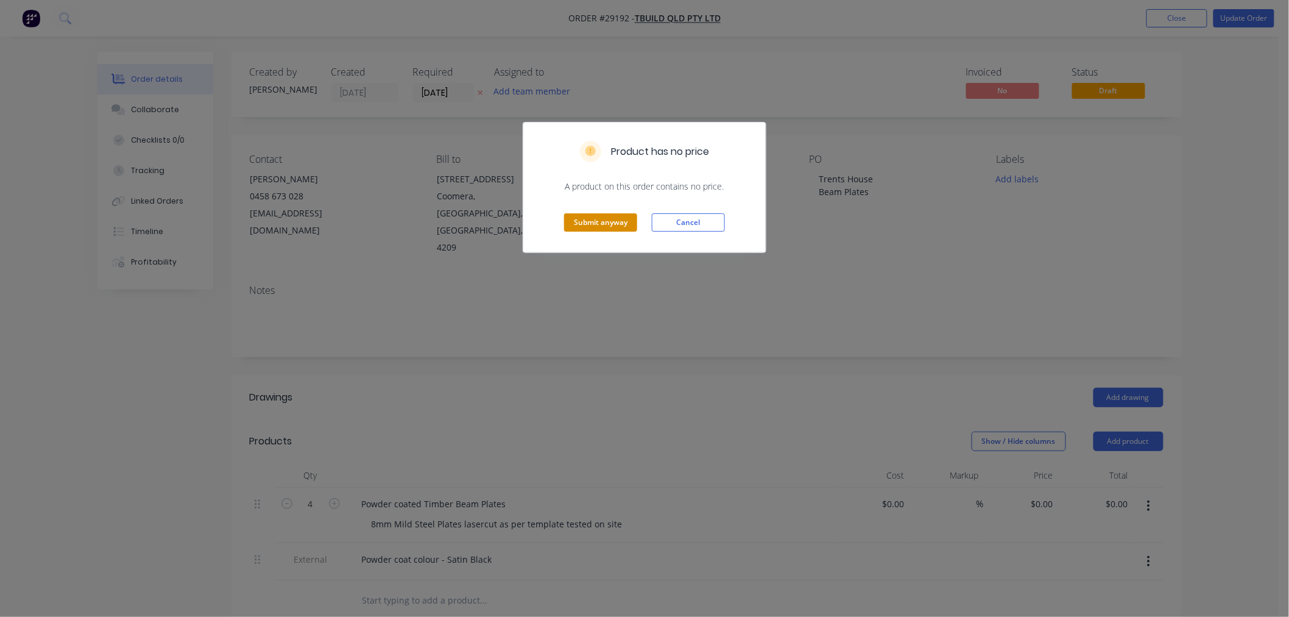
click at [606, 222] on button "Submit anyway" at bounding box center [600, 222] width 73 height 18
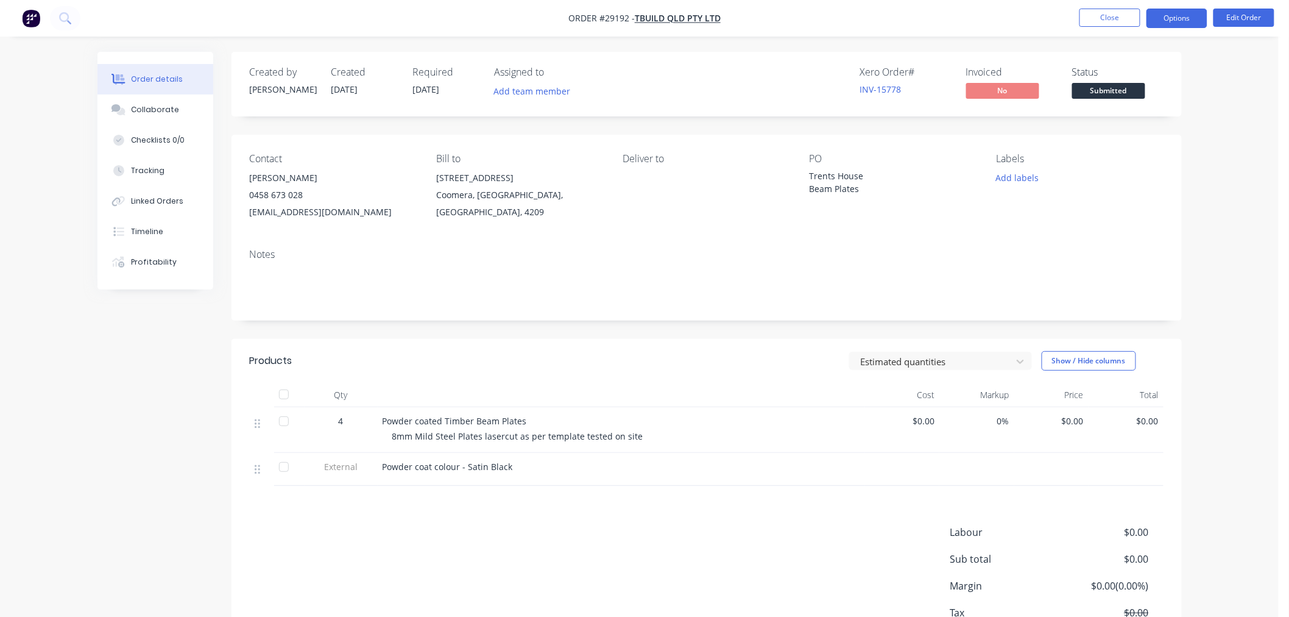
click at [1183, 14] on button "Options" at bounding box center [1177, 18] width 61 height 19
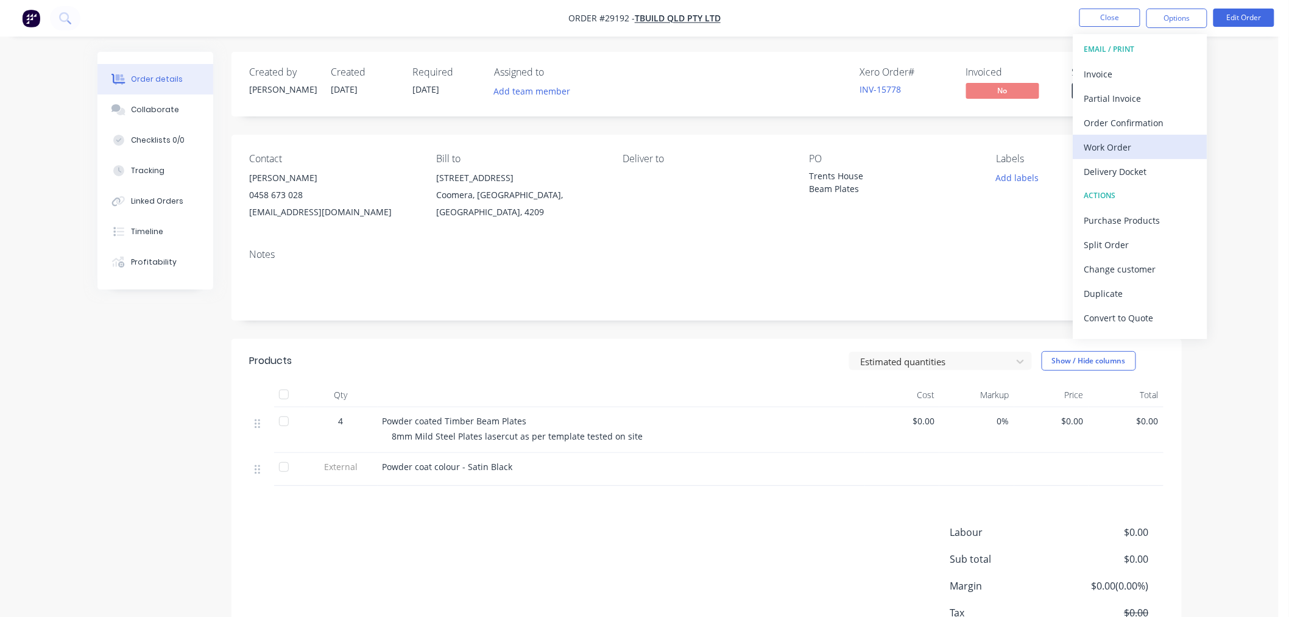
click at [1134, 153] on div "Work Order" at bounding box center [1140, 147] width 112 height 18
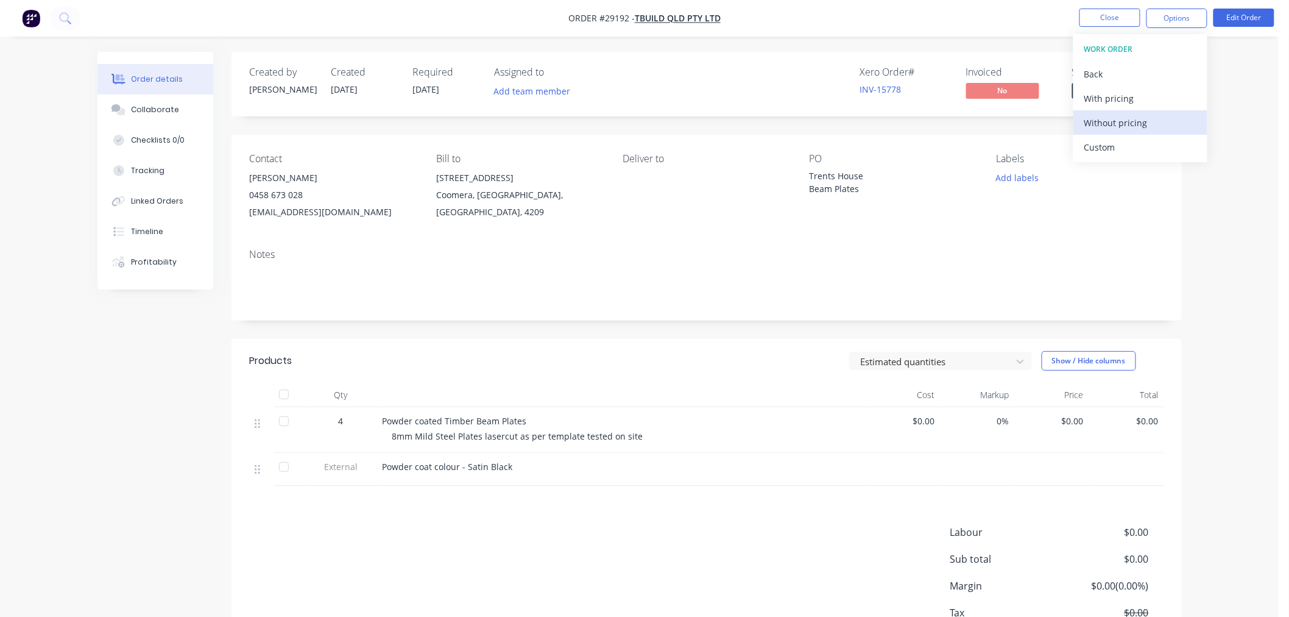
click at [1117, 118] on div "Without pricing" at bounding box center [1140, 123] width 112 height 18
click at [1237, 258] on div "Order details Collaborate Checklists 0/0 Tracking Linked Orders Timeline Profit…" at bounding box center [639, 351] width 1279 height 702
click at [1103, 17] on button "Close" at bounding box center [1110, 18] width 61 height 18
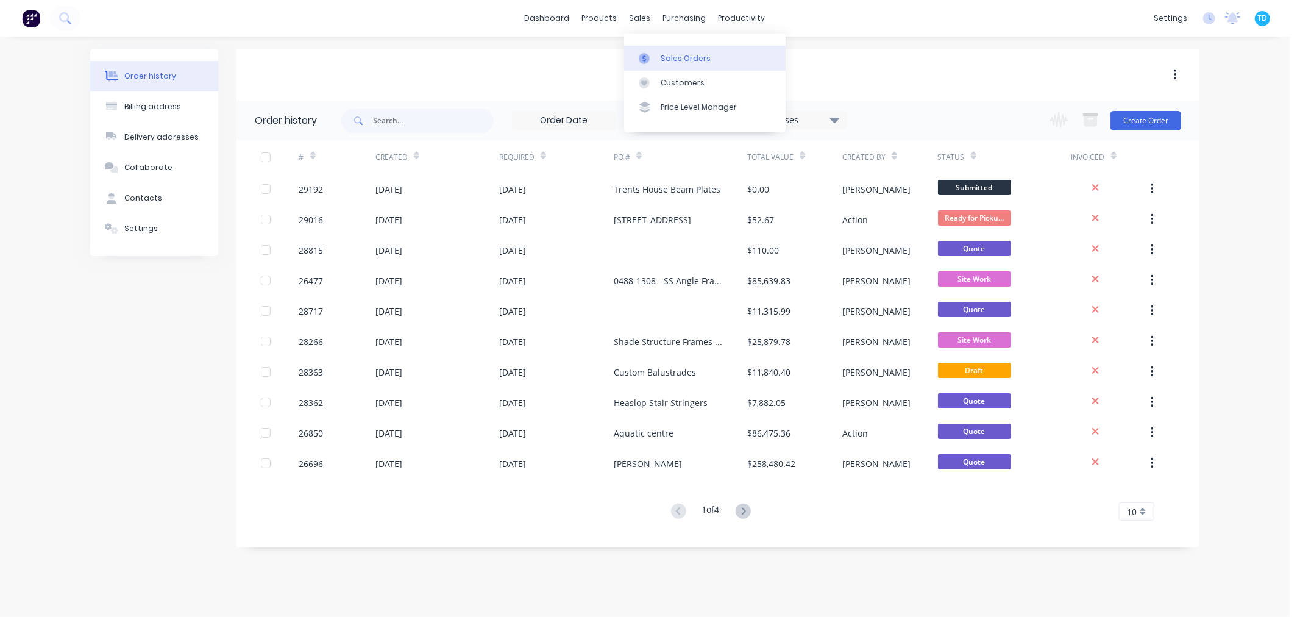
click at [663, 58] on div "Sales Orders" at bounding box center [685, 58] width 50 height 11
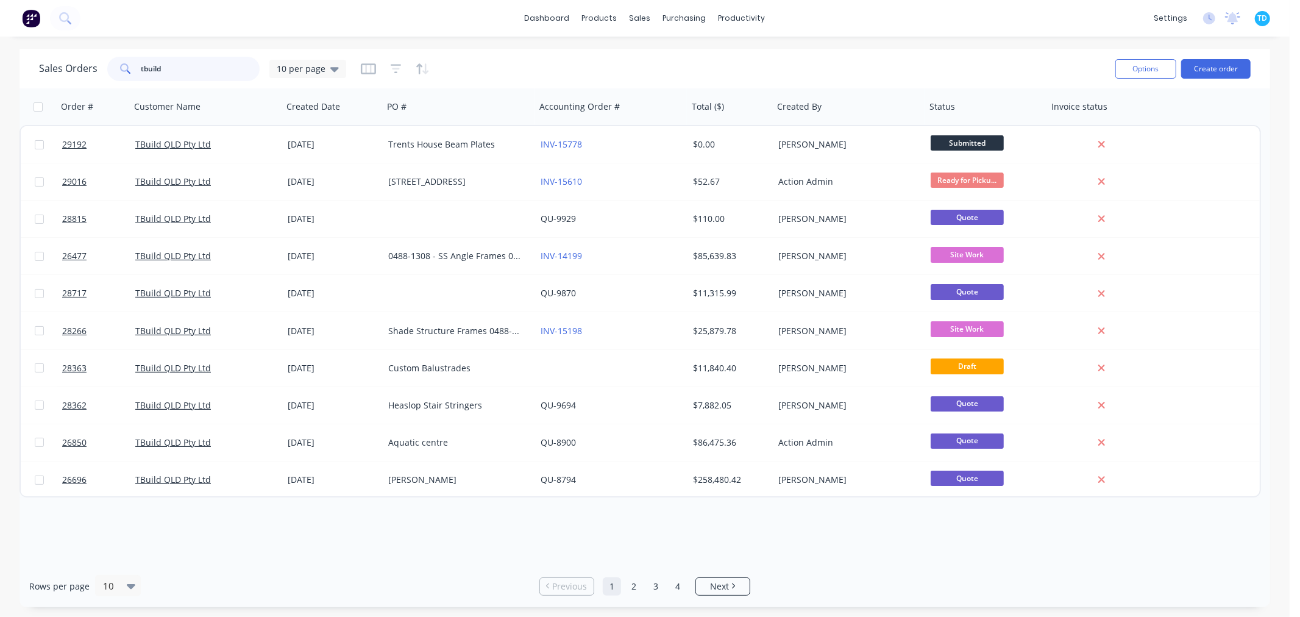
drag, startPoint x: 197, startPoint y: 68, endPoint x: 129, endPoint y: 68, distance: 68.2
click at [129, 69] on div "tbuild" at bounding box center [183, 69] width 152 height 24
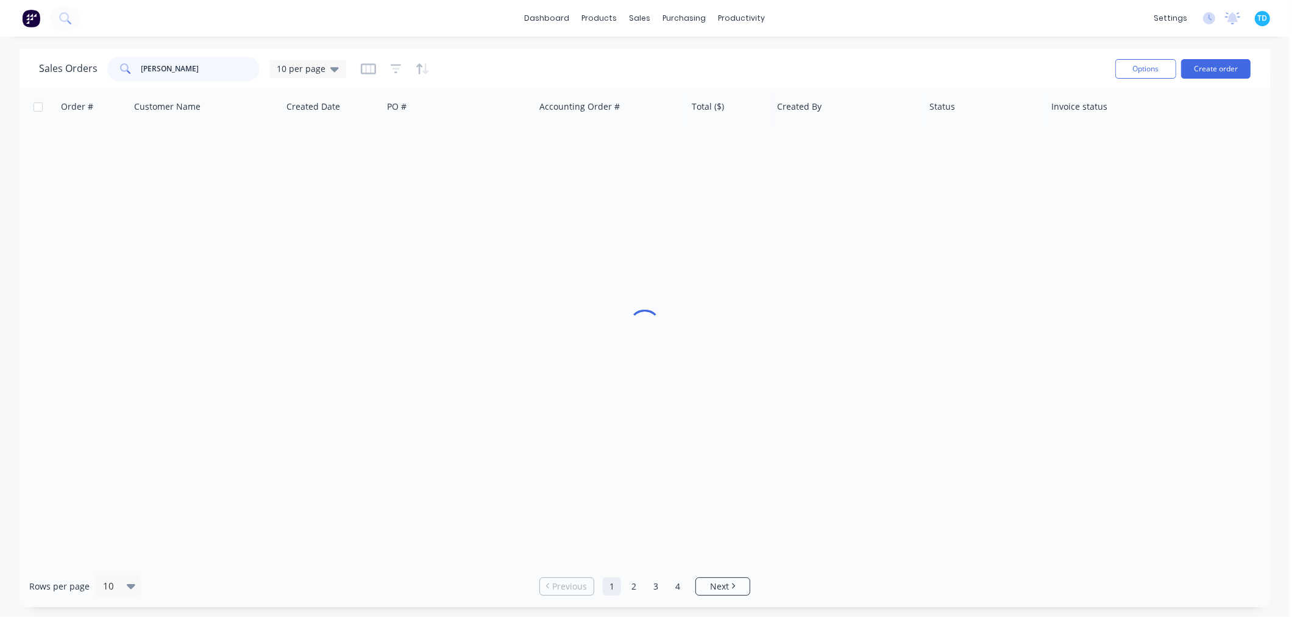
type input "[PERSON_NAME]"
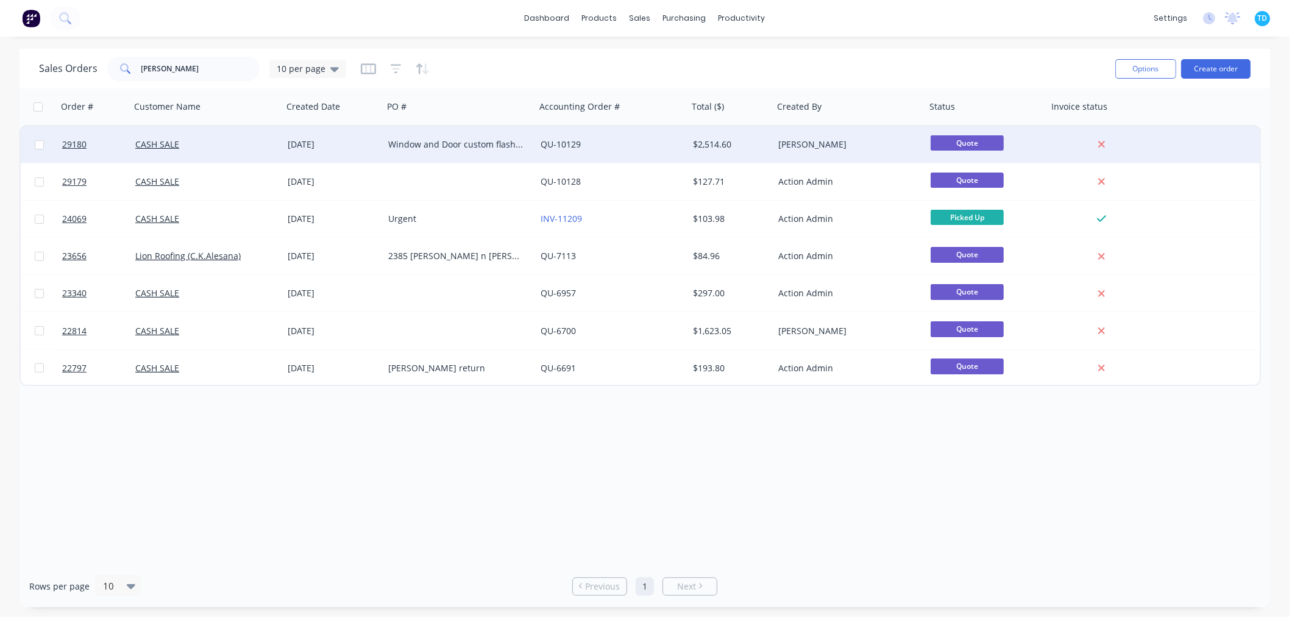
click at [495, 141] on div "Window and Door custom flashings" at bounding box center [455, 144] width 135 height 12
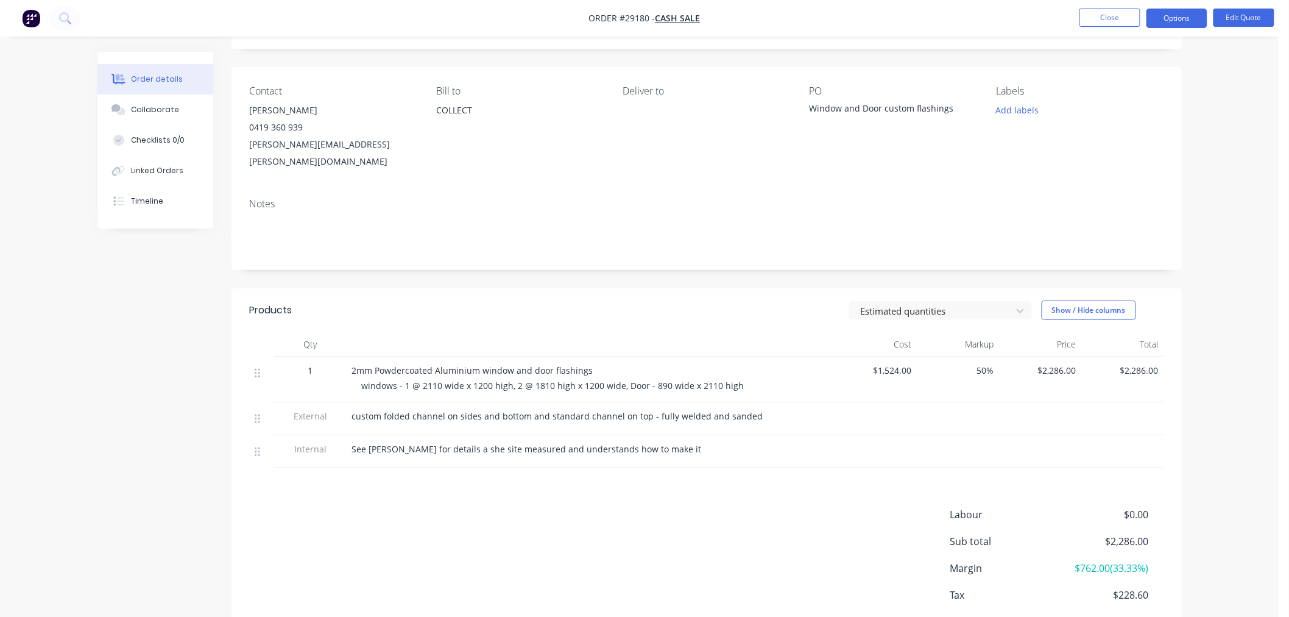
scroll to position [119, 0]
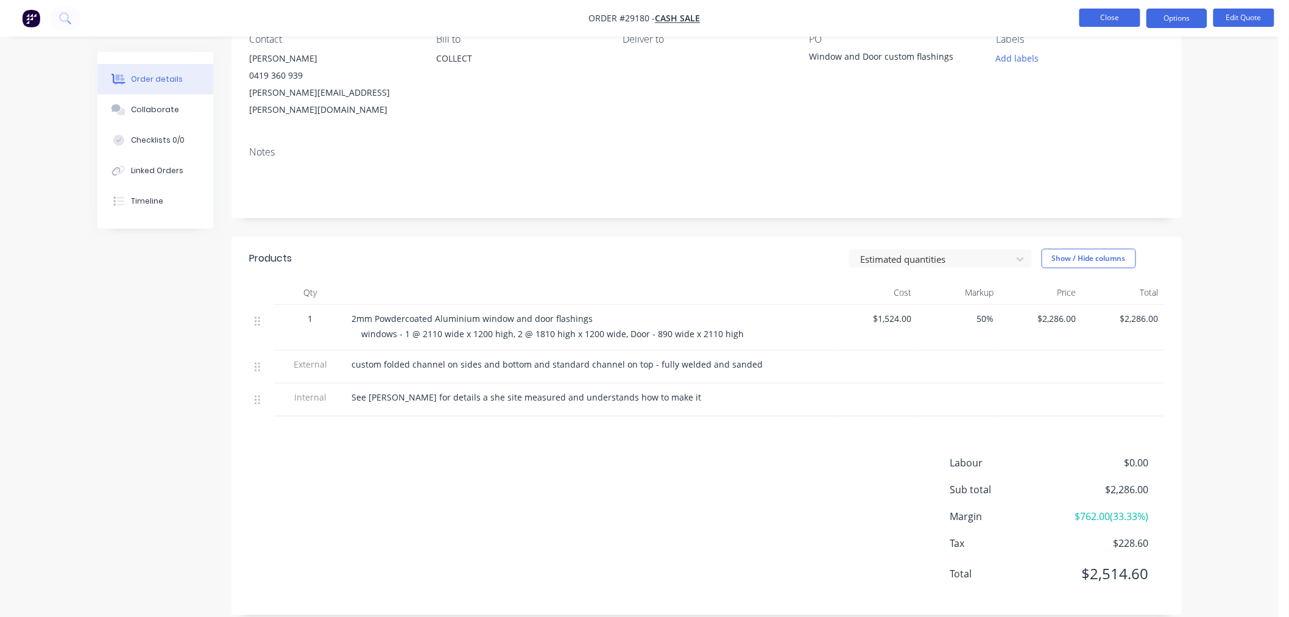
click at [1100, 19] on button "Close" at bounding box center [1110, 18] width 61 height 18
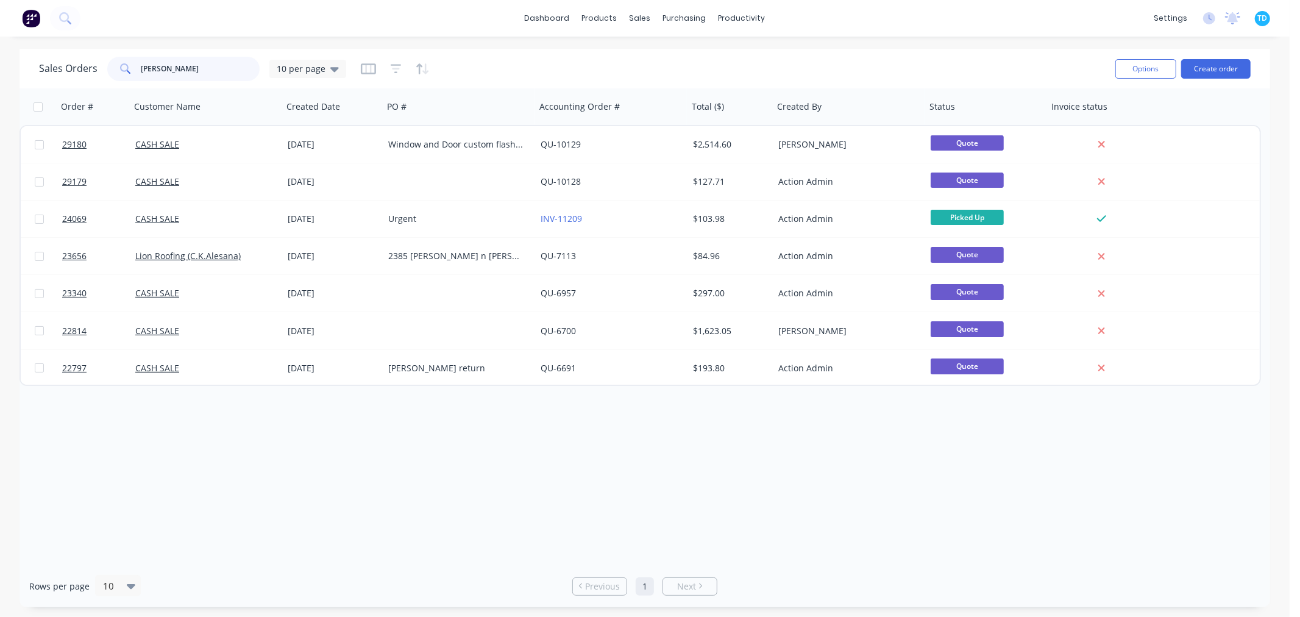
drag, startPoint x: 171, startPoint y: 71, endPoint x: 136, endPoint y: 74, distance: 34.3
click at [136, 74] on div "[PERSON_NAME]" at bounding box center [183, 69] width 152 height 24
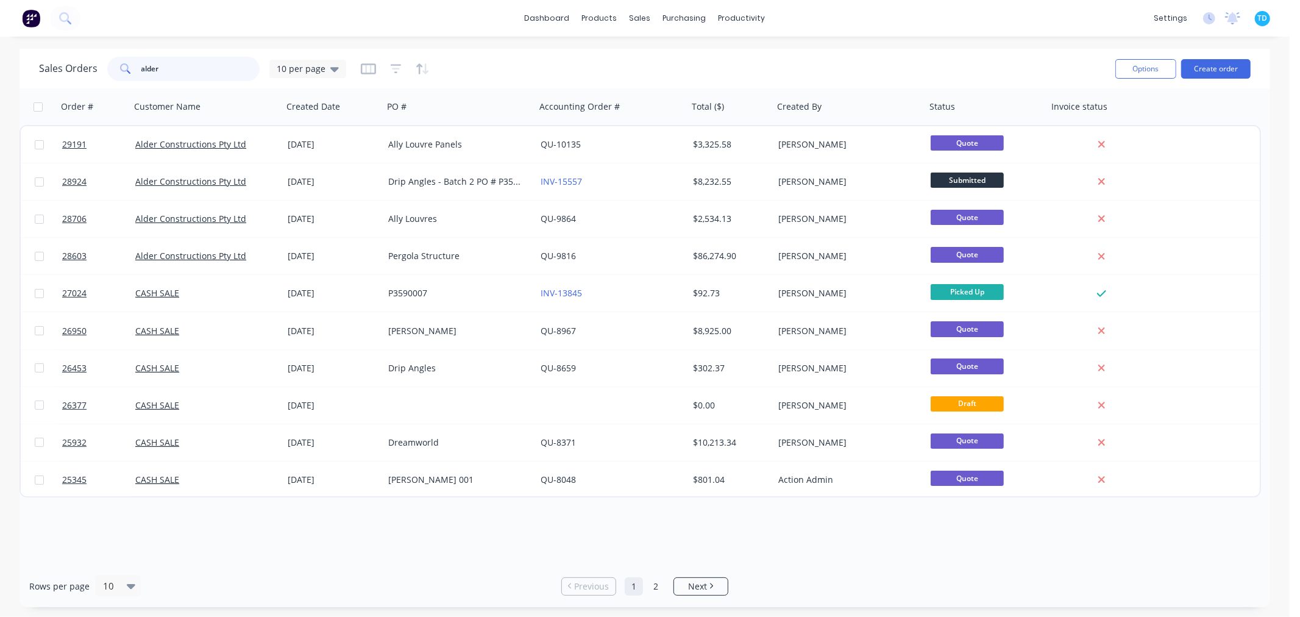
type input "alder"
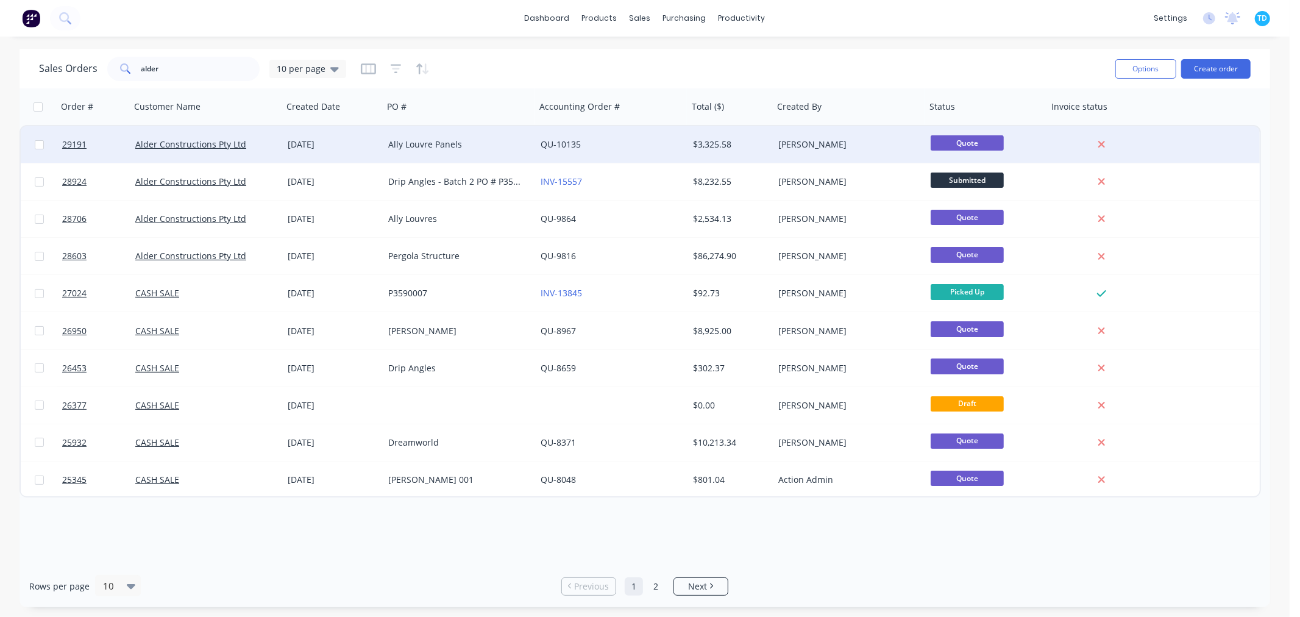
click at [299, 149] on div "[DATE]" at bounding box center [333, 144] width 91 height 12
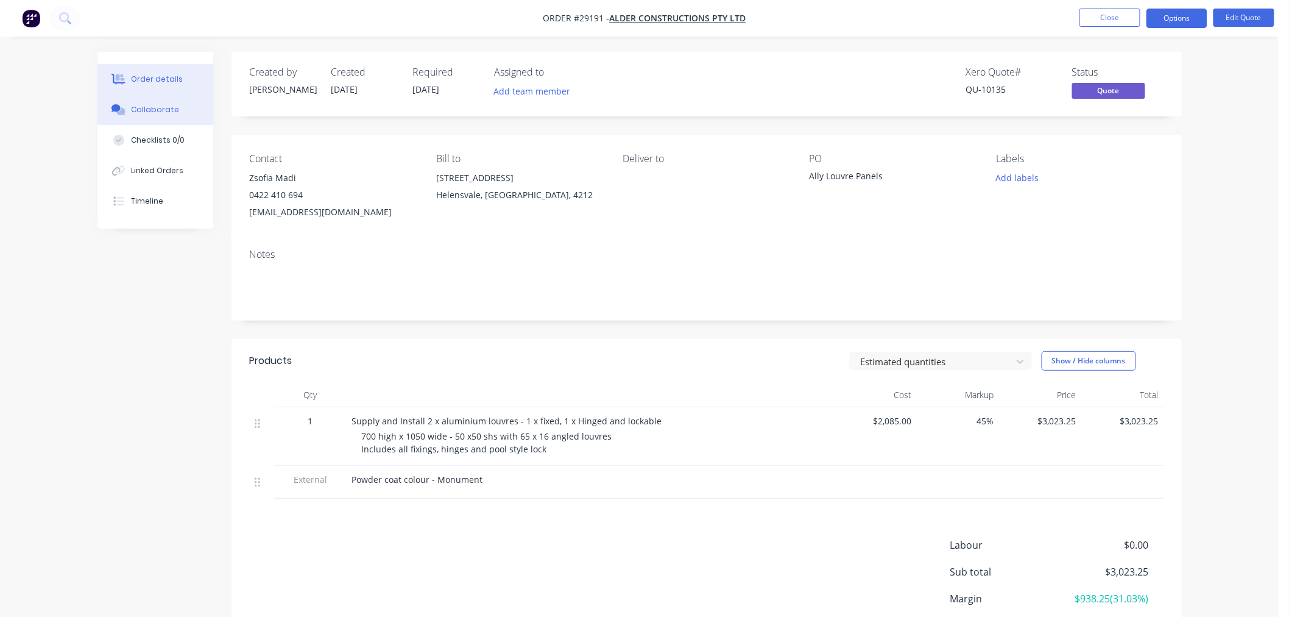
click at [175, 110] on button "Collaborate" at bounding box center [155, 109] width 116 height 30
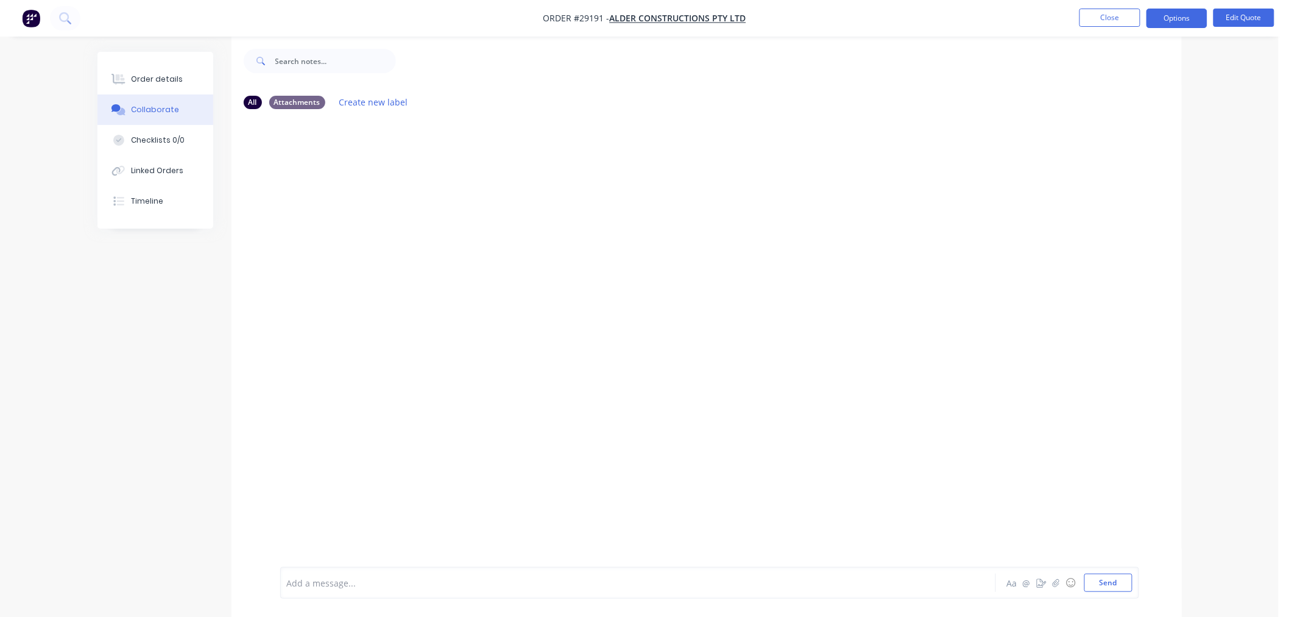
scroll to position [19, 0]
click at [1055, 585] on icon "button" at bounding box center [1055, 582] width 7 height 9
click at [1098, 583] on button "Send" at bounding box center [1108, 582] width 48 height 18
click at [1133, 16] on button "Close" at bounding box center [1110, 18] width 61 height 18
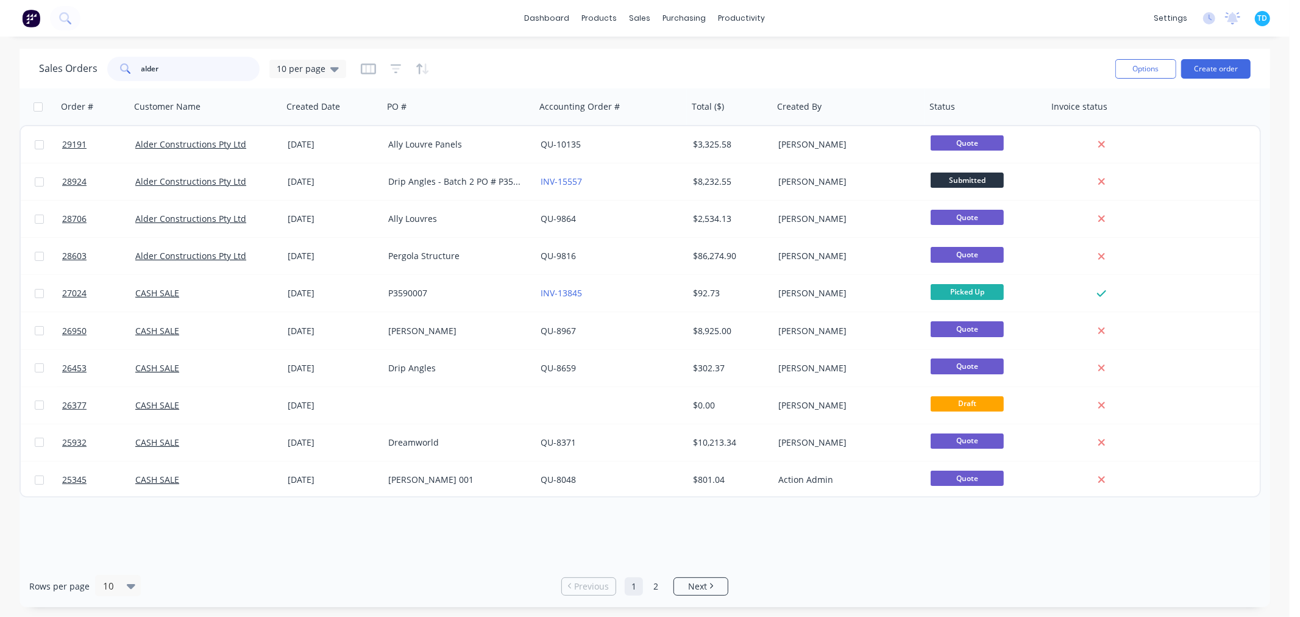
drag, startPoint x: 171, startPoint y: 77, endPoint x: 139, endPoint y: 77, distance: 31.7
click at [141, 77] on input "alder" at bounding box center [200, 69] width 119 height 24
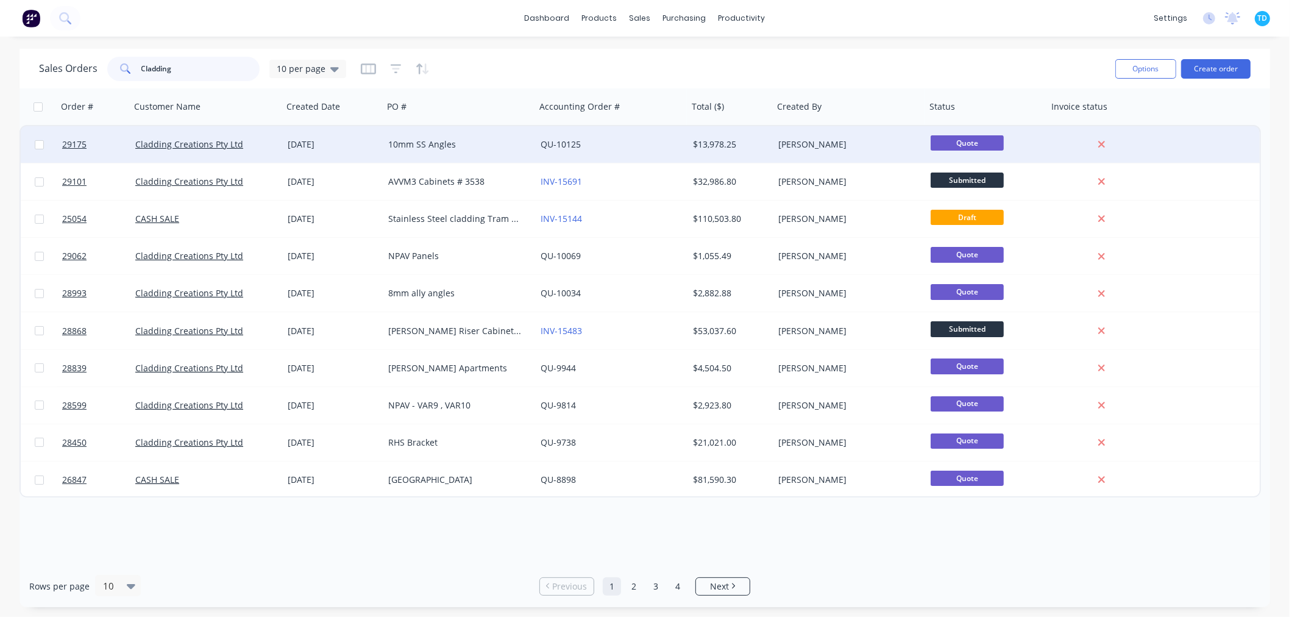
type input "Cladding"
click at [251, 149] on div "Cladding Creations Pty Ltd" at bounding box center [202, 144] width 135 height 12
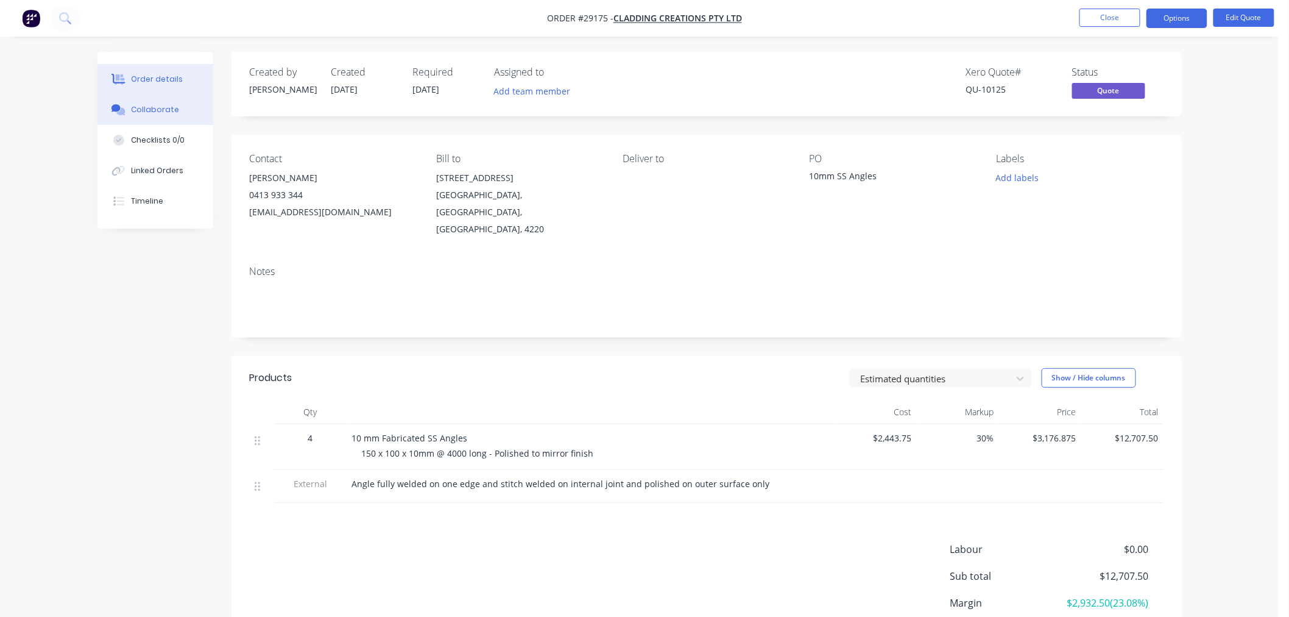
click at [141, 104] on div "Collaborate" at bounding box center [155, 109] width 48 height 11
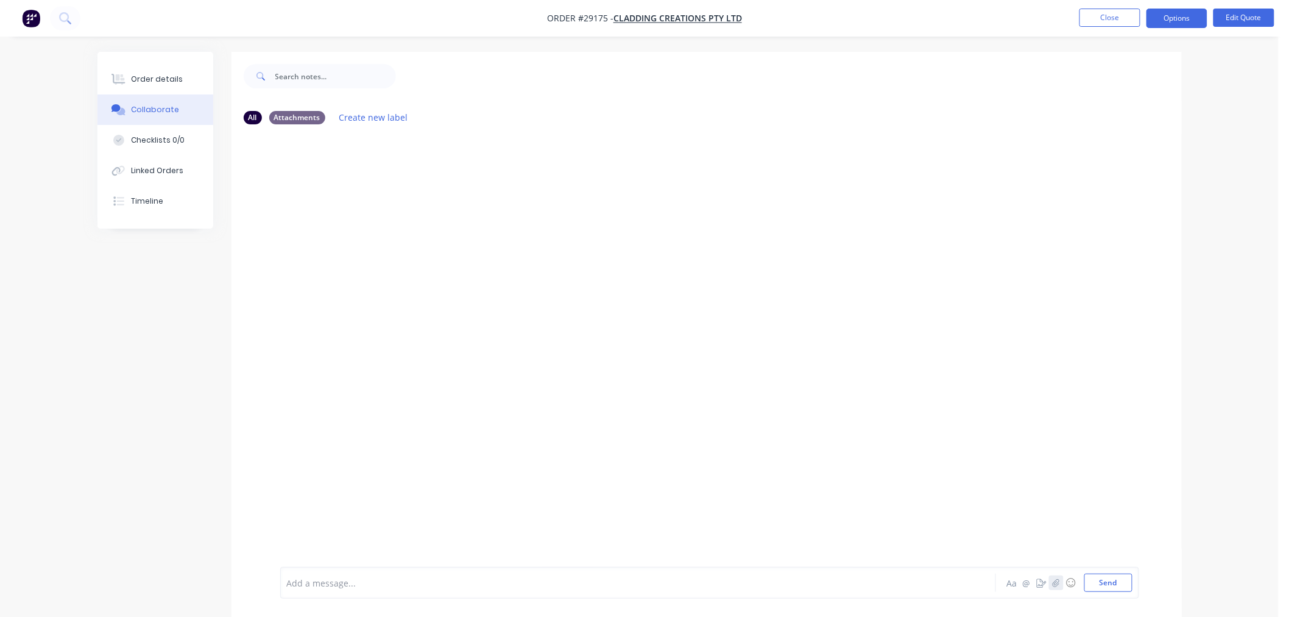
click at [1055, 585] on icon "button" at bounding box center [1056, 582] width 7 height 8
click at [1127, 585] on button "Send" at bounding box center [1108, 582] width 48 height 18
click at [1088, 19] on button "Close" at bounding box center [1110, 18] width 61 height 18
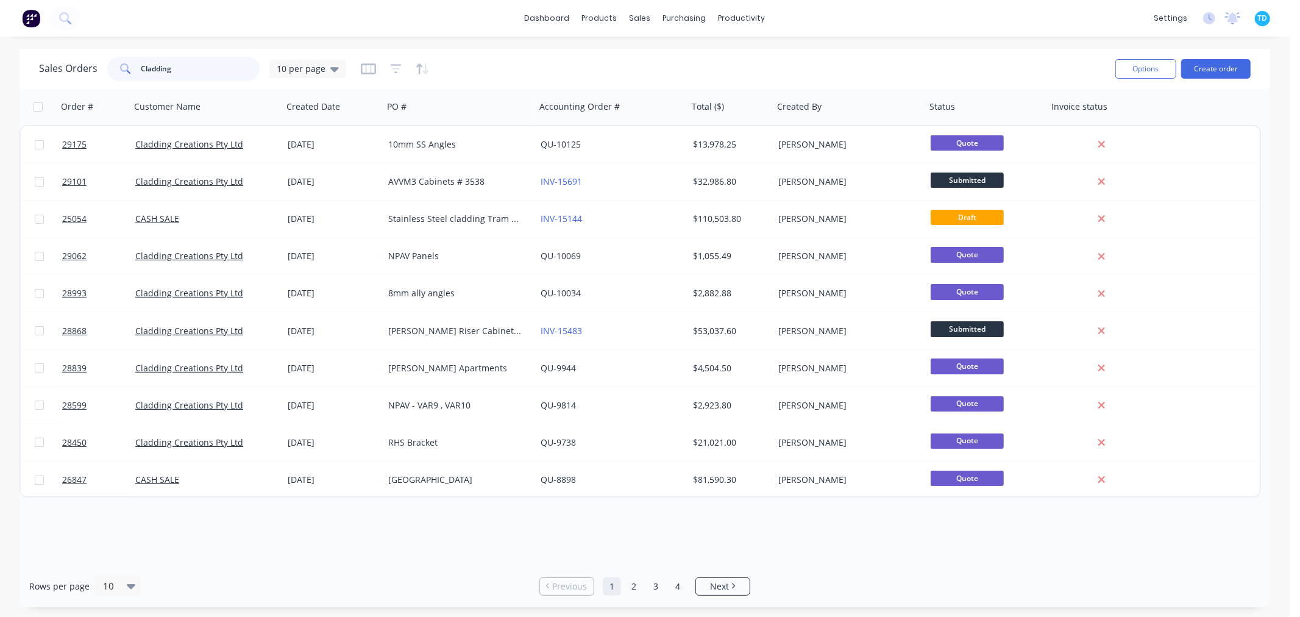
drag, startPoint x: 179, startPoint y: 74, endPoint x: 138, endPoint y: 74, distance: 40.8
click at [138, 74] on div "Cladding" at bounding box center [183, 69] width 152 height 24
type input "[PERSON_NAME]"
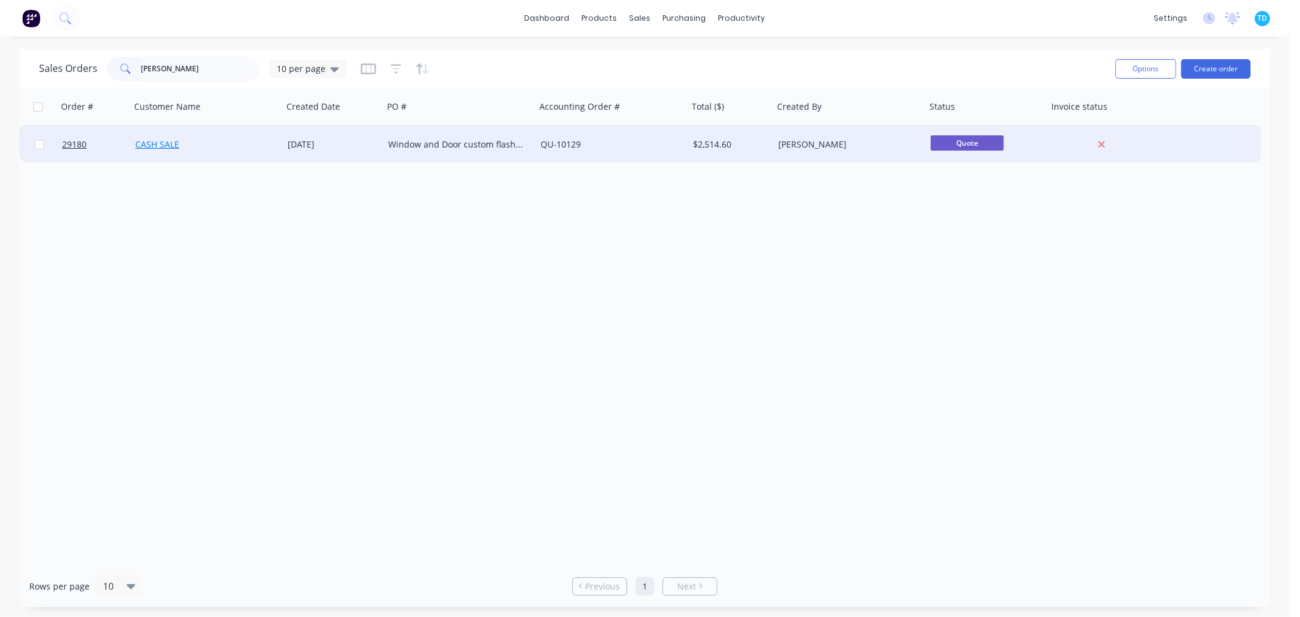
click at [164, 143] on link "CASH SALE" at bounding box center [157, 144] width 44 height 12
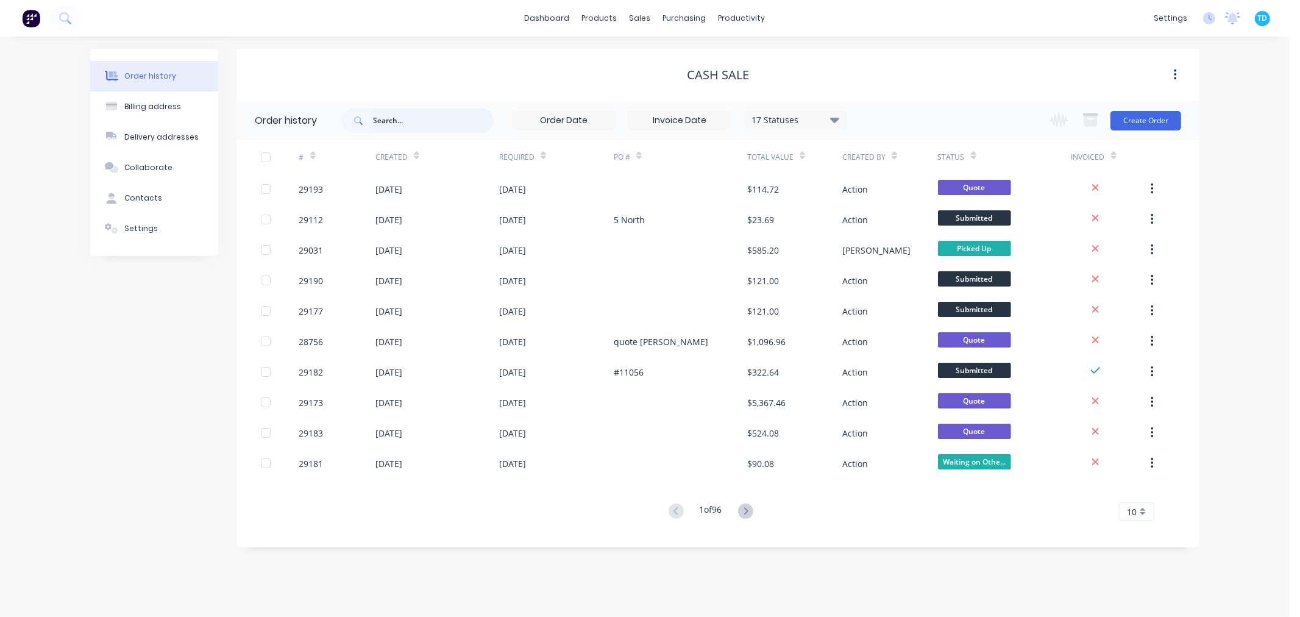
click at [412, 119] on input "text" at bounding box center [433, 120] width 121 height 24
type input "[PERSON_NAME]"
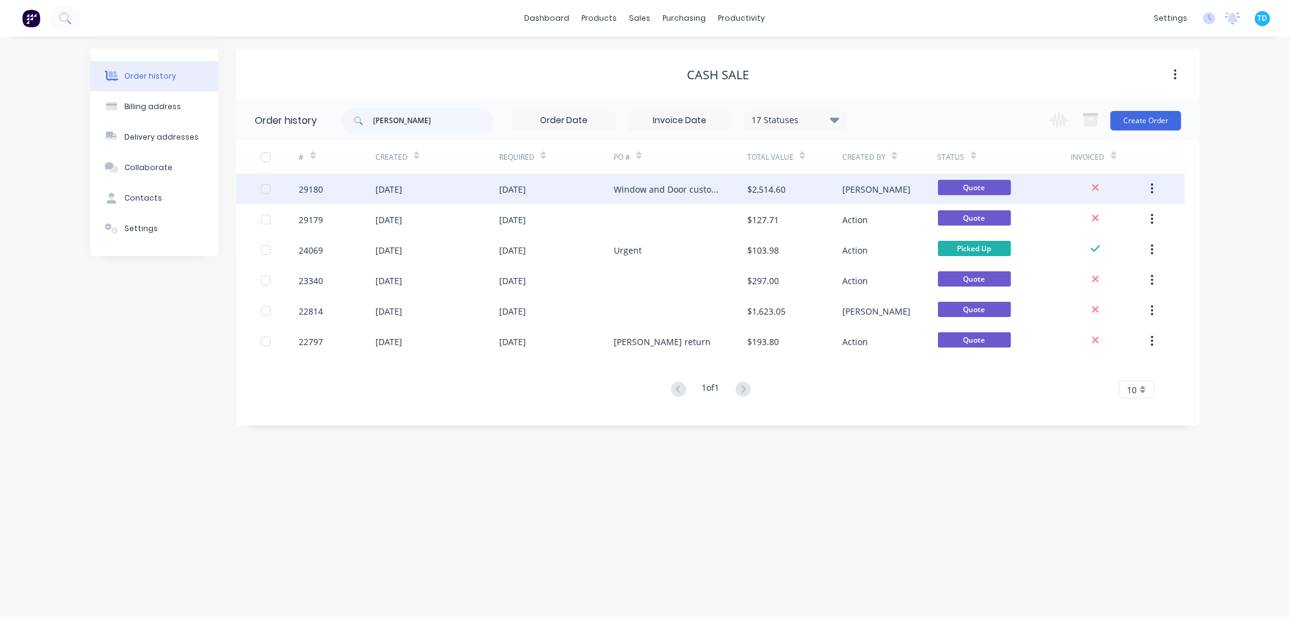
click at [515, 195] on div "[DATE]" at bounding box center [512, 189] width 27 height 13
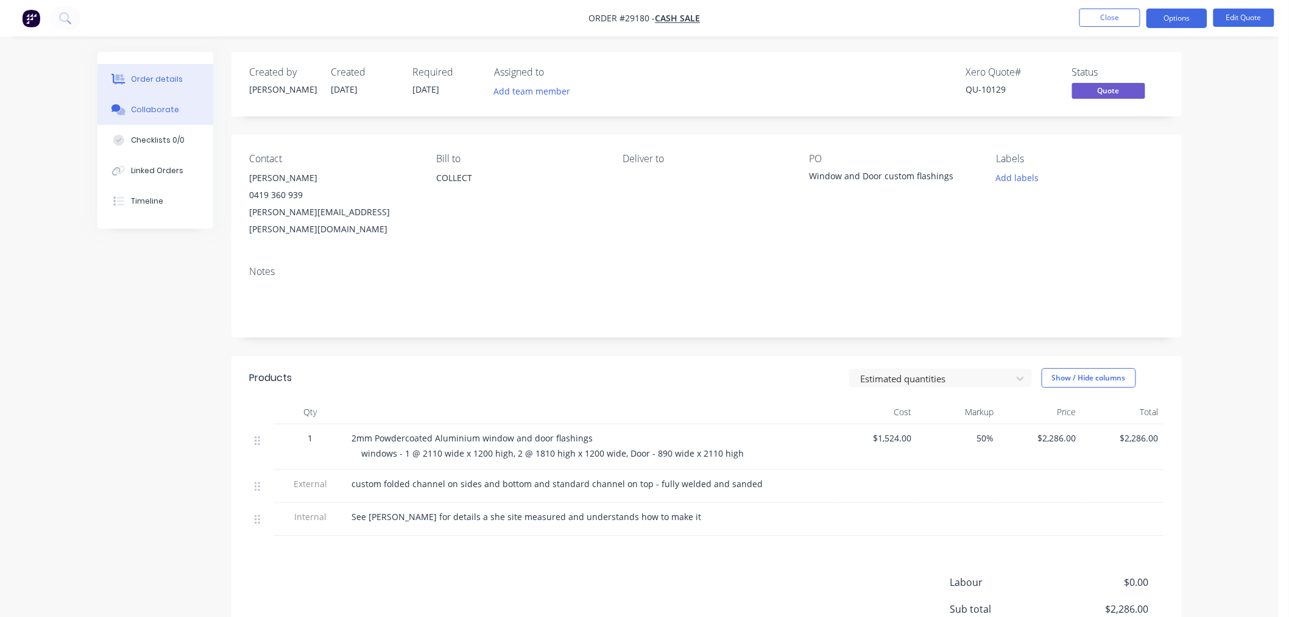
click at [149, 114] on div "Collaborate" at bounding box center [155, 109] width 48 height 11
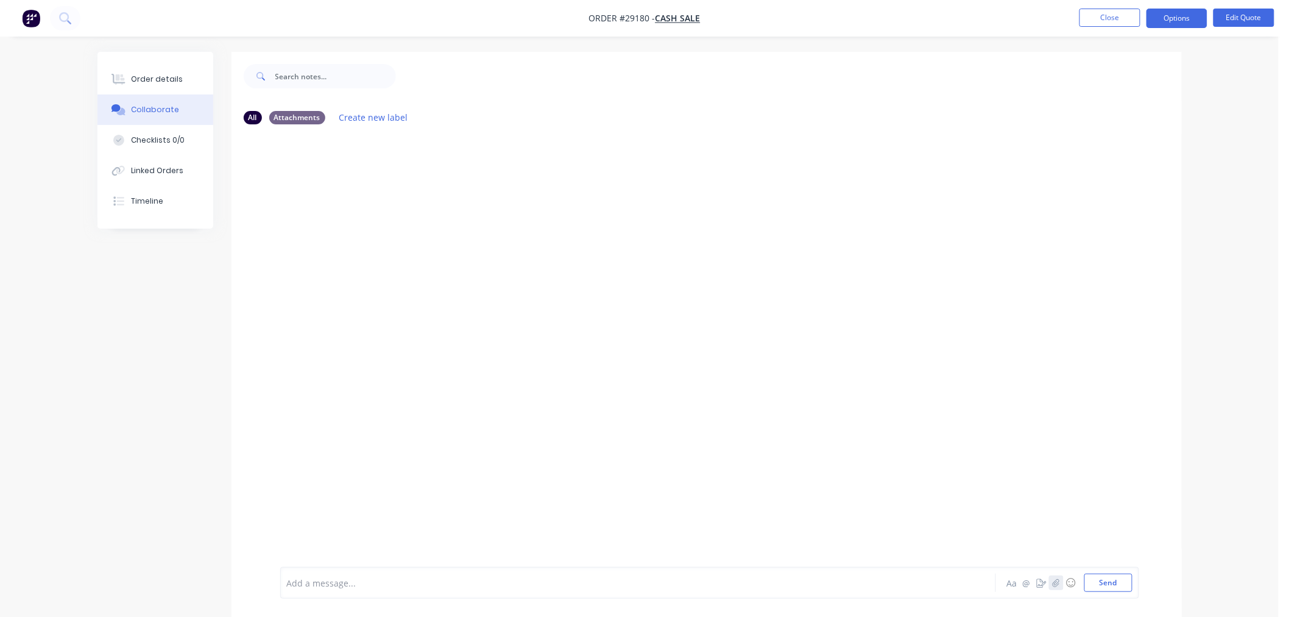
click at [1054, 587] on icon "button" at bounding box center [1055, 582] width 7 height 9
click at [1129, 586] on button "Send" at bounding box center [1108, 582] width 48 height 18
click at [169, 74] on div "Order details" at bounding box center [157, 79] width 52 height 11
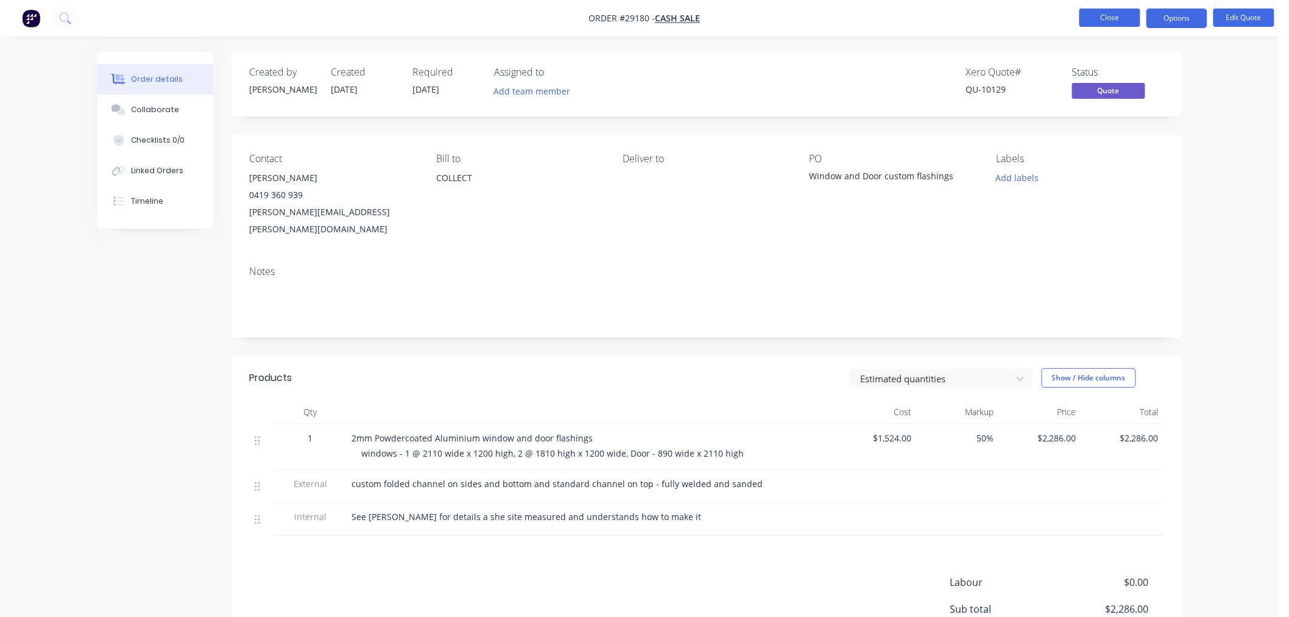
click at [1125, 9] on button "Close" at bounding box center [1110, 18] width 61 height 18
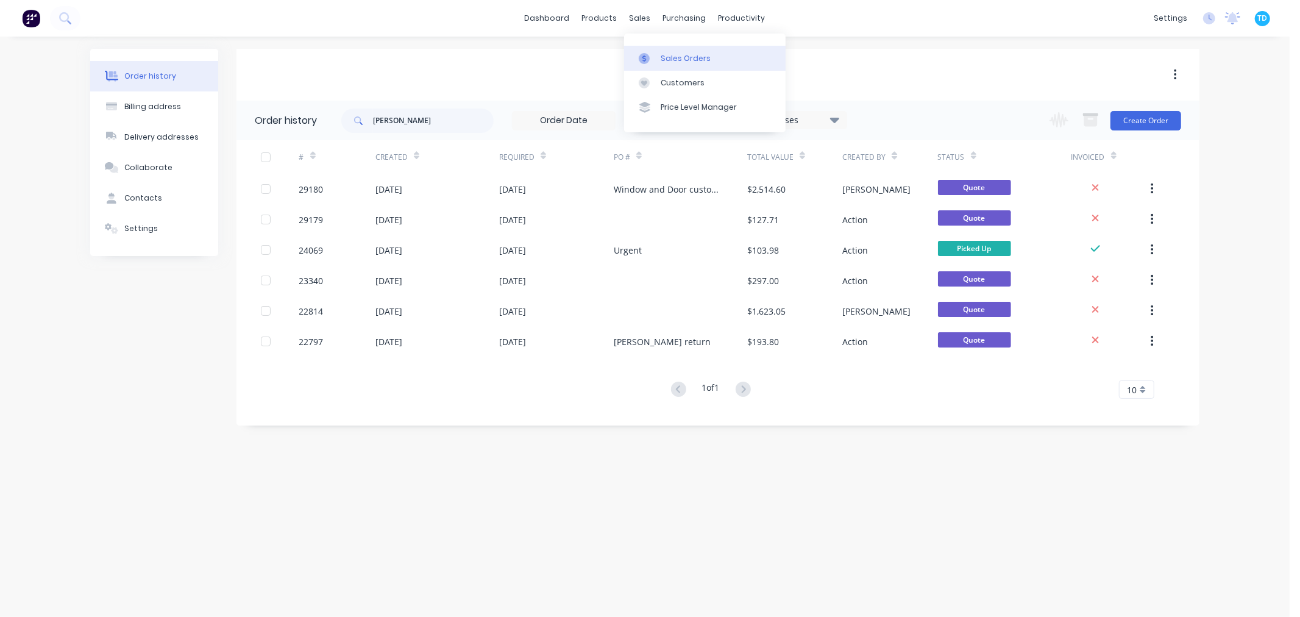
click at [673, 55] on div "Sales Orders" at bounding box center [685, 58] width 50 height 11
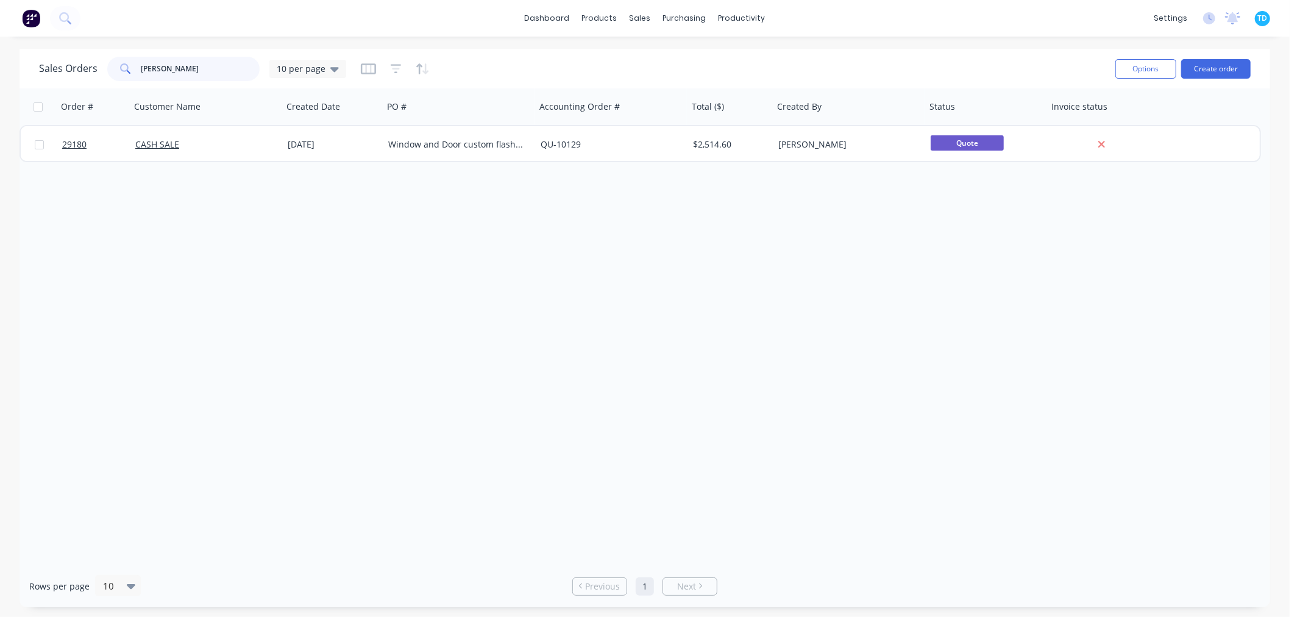
drag, startPoint x: 205, startPoint y: 67, endPoint x: 116, endPoint y: 76, distance: 89.4
click at [116, 76] on div "[PERSON_NAME]" at bounding box center [183, 69] width 152 height 24
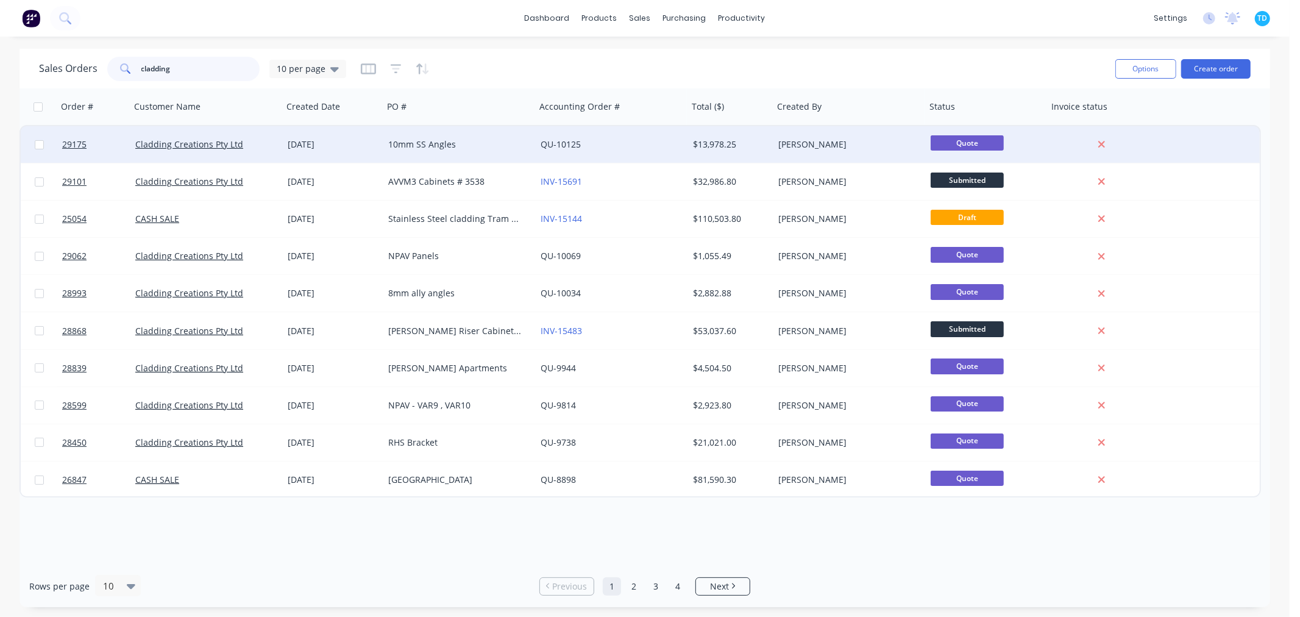
type input "cladding"
click at [220, 150] on div "Cladding Creations Pty Ltd" at bounding box center [206, 144] width 152 height 37
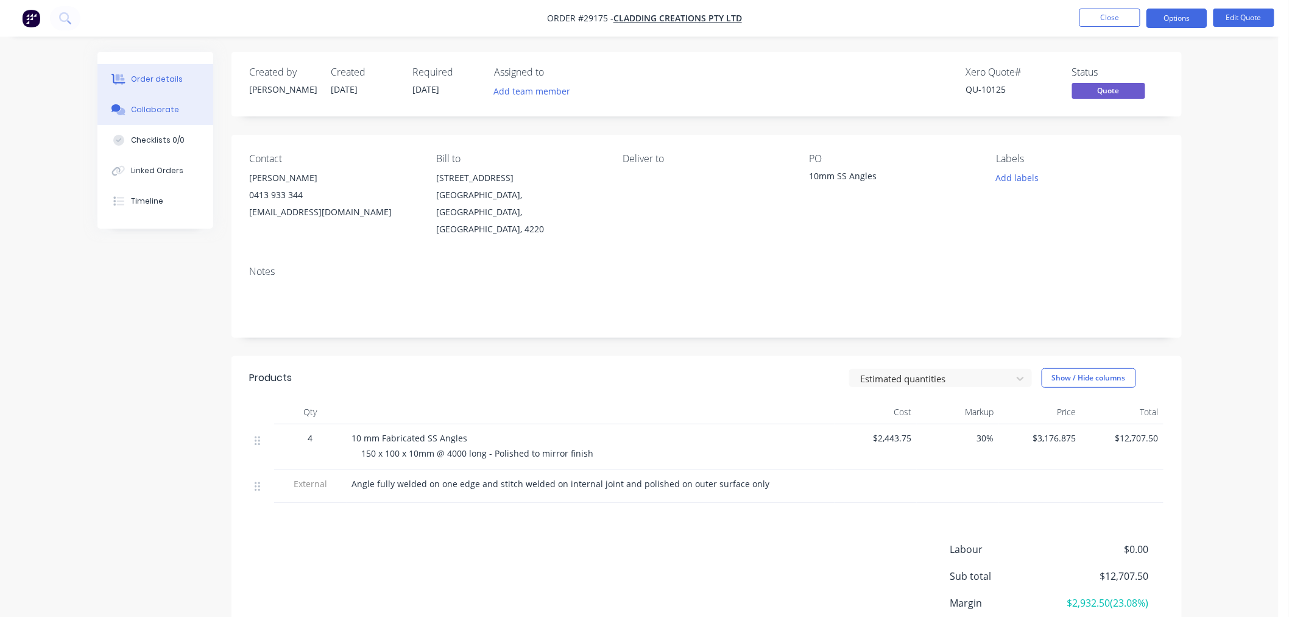
click at [163, 118] on button "Collaborate" at bounding box center [155, 109] width 116 height 30
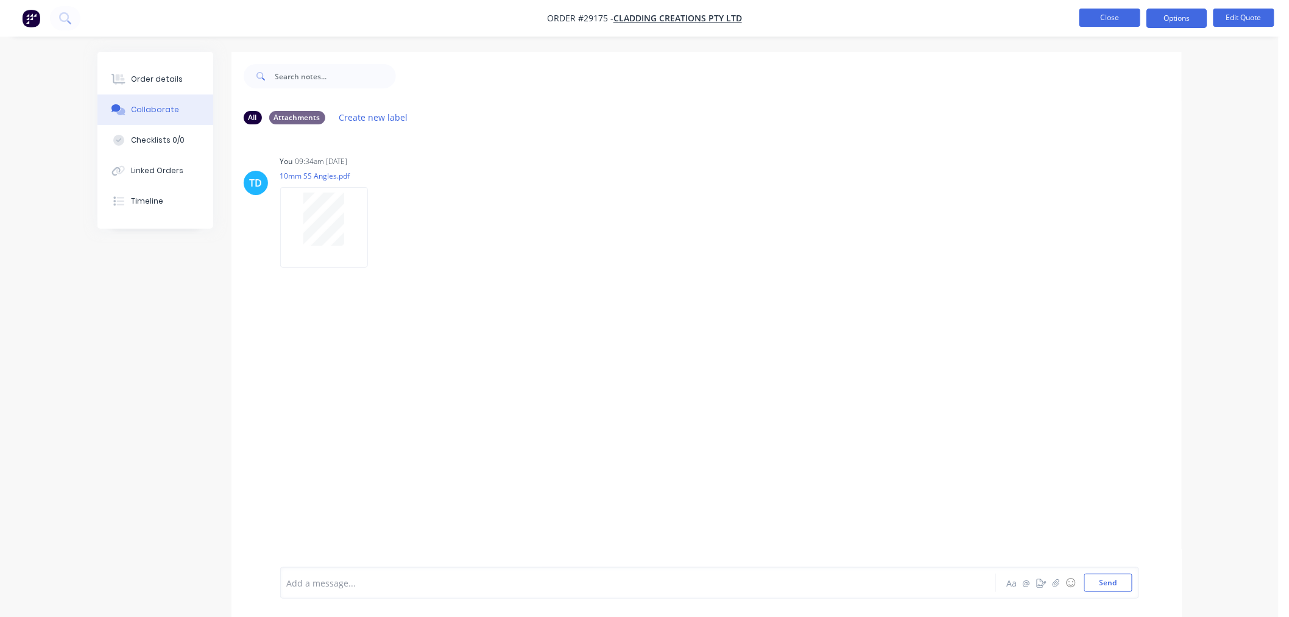
click at [1116, 13] on button "Close" at bounding box center [1110, 18] width 61 height 18
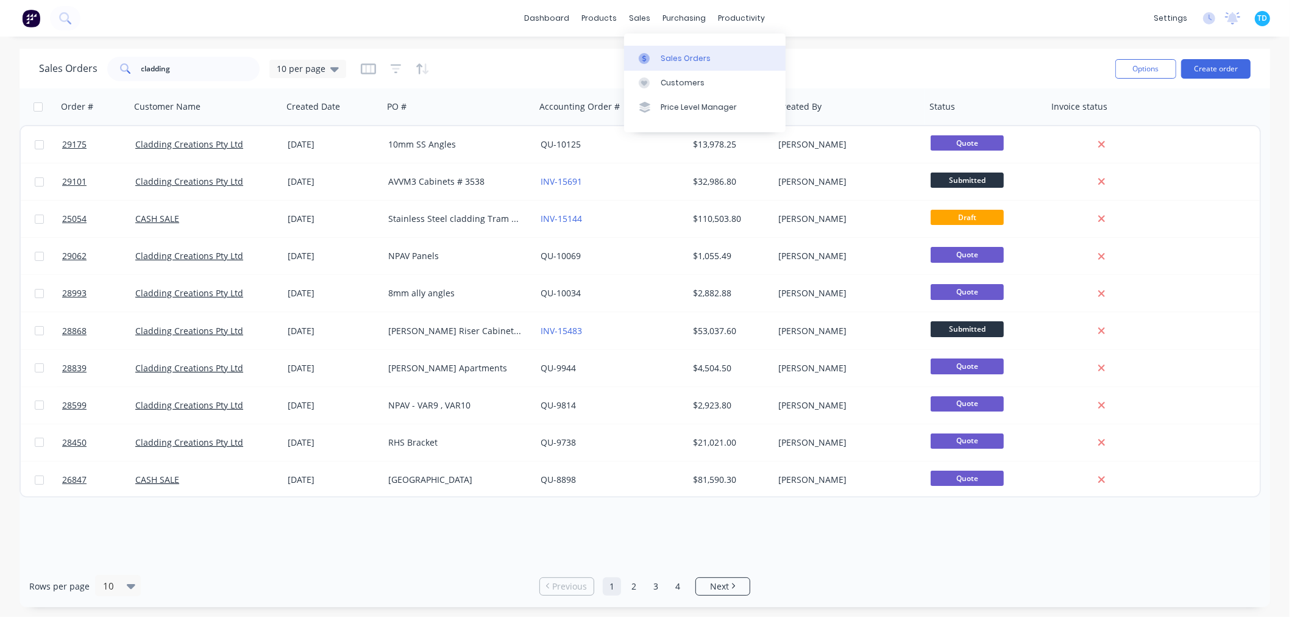
click at [655, 53] on div at bounding box center [648, 58] width 18 height 11
drag, startPoint x: 180, startPoint y: 67, endPoint x: 124, endPoint y: 69, distance: 56.7
click at [124, 69] on div "cladding" at bounding box center [183, 69] width 152 height 24
